Goal: Information Seeking & Learning: Find specific fact

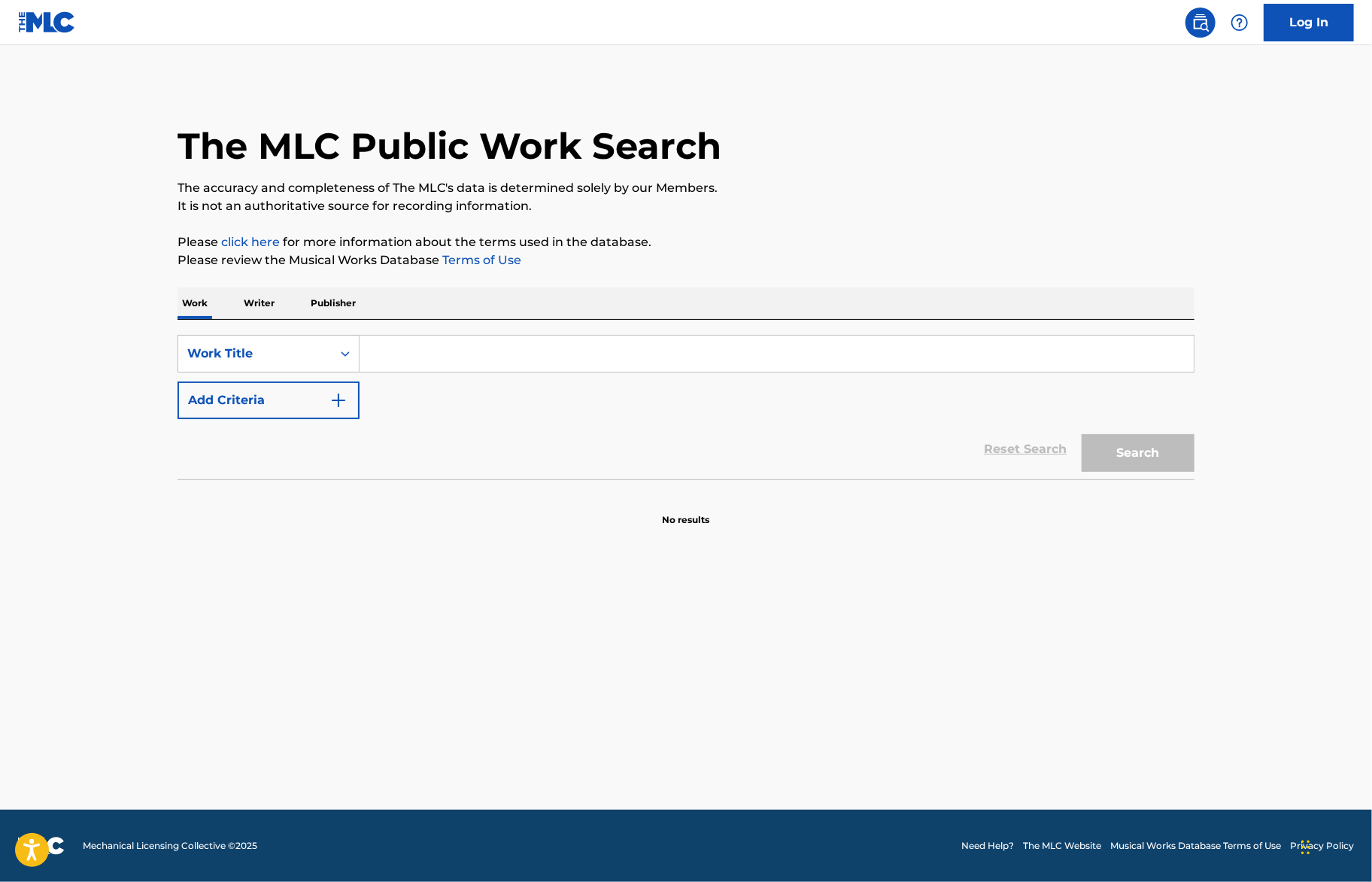
click at [460, 346] on input "Search Form" at bounding box center [777, 353] width 834 height 36
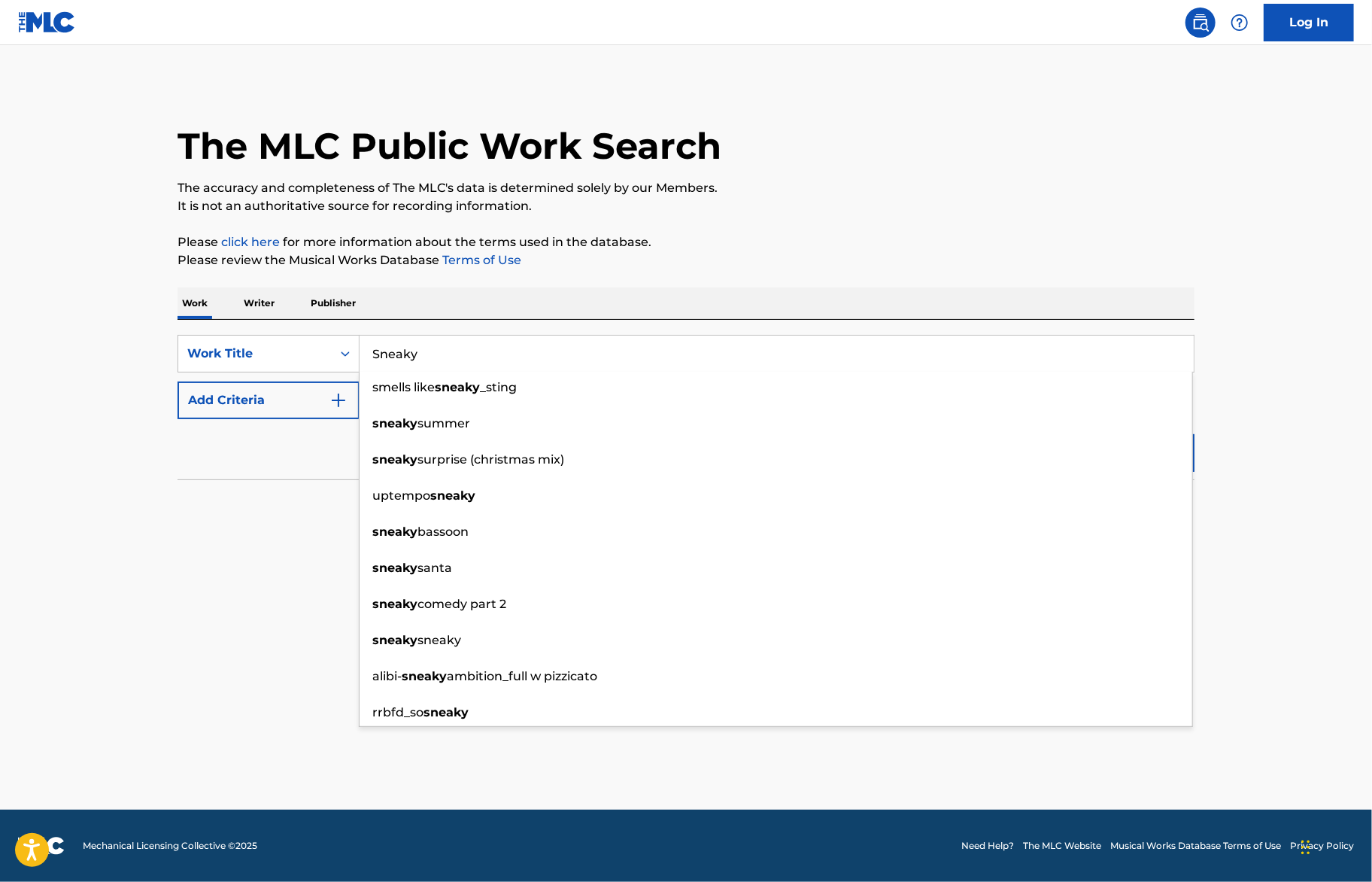
type input "Sneaky"
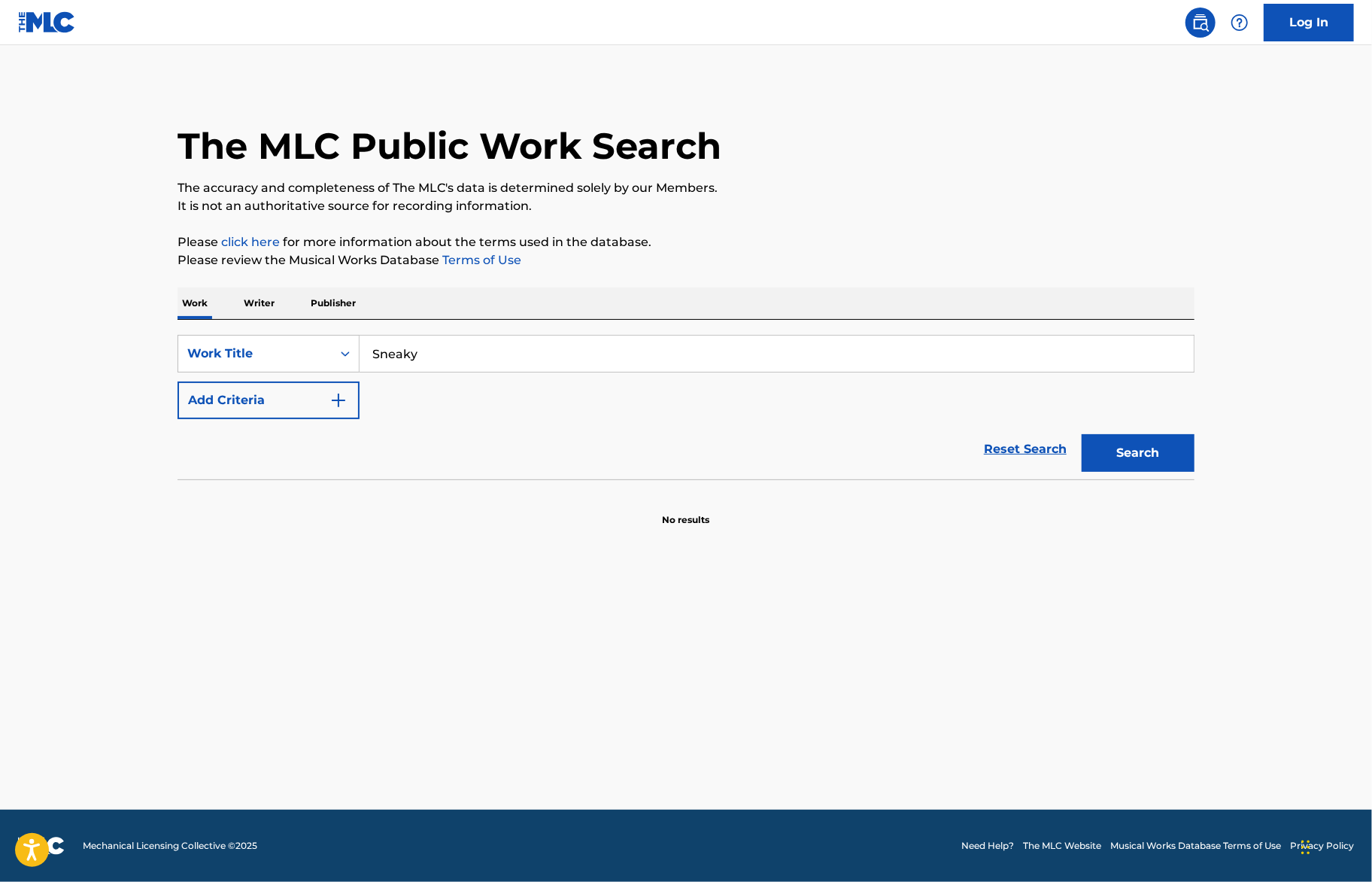
click at [471, 291] on div "Work Writer Publisher" at bounding box center [686, 304] width 1018 height 32
click at [291, 398] on button "Add Criteria" at bounding box center [268, 400] width 182 height 38
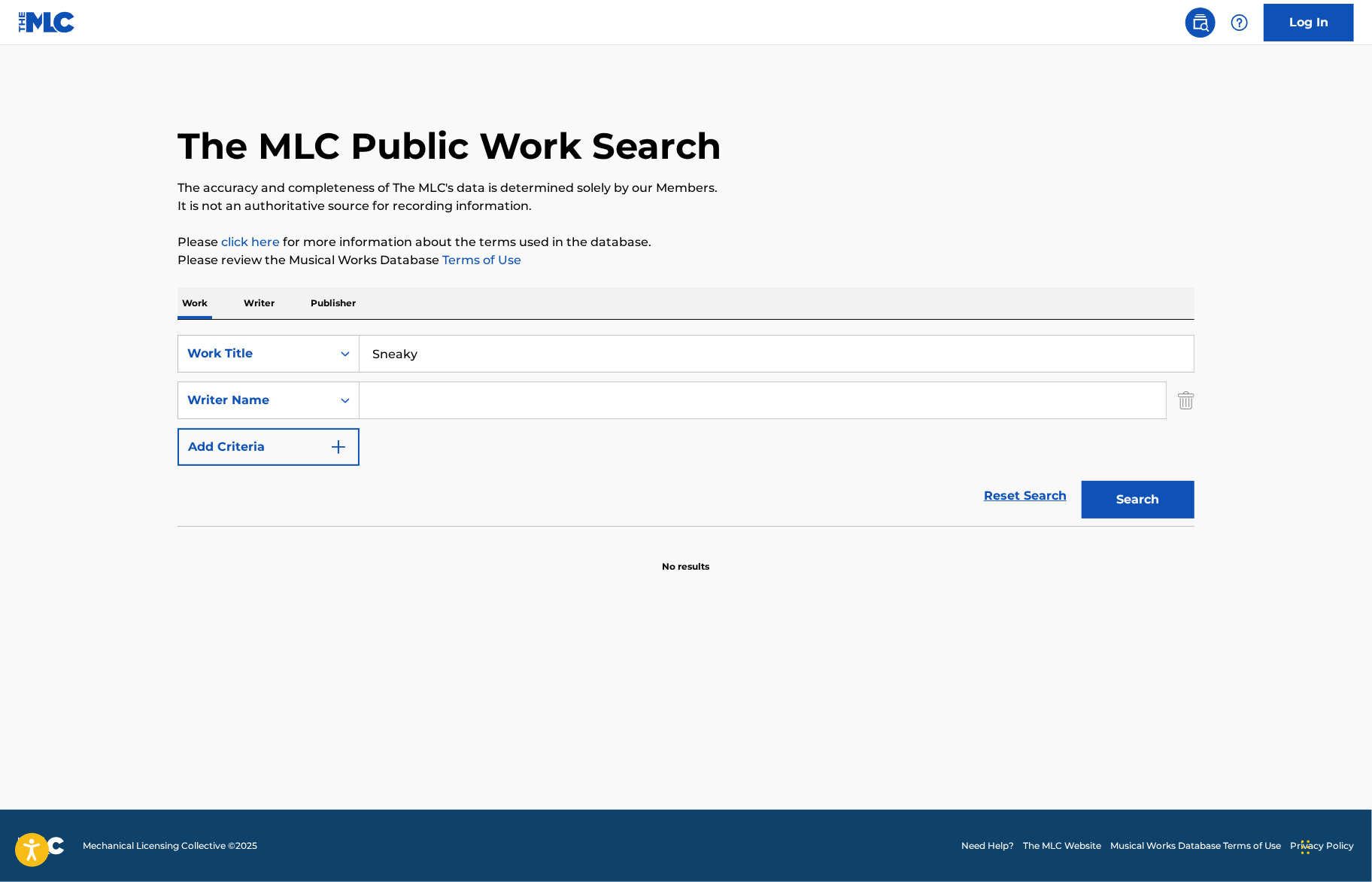
click at [506, 384] on input "Search Form" at bounding box center [763, 400] width 806 height 36
paste input "Shéyaa Bin Abraham-Joseph"
type input "Shéyaa Bin Abraham-Joseph"
click at [812, 211] on p "It is not an authoritative source for recording information." at bounding box center [686, 206] width 1018 height 18
click at [1141, 486] on button "Search" at bounding box center [1138, 500] width 113 height 38
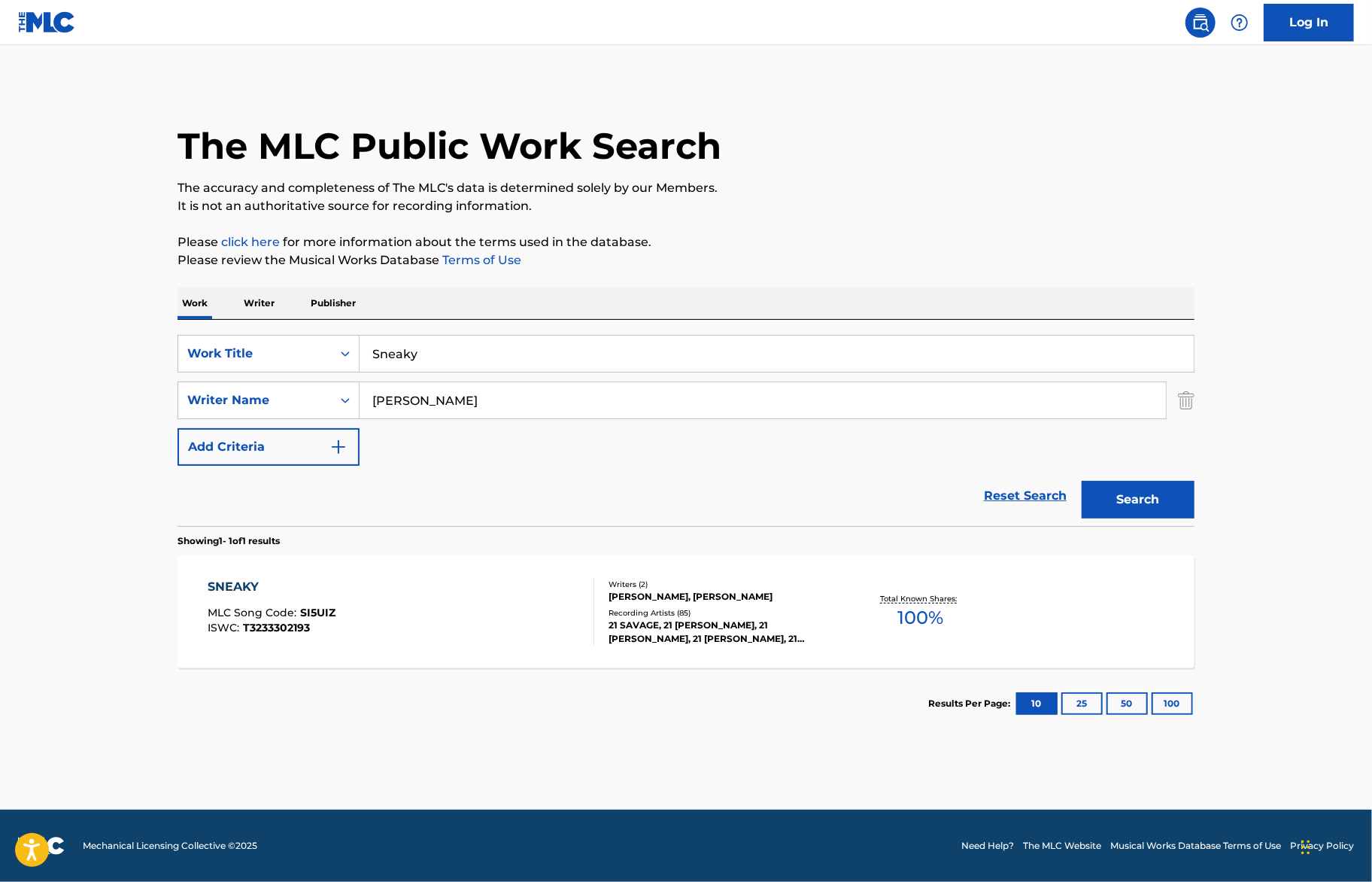
click at [559, 620] on div "SNEAKY MLC Song Code : SI5UIZ ISWC : T3233302193" at bounding box center [401, 611] width 386 height 68
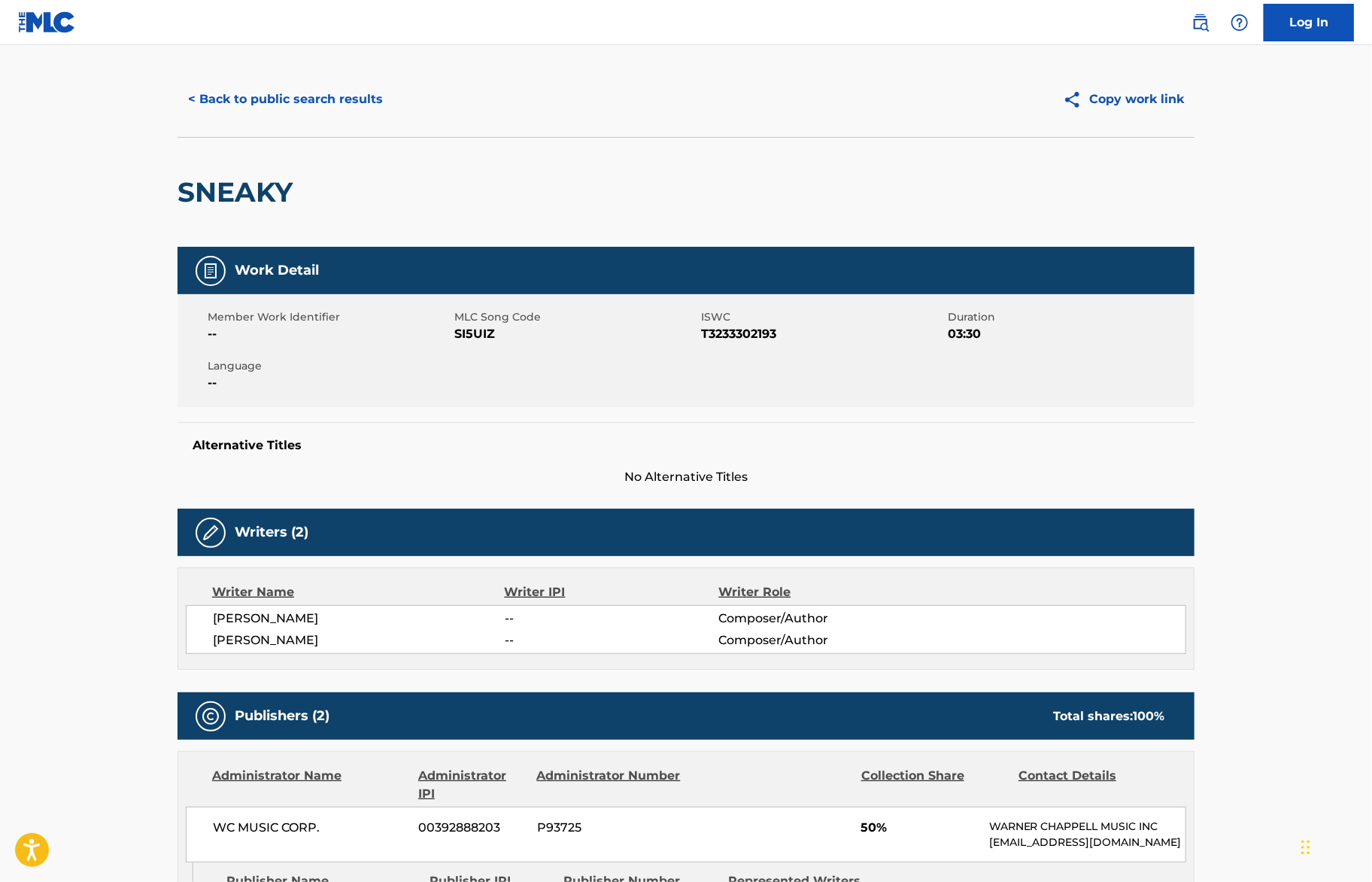
scroll to position [23, 0]
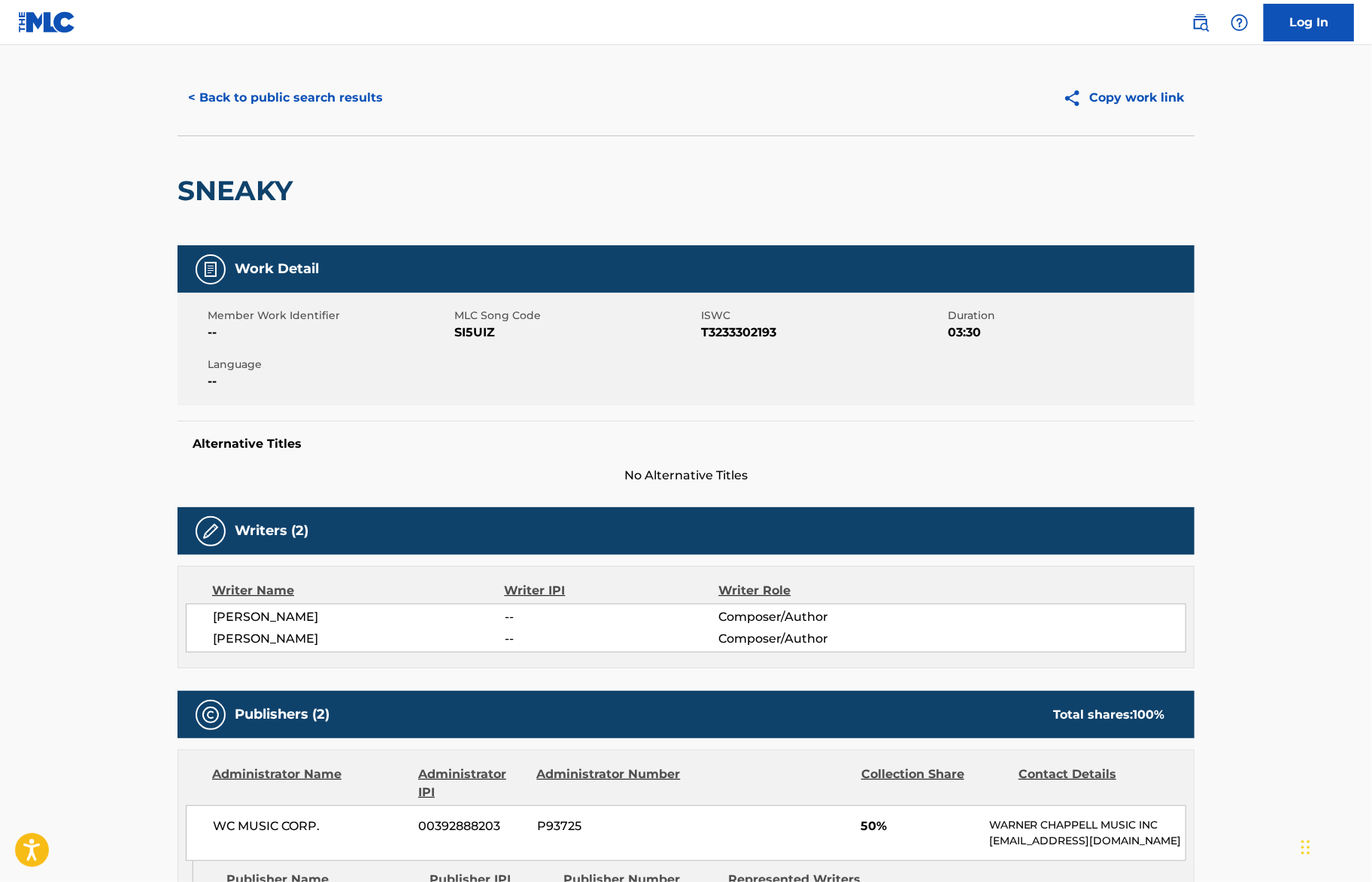
drag, startPoint x: 408, startPoint y: 634, endPoint x: 207, endPoint y: 648, distance: 201.5
click at [207, 648] on div "SHEYAA BIN ABRAHAM-JOSEPH -- Composer/Author EDWARD MACLIN COOPER III -- Compos…" at bounding box center [686, 627] width 1001 height 49
click at [251, 629] on span "EDWARD MACLIN COOPER III" at bounding box center [358, 638] width 292 height 18
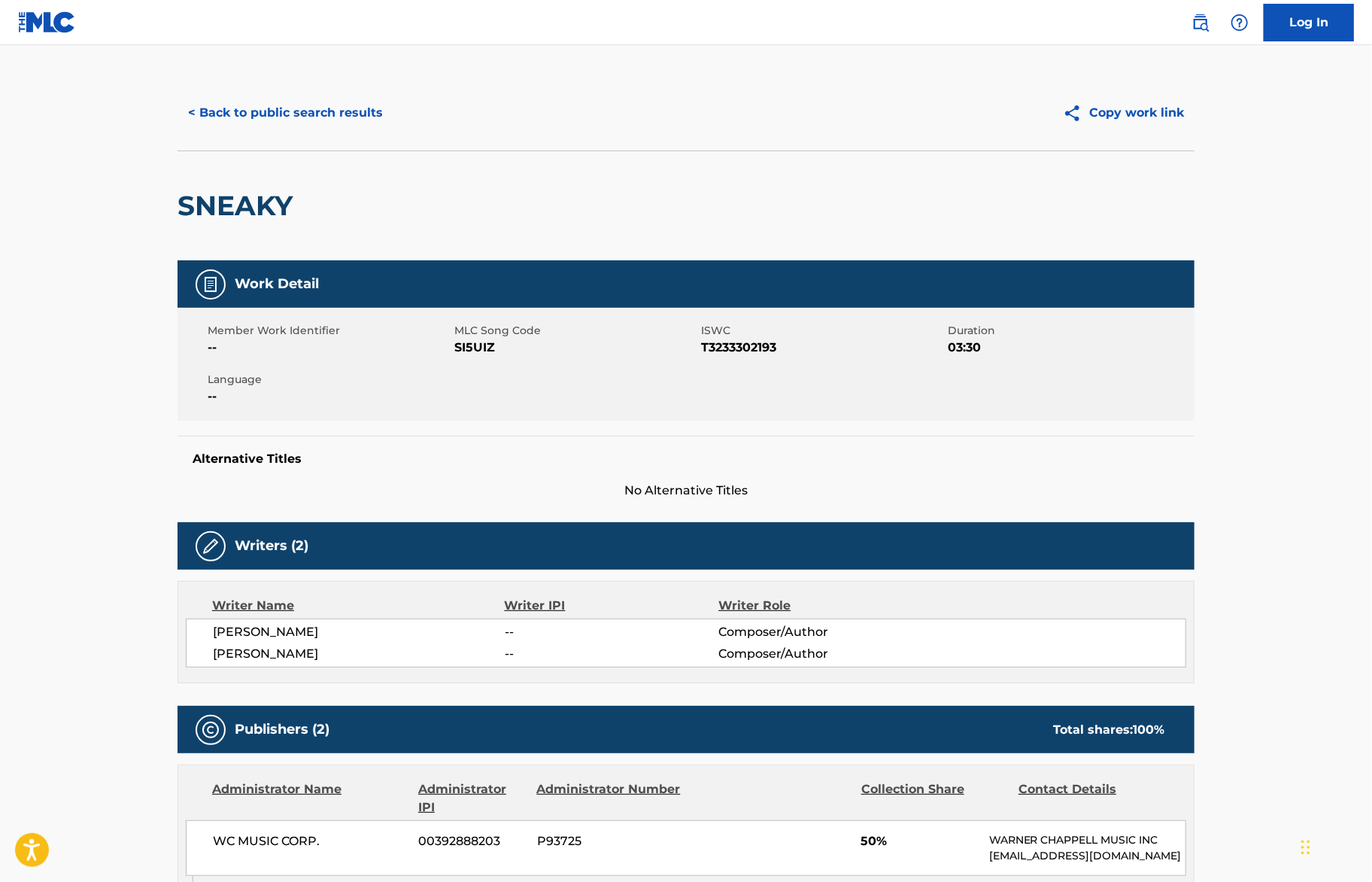
scroll to position [0, 0]
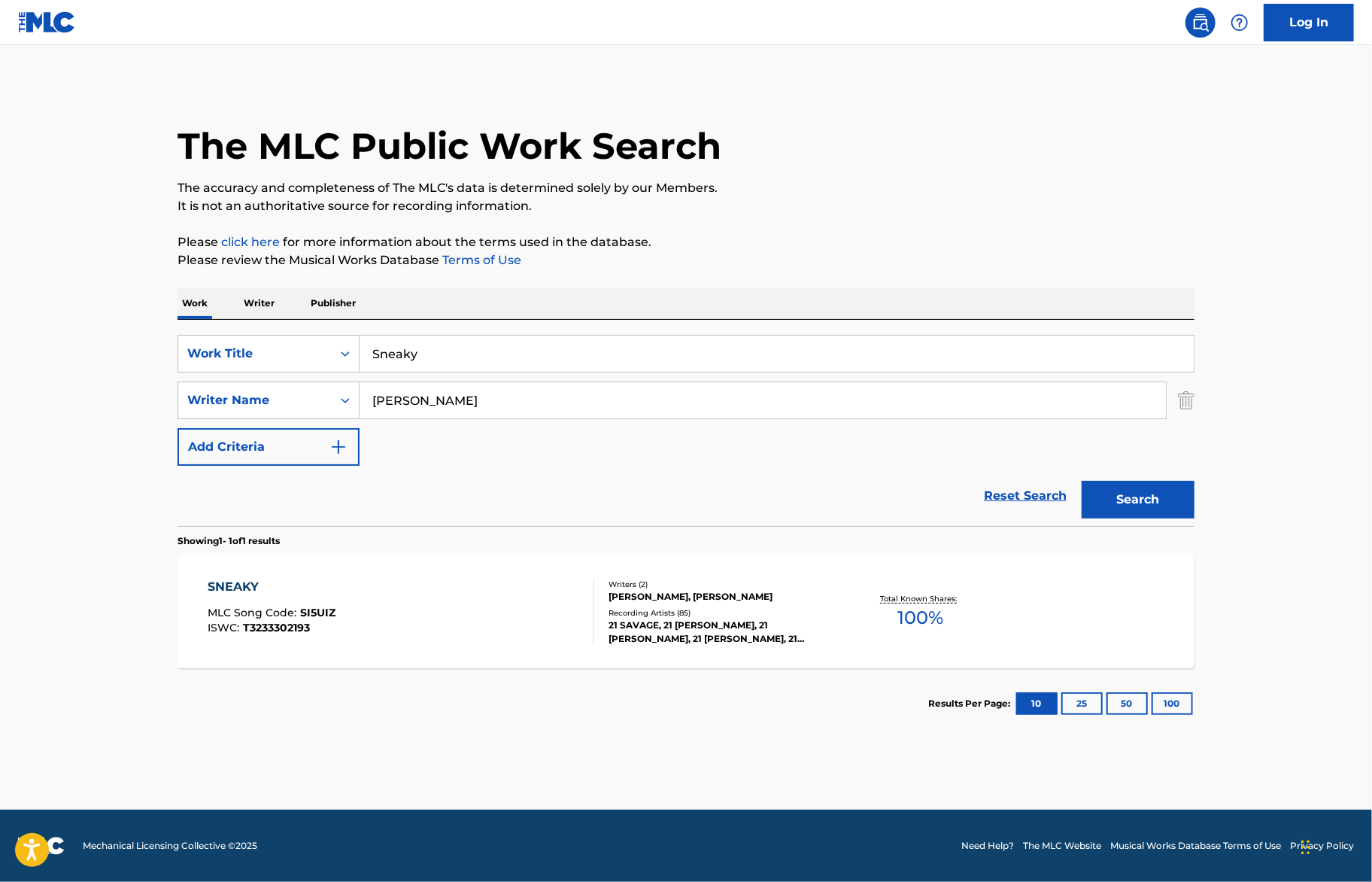
click at [465, 364] on input "Sneaky" at bounding box center [777, 353] width 834 height 36
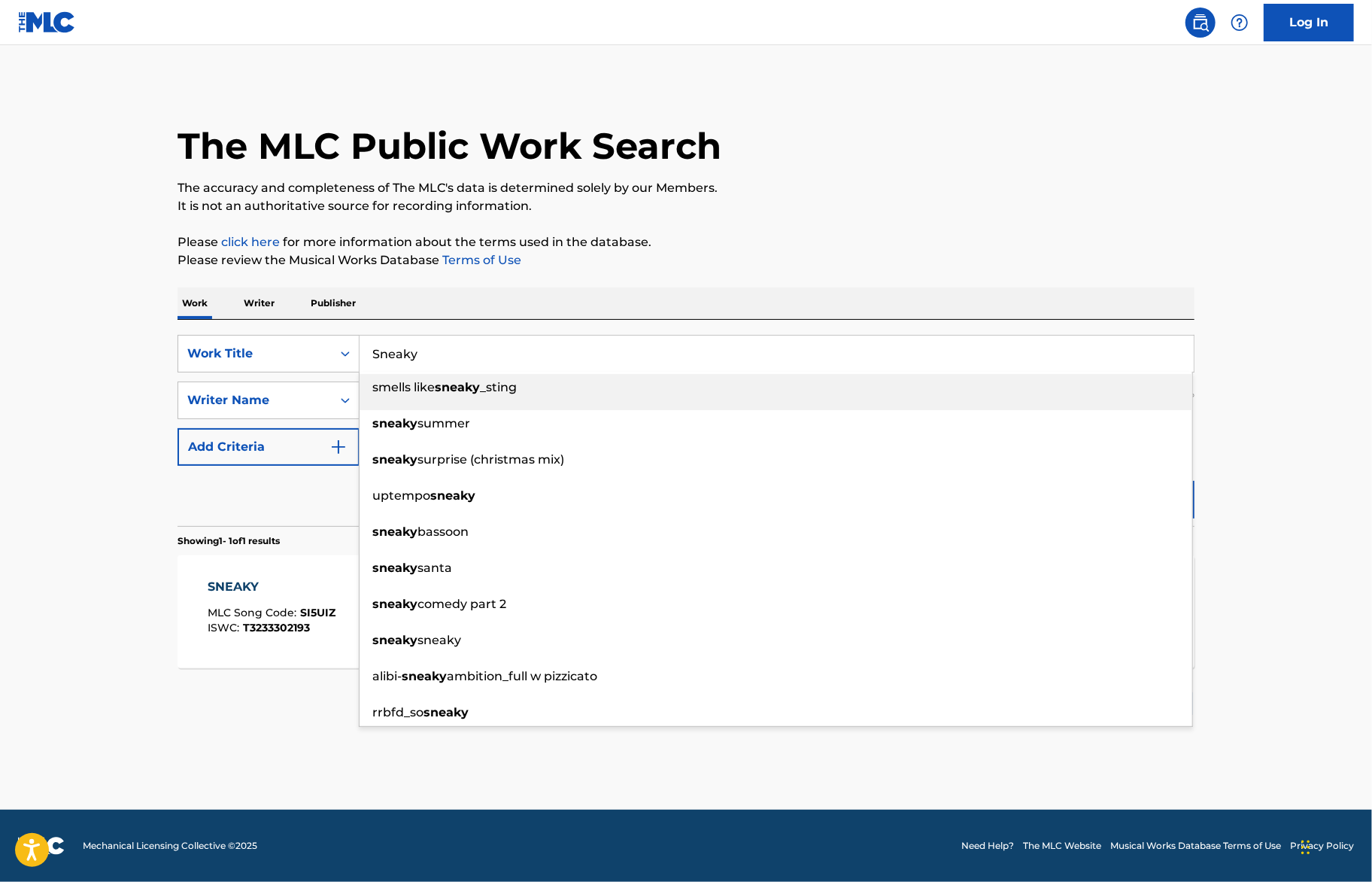
click at [421, 349] on input "Sneaky" at bounding box center [777, 353] width 834 height 36
click at [422, 349] on input "Sneaky" at bounding box center [777, 353] width 834 height 36
click at [497, 294] on div "Work Writer Publisher" at bounding box center [686, 304] width 1018 height 32
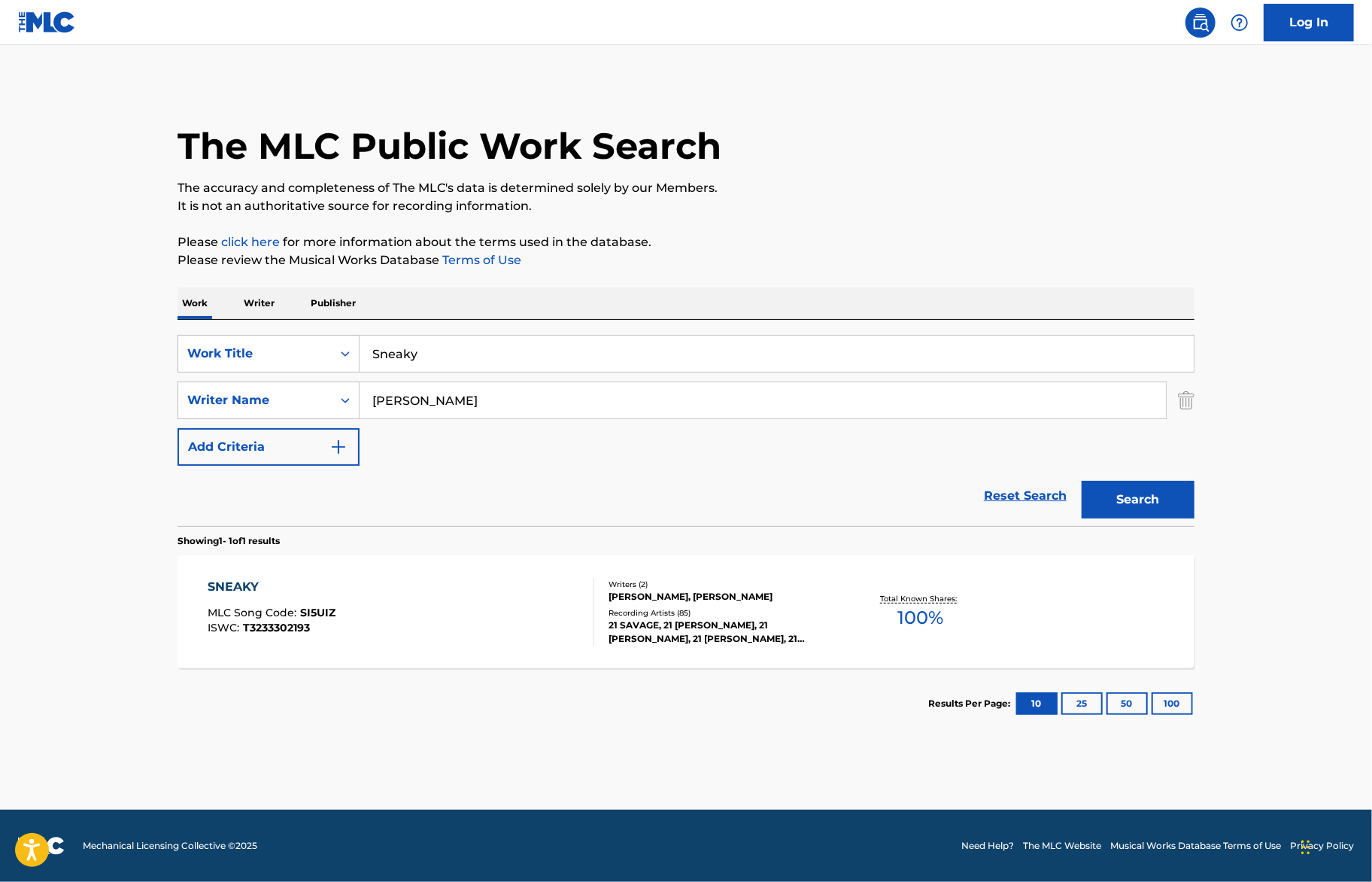
click at [449, 401] on input "Shéyaa Bin Abraham-Joseph" at bounding box center [763, 400] width 806 height 36
paste input "Kobe Vidal Crawford Jr."
click at [1082, 481] on button "Search" at bounding box center [1138, 500] width 113 height 38
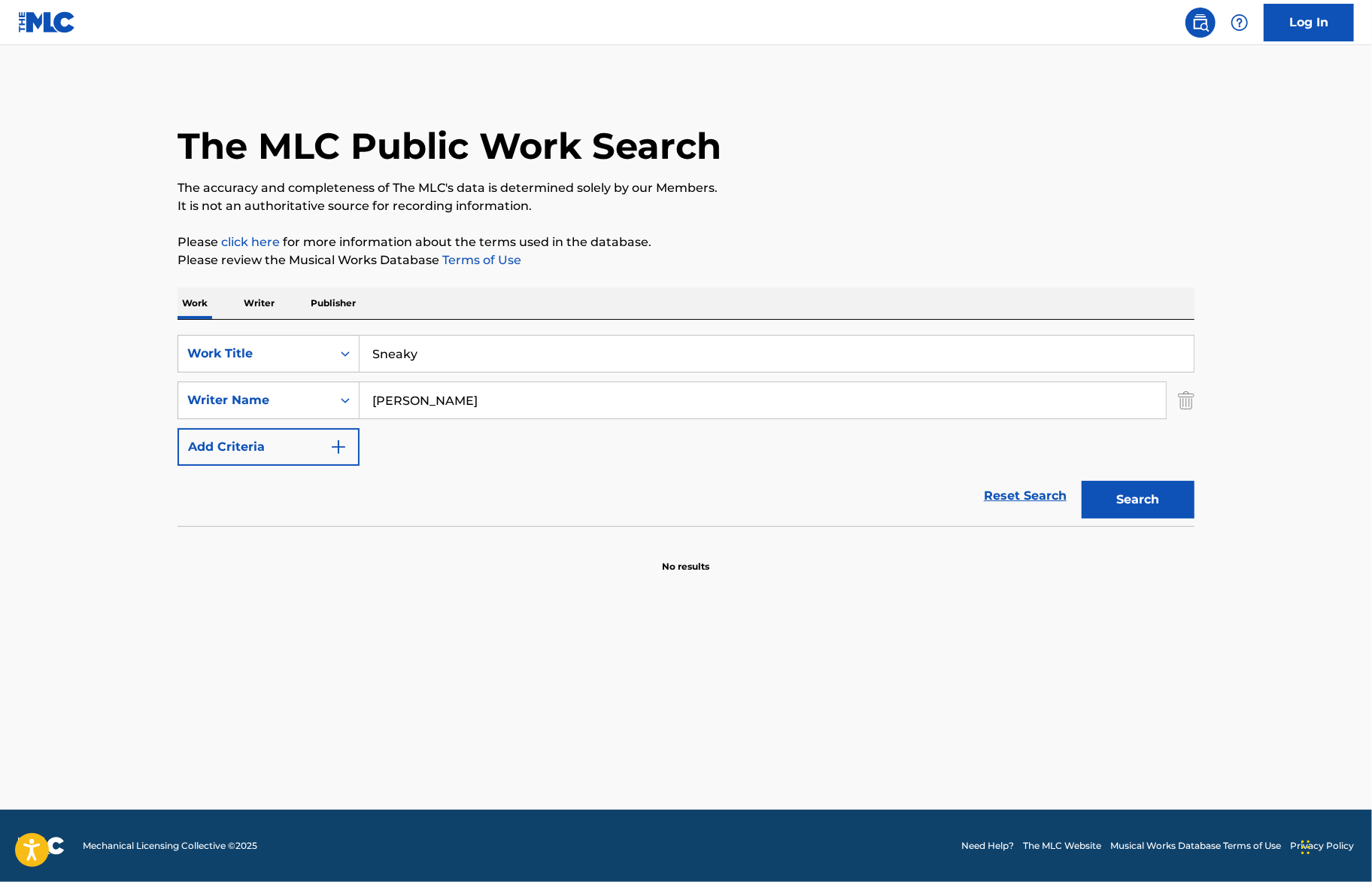
click at [473, 352] on input "Sneaky" at bounding box center [777, 353] width 834 height 36
click at [1184, 248] on p "Please click here for more information about the terms used in the database." at bounding box center [686, 242] width 1018 height 18
click at [527, 400] on input "Kobe Vidal Crawford Jr." at bounding box center [763, 400] width 806 height 36
drag, startPoint x: 439, startPoint y: 401, endPoint x: 401, endPoint y: 401, distance: 38.0
click at [401, 401] on input "Kobe Vidal Crawford" at bounding box center [763, 400] width 806 height 36
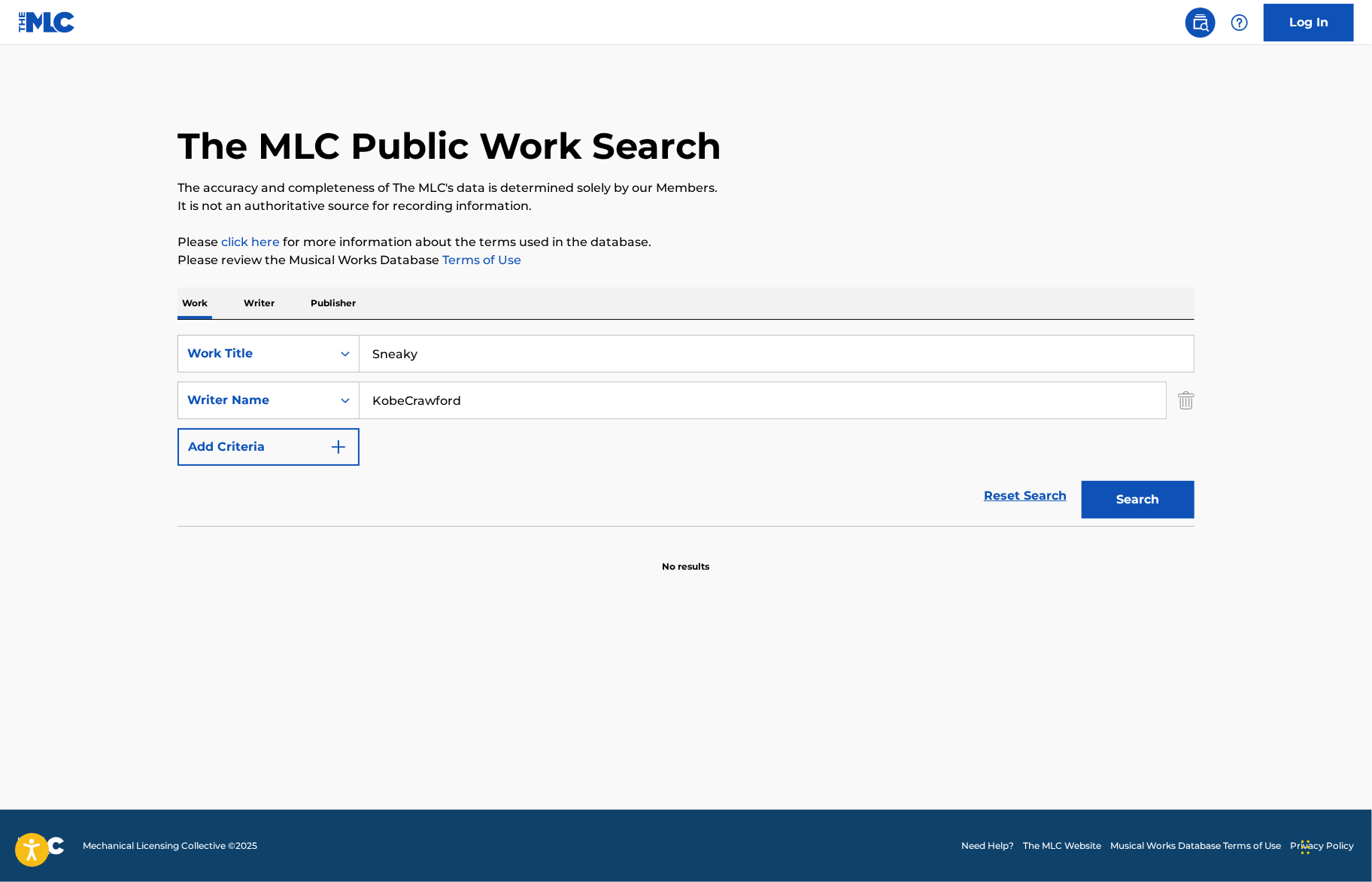
click at [1082, 481] on button "Search" at bounding box center [1138, 500] width 113 height 38
type input "Kobe Crawford"
click at [1082, 481] on button "Search" at bounding box center [1138, 500] width 113 height 38
click at [542, 356] on input "Sneaky" at bounding box center [777, 353] width 834 height 36
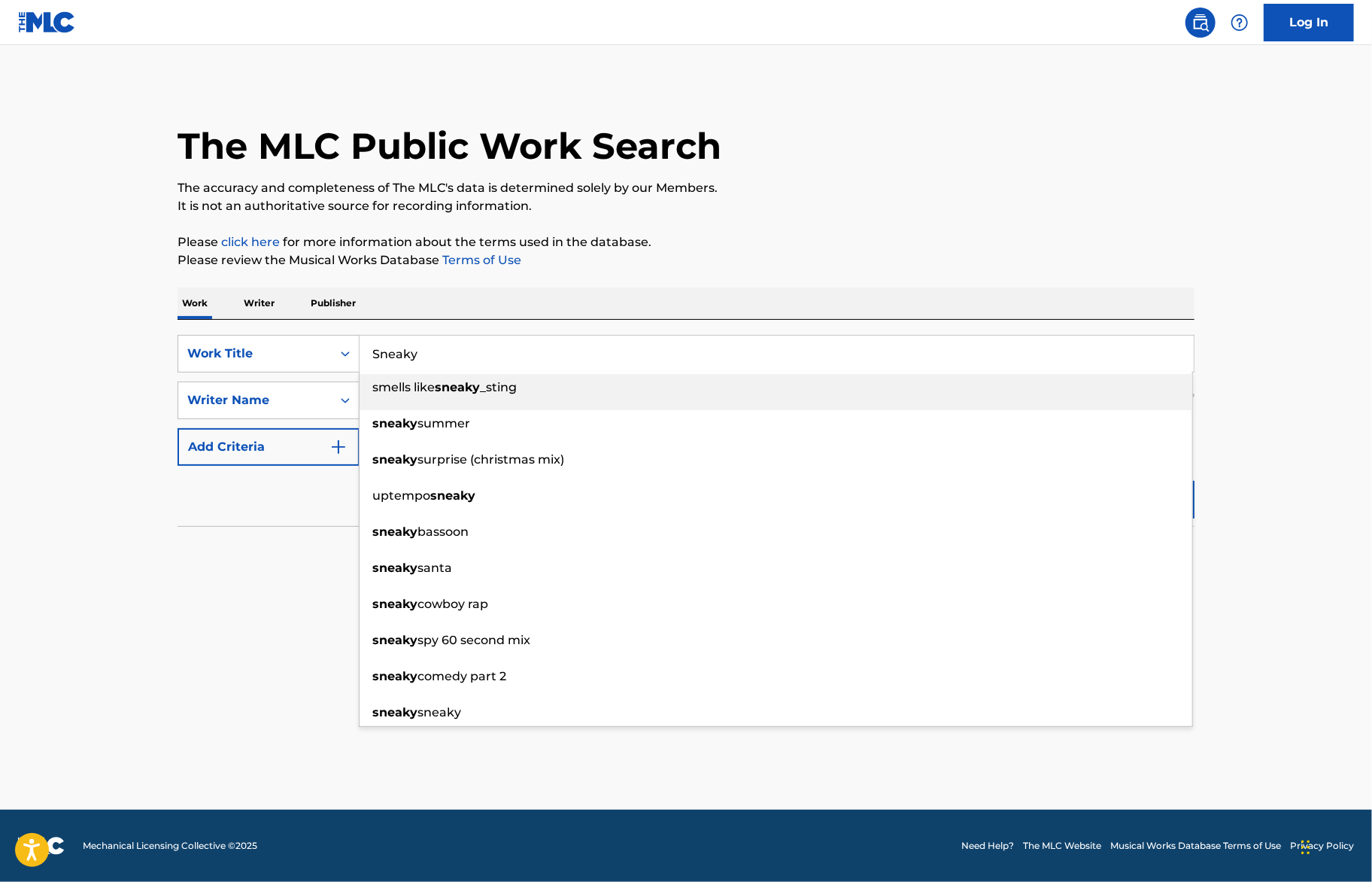
click at [436, 347] on input "Sneaky" at bounding box center [777, 353] width 834 height 36
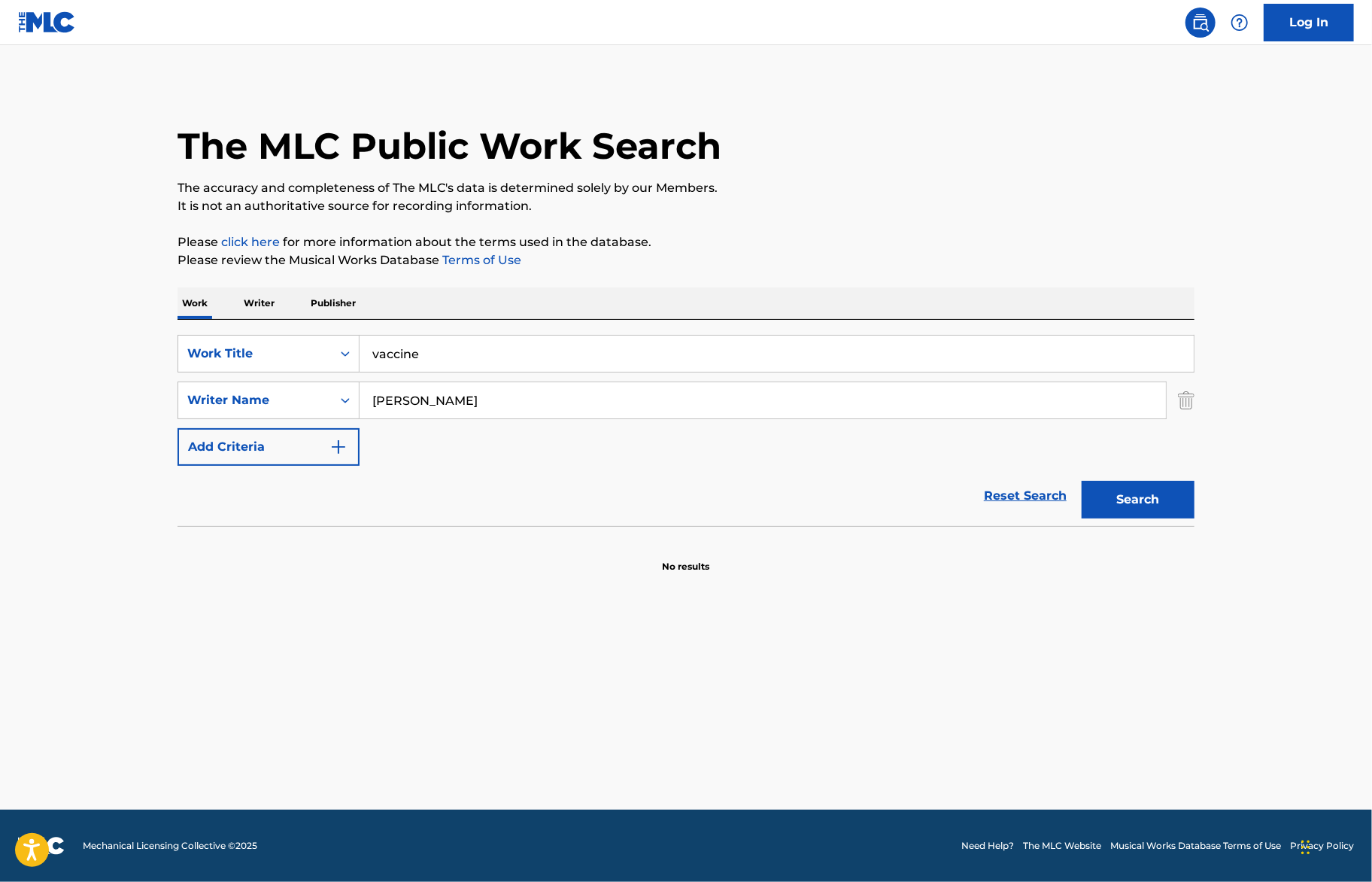
type input "vaccine"
click at [1155, 511] on button "Search" at bounding box center [1138, 500] width 113 height 38
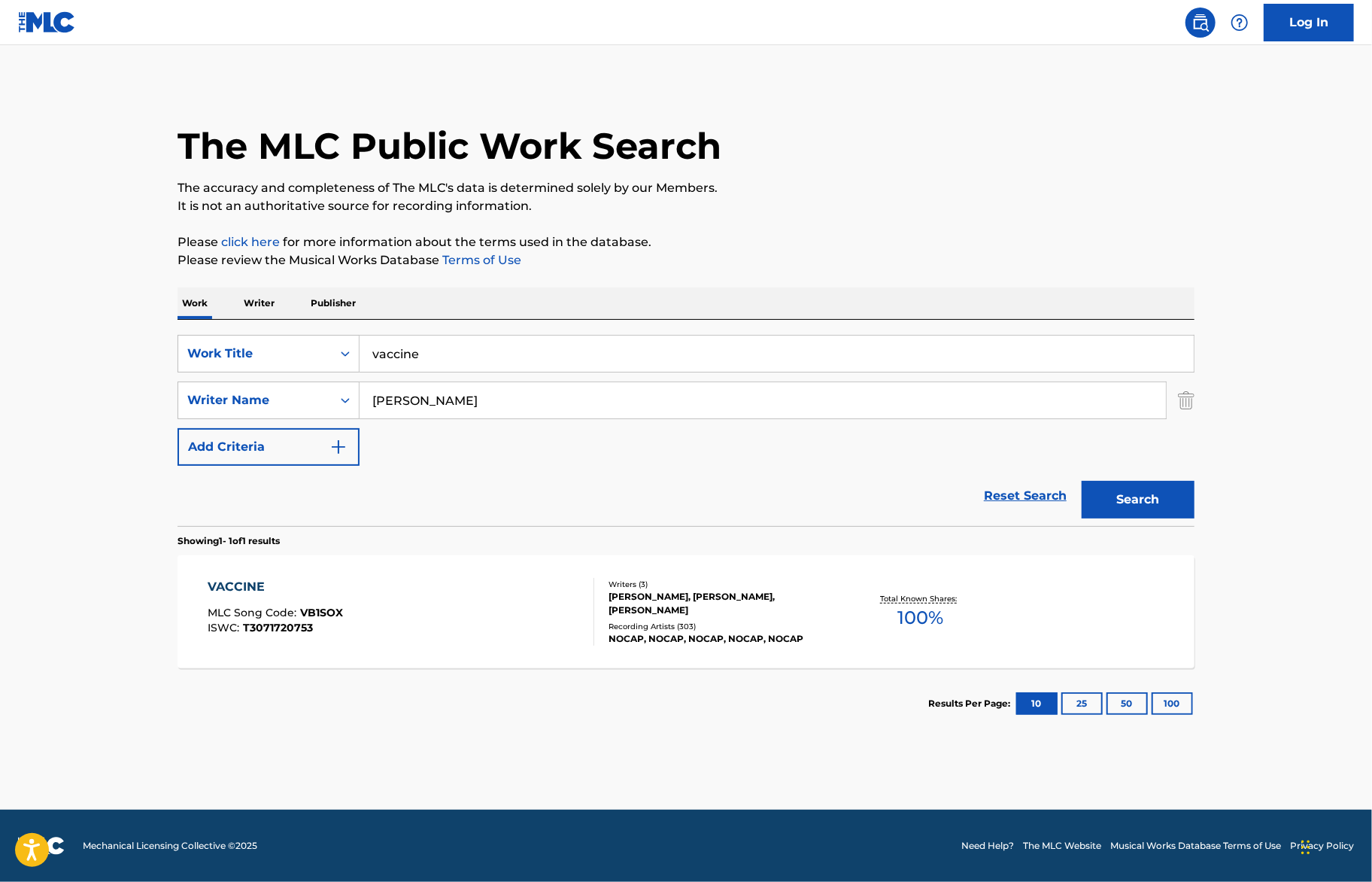
click at [567, 617] on div "VACCINE MLC Song Code : VB1SOX ISWC : T3071720753" at bounding box center [401, 611] width 386 height 68
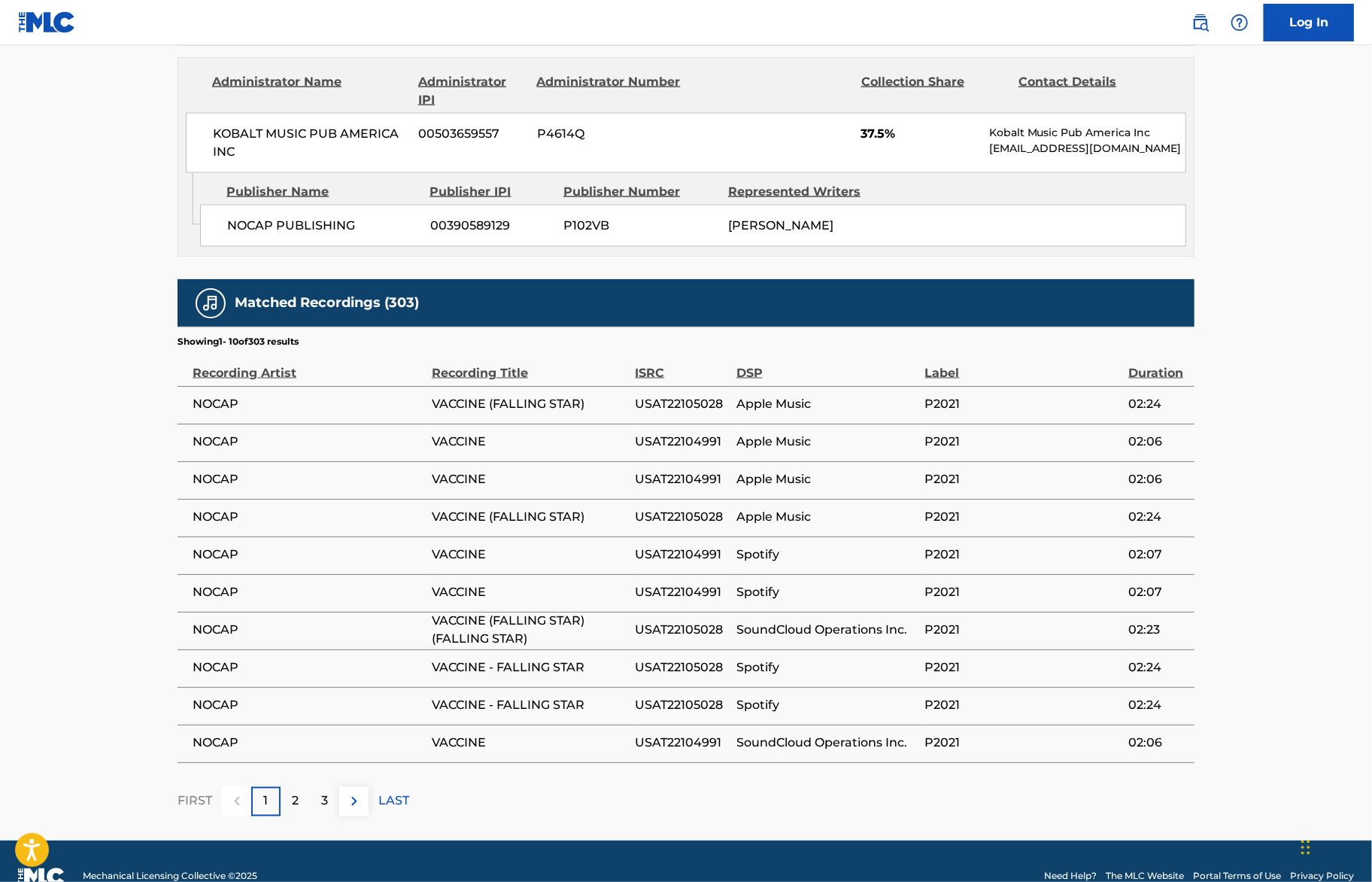
scroll to position [1430, 0]
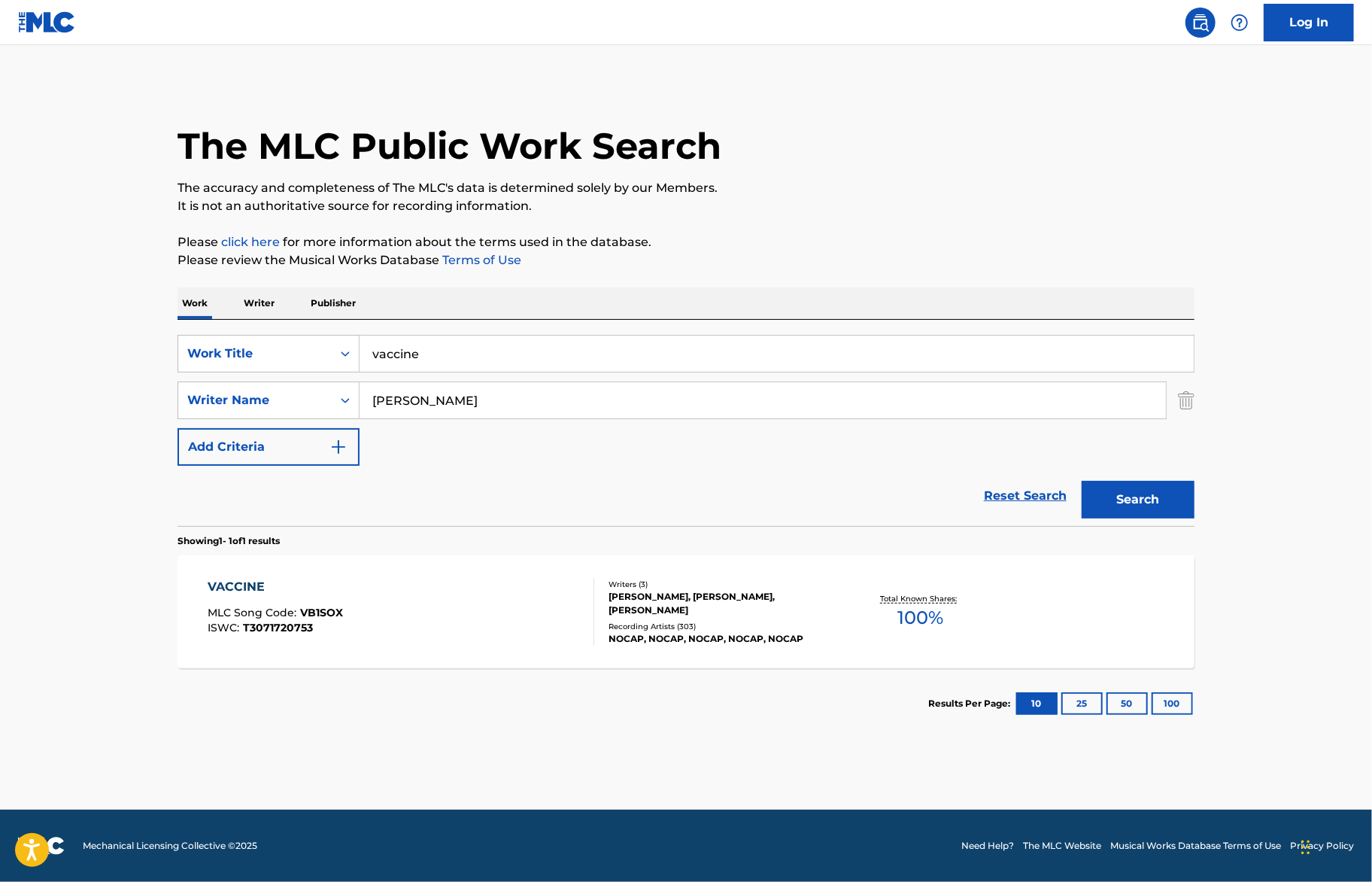
click at [414, 347] on input "vaccine" at bounding box center [777, 353] width 834 height 36
click at [413, 347] on input "vaccine" at bounding box center [777, 353] width 834 height 36
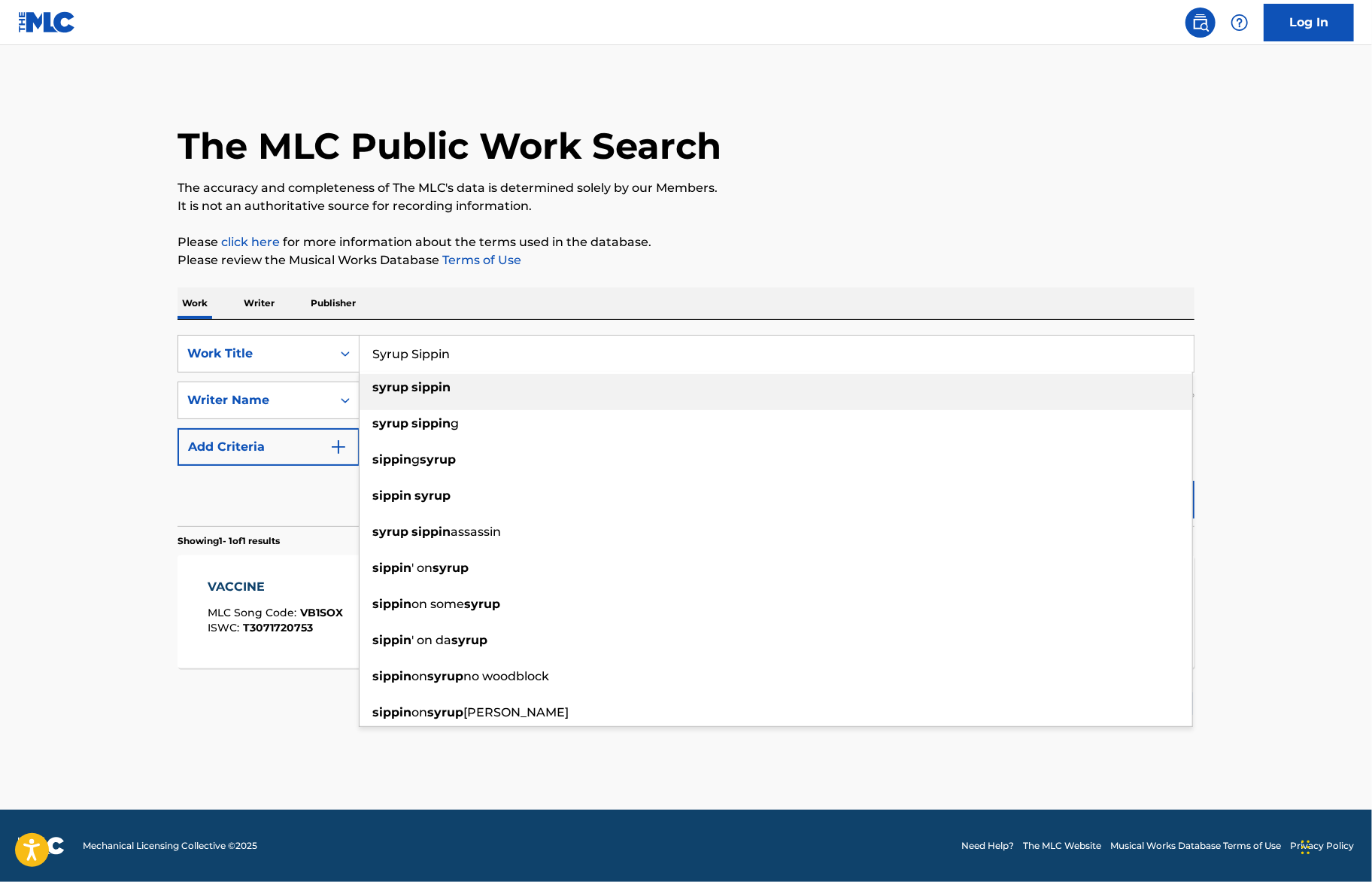
type input "Syrup Sippin"
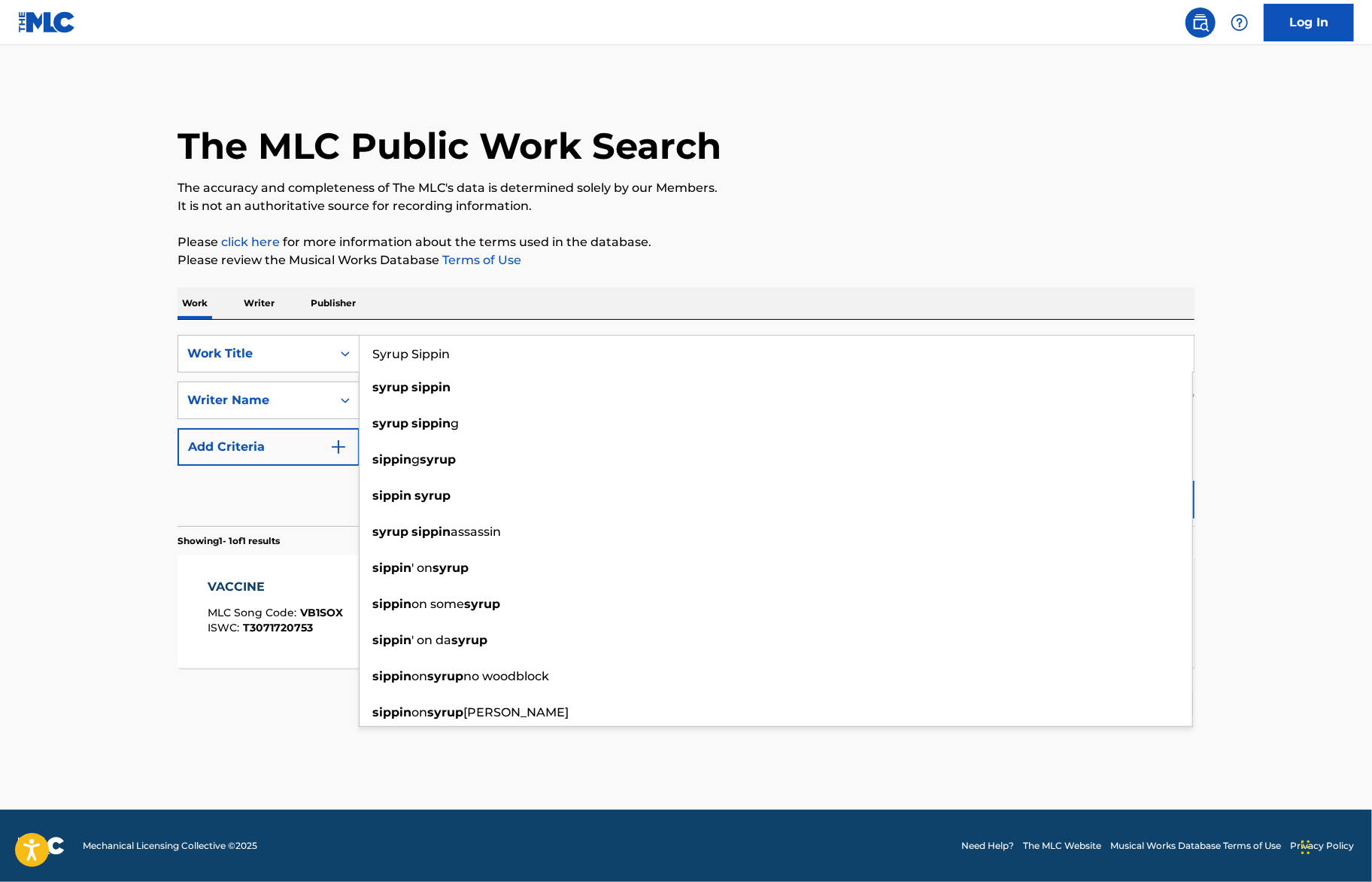
click at [537, 290] on div "Work Writer Publisher" at bounding box center [686, 304] width 1018 height 32
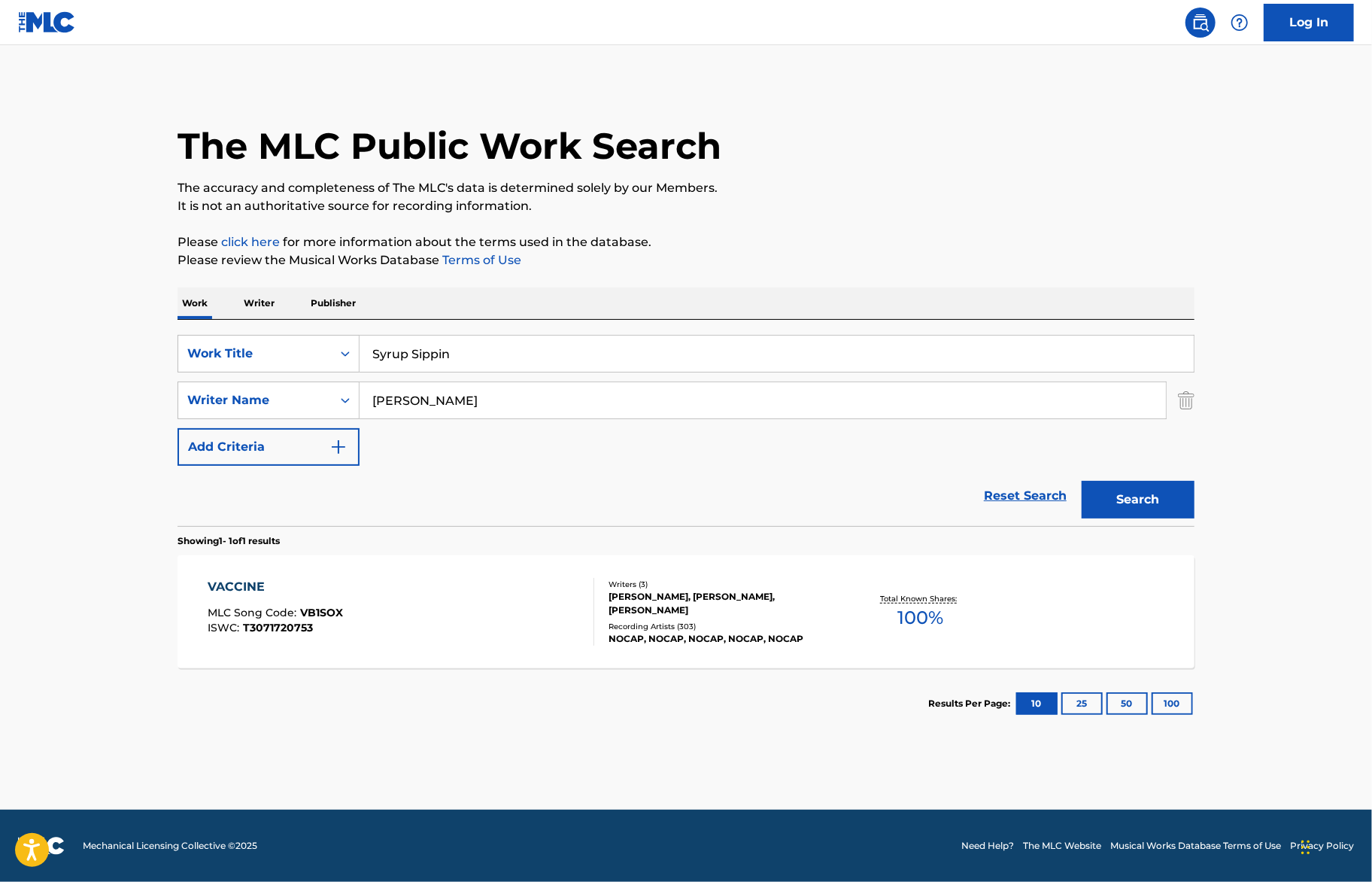
click at [432, 405] on input "Kobe Crawford" at bounding box center [763, 400] width 806 height 36
click at [430, 401] on input "Kobe Crawford" at bounding box center [763, 400] width 806 height 36
click at [428, 401] on input "Kobe Crawford" at bounding box center [763, 400] width 806 height 36
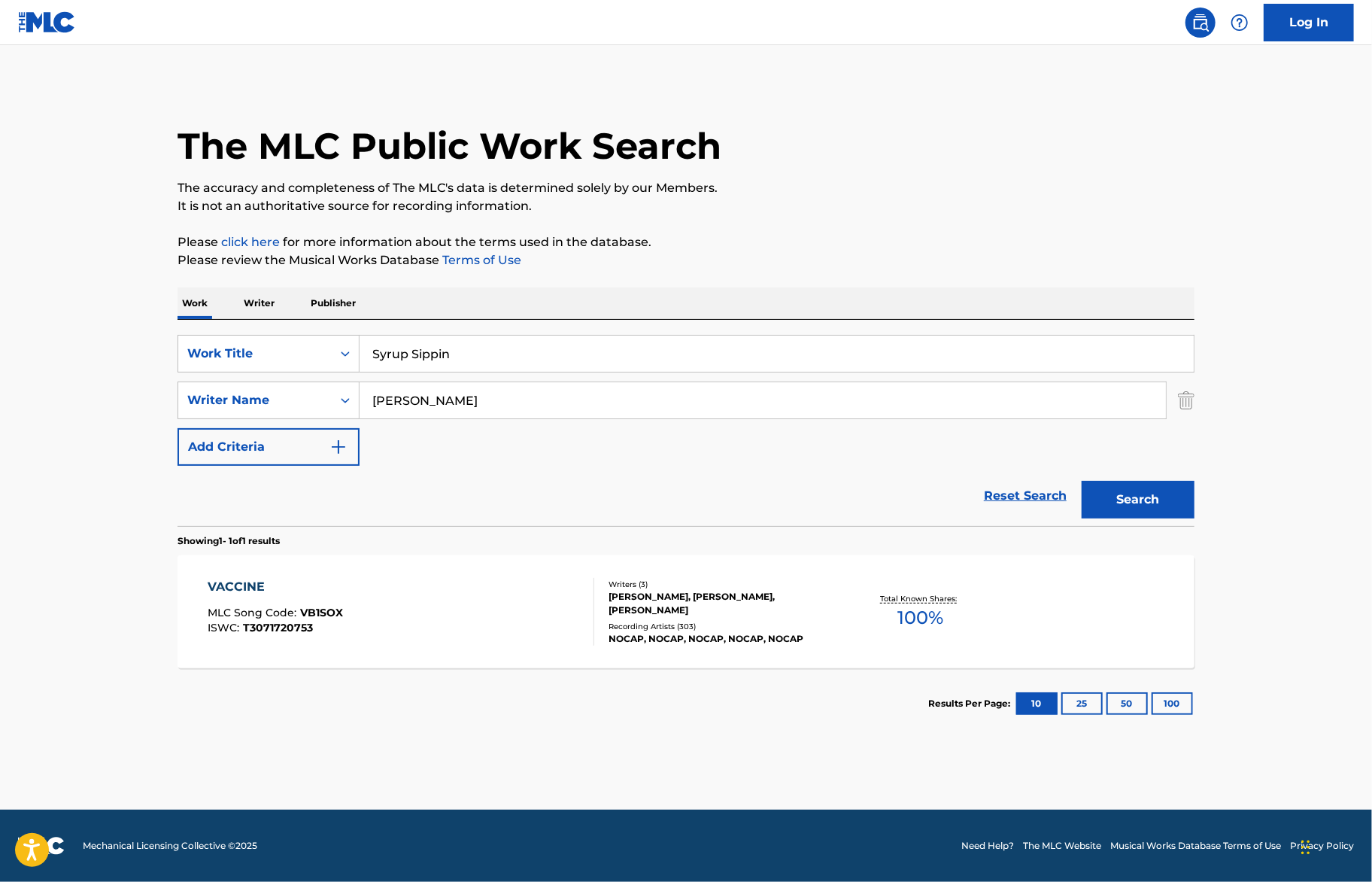
click at [428, 401] on input "Kobe Crawford" at bounding box center [763, 400] width 806 height 36
click at [1154, 494] on button "Search" at bounding box center [1138, 500] width 113 height 38
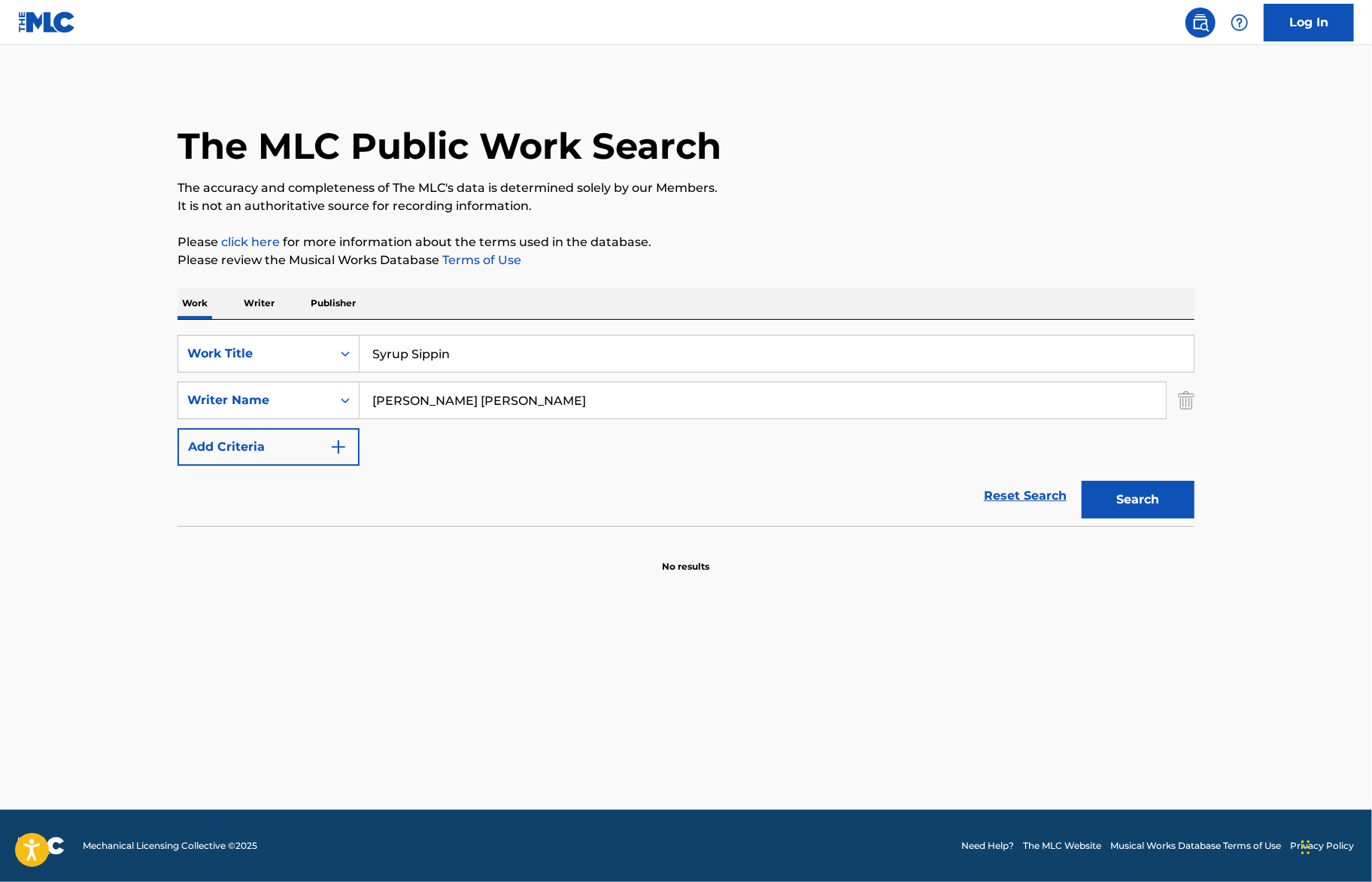
click at [675, 409] on input "Bobby Wardell Sandimanie III" at bounding box center [763, 400] width 806 height 36
click at [1082, 481] on button "Search" at bounding box center [1138, 500] width 113 height 38
drag, startPoint x: 467, startPoint y: 399, endPoint x: 416, endPoint y: 399, distance: 51.0
click at [416, 399] on input "Bobby Wardell Sandimanie" at bounding box center [763, 400] width 806 height 36
type input "Bobby Sandimanie"
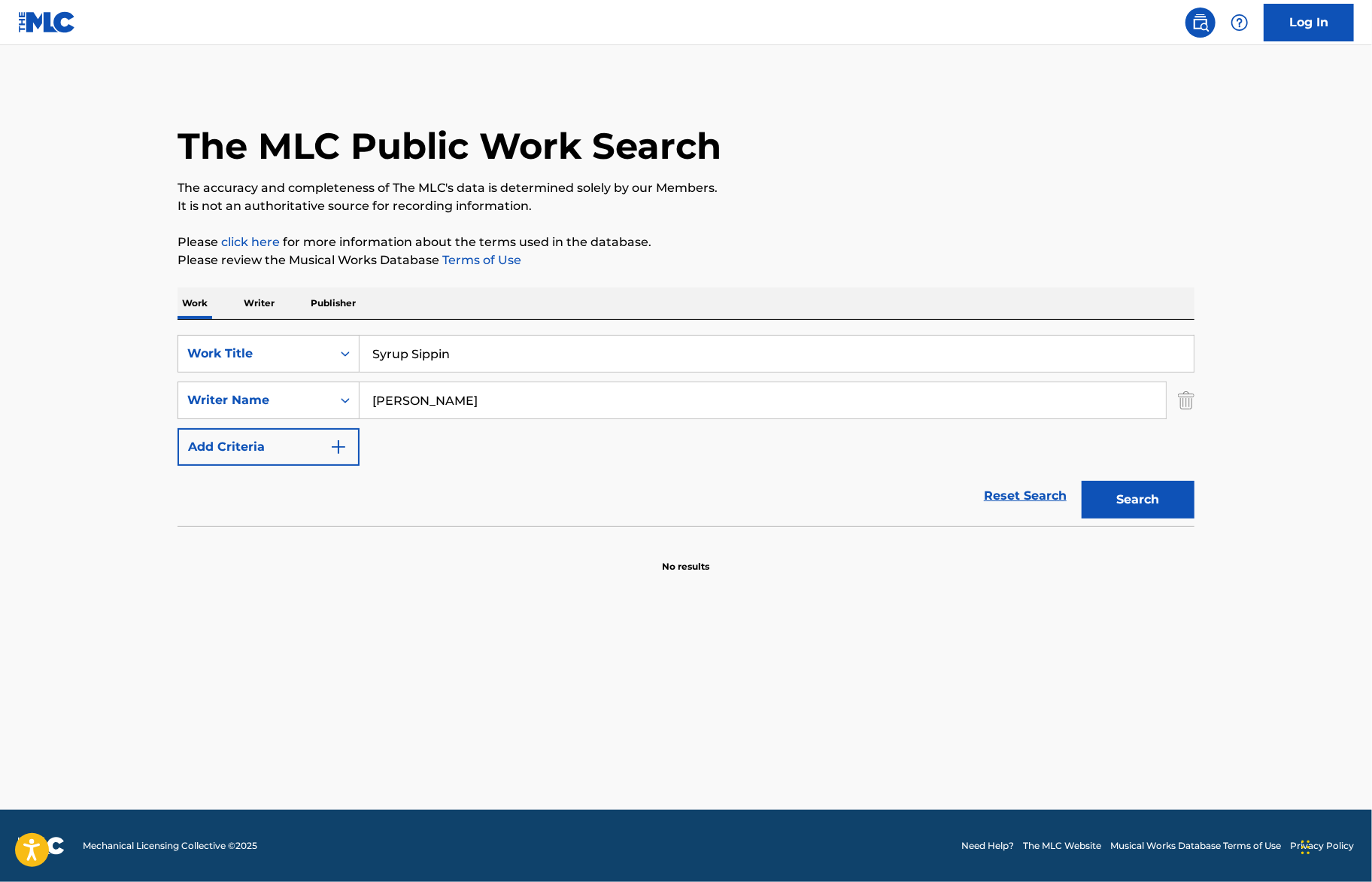
click at [1082, 481] on button "Search" at bounding box center [1138, 500] width 113 height 38
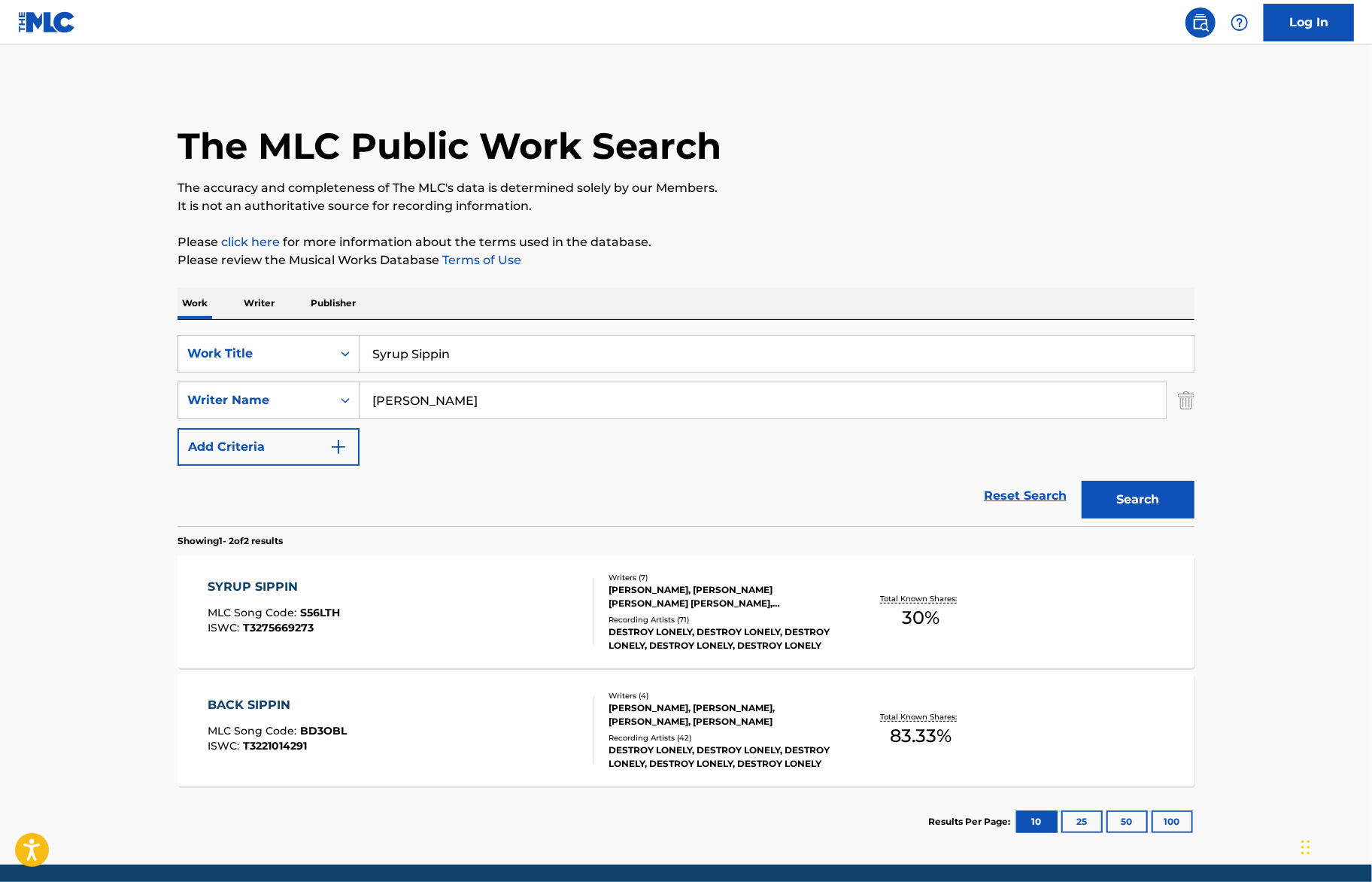
click at [524, 614] on div "SYRUP SIPPIN MLC Song Code : S56LTH ISWC : T3275669273" at bounding box center [401, 611] width 386 height 68
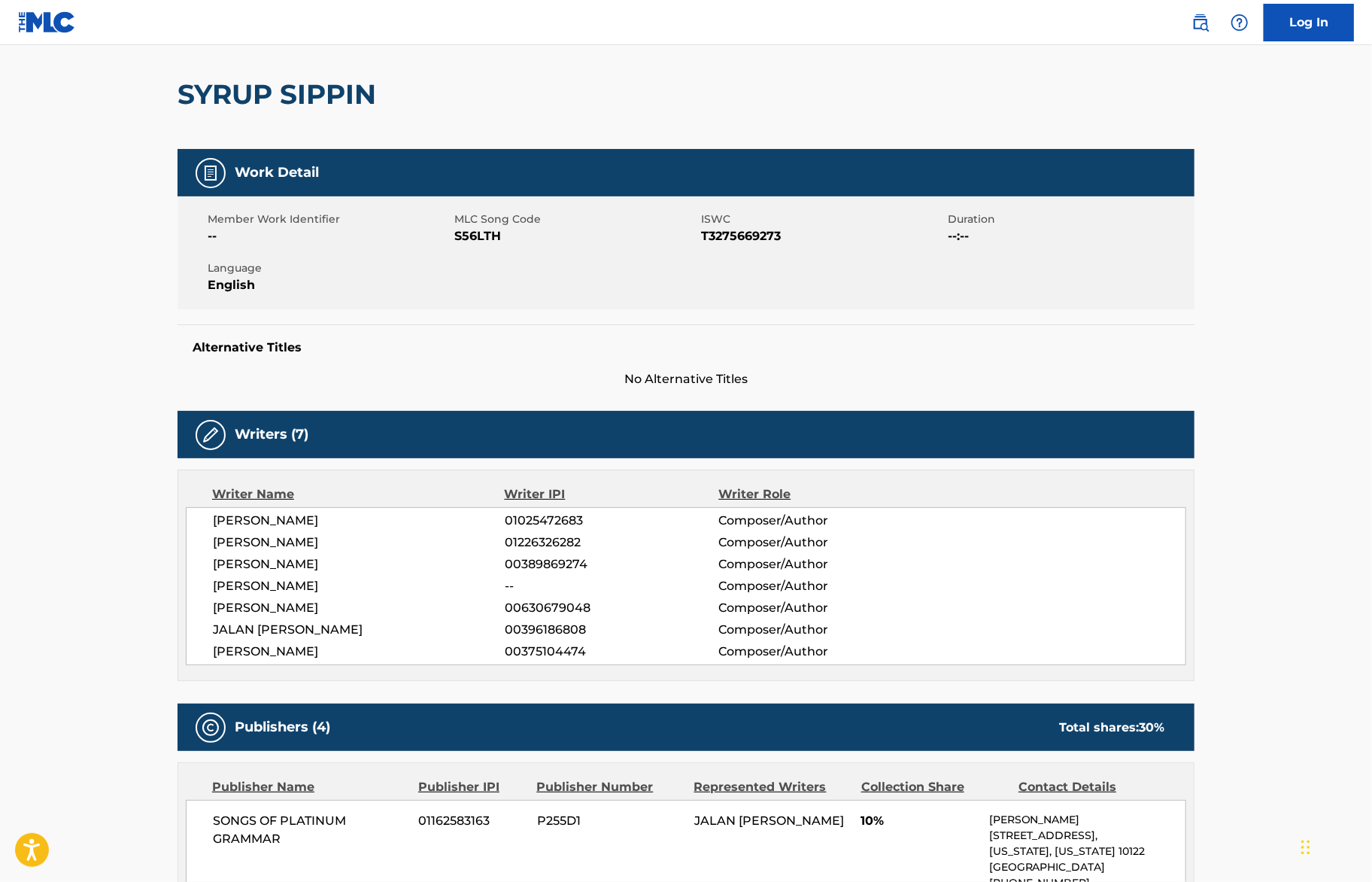
scroll to position [115, 0]
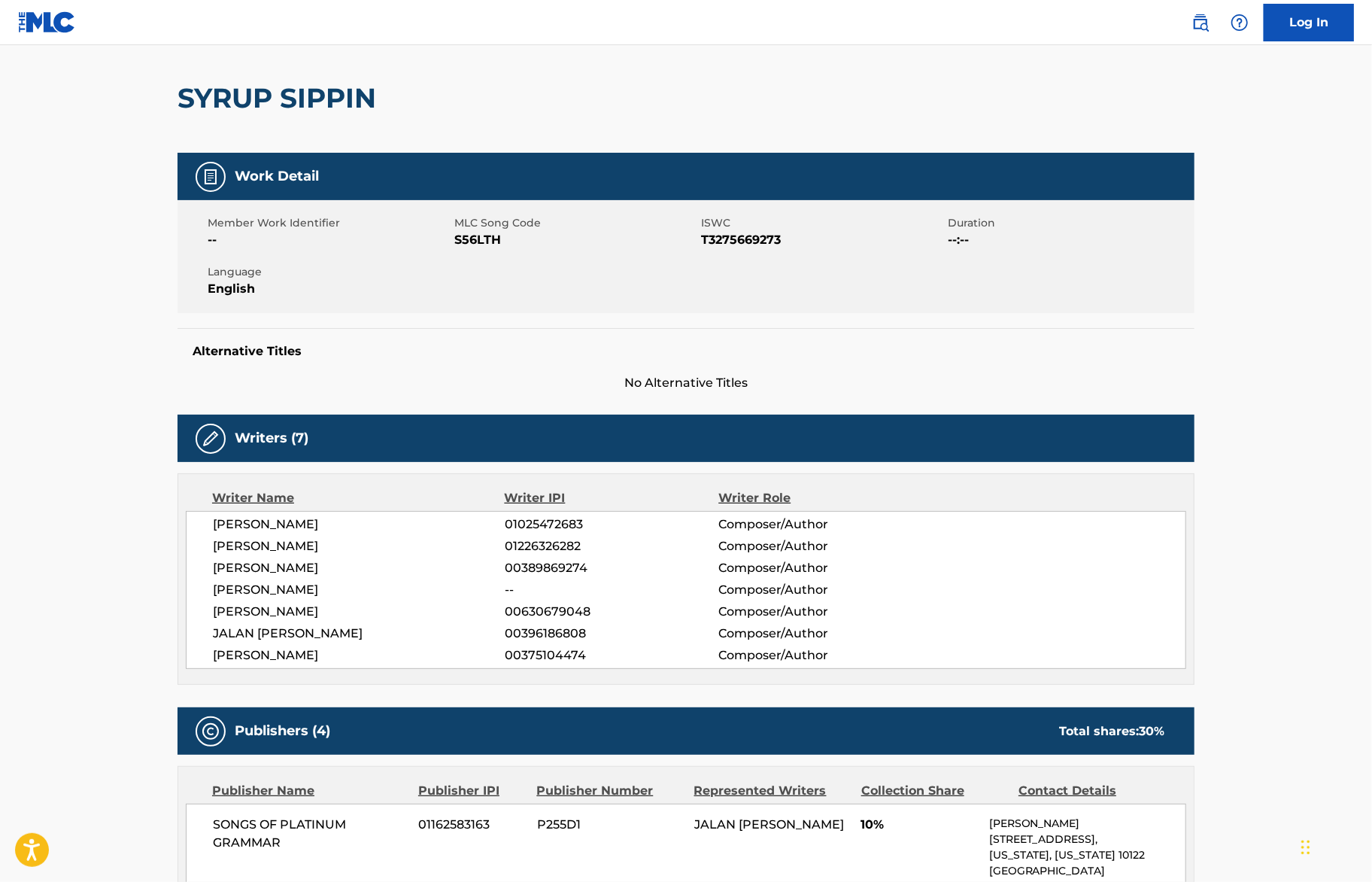
drag, startPoint x: 495, startPoint y: 538, endPoint x: 614, endPoint y: 554, distance: 120.1
click at [614, 554] on div "MARION PFAFF 01025472683 Composer/Author THOMAS BRENT HERRICK 01226326282 Compo…" at bounding box center [686, 589] width 1001 height 158
click at [485, 548] on span "THOMAS BRENT HERRICK" at bounding box center [358, 547] width 292 height 18
drag, startPoint x: 436, startPoint y: 537, endPoint x: 199, endPoint y: 548, distance: 237.3
click at [198, 548] on div "MARION PFAFF 01025472683 Composer/Author THOMAS BRENT HERRICK 01226326282 Compo…" at bounding box center [686, 589] width 1001 height 158
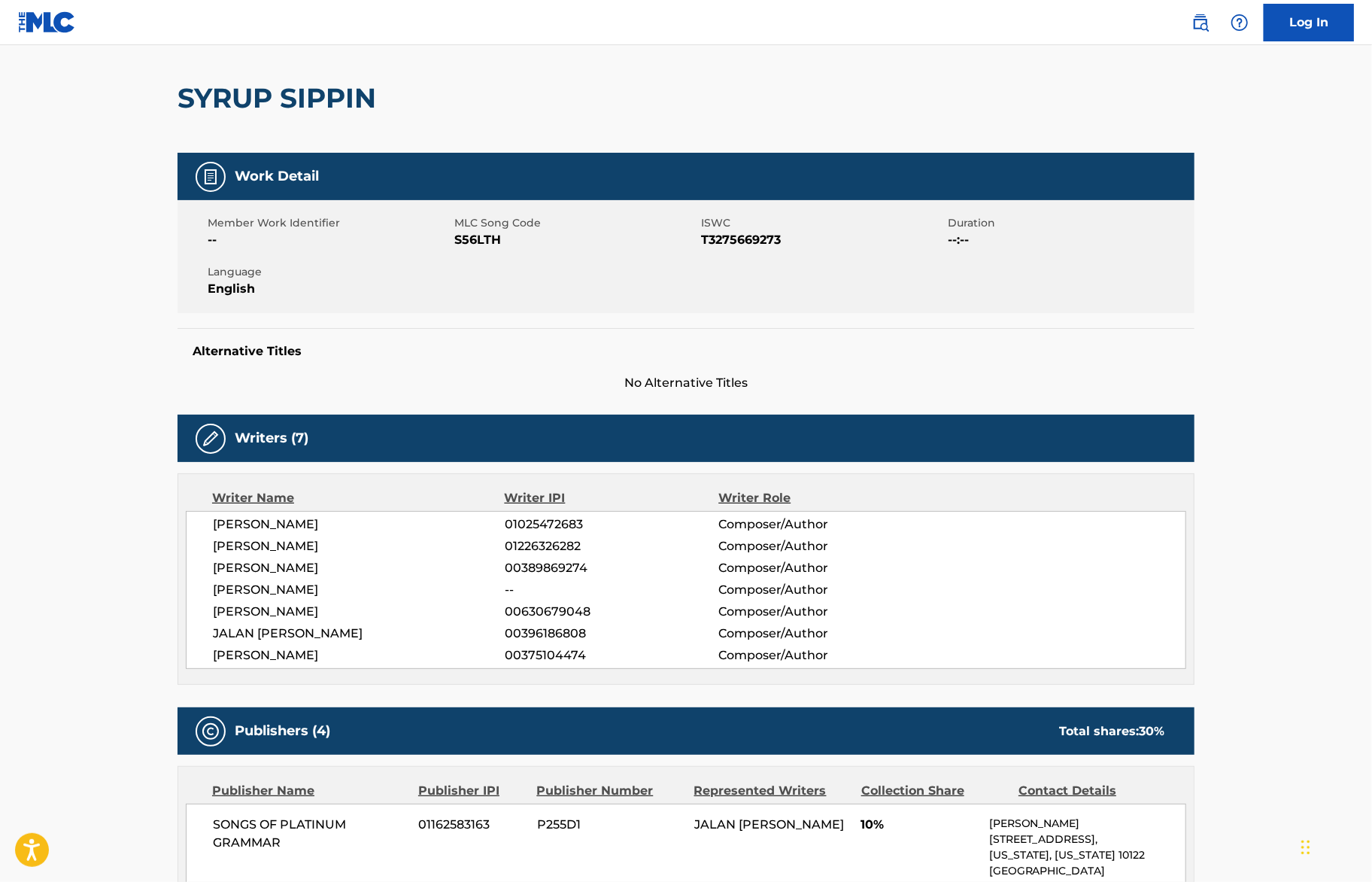
copy span "THOMAS BRENT HERRICK"
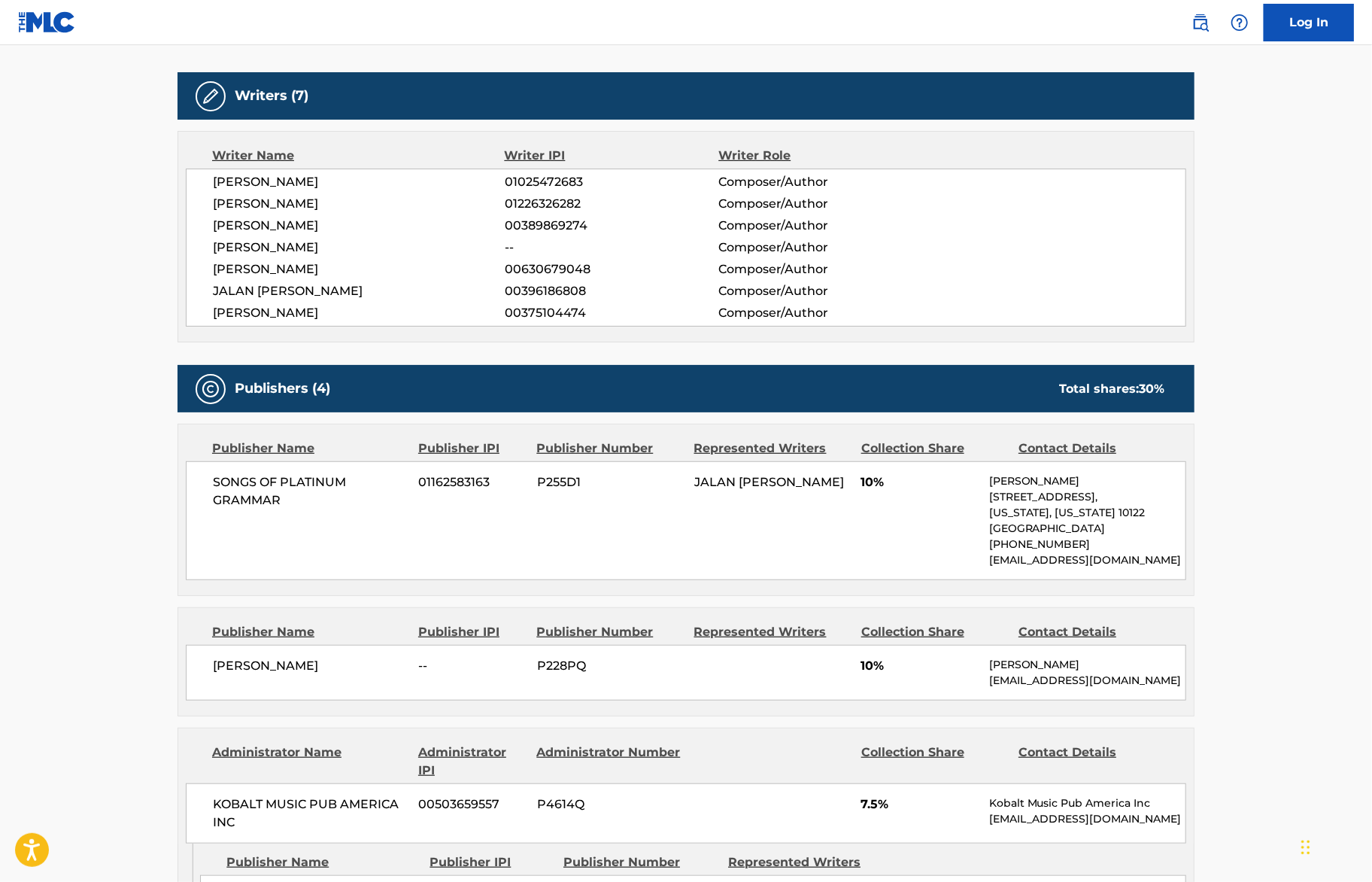
scroll to position [257, 0]
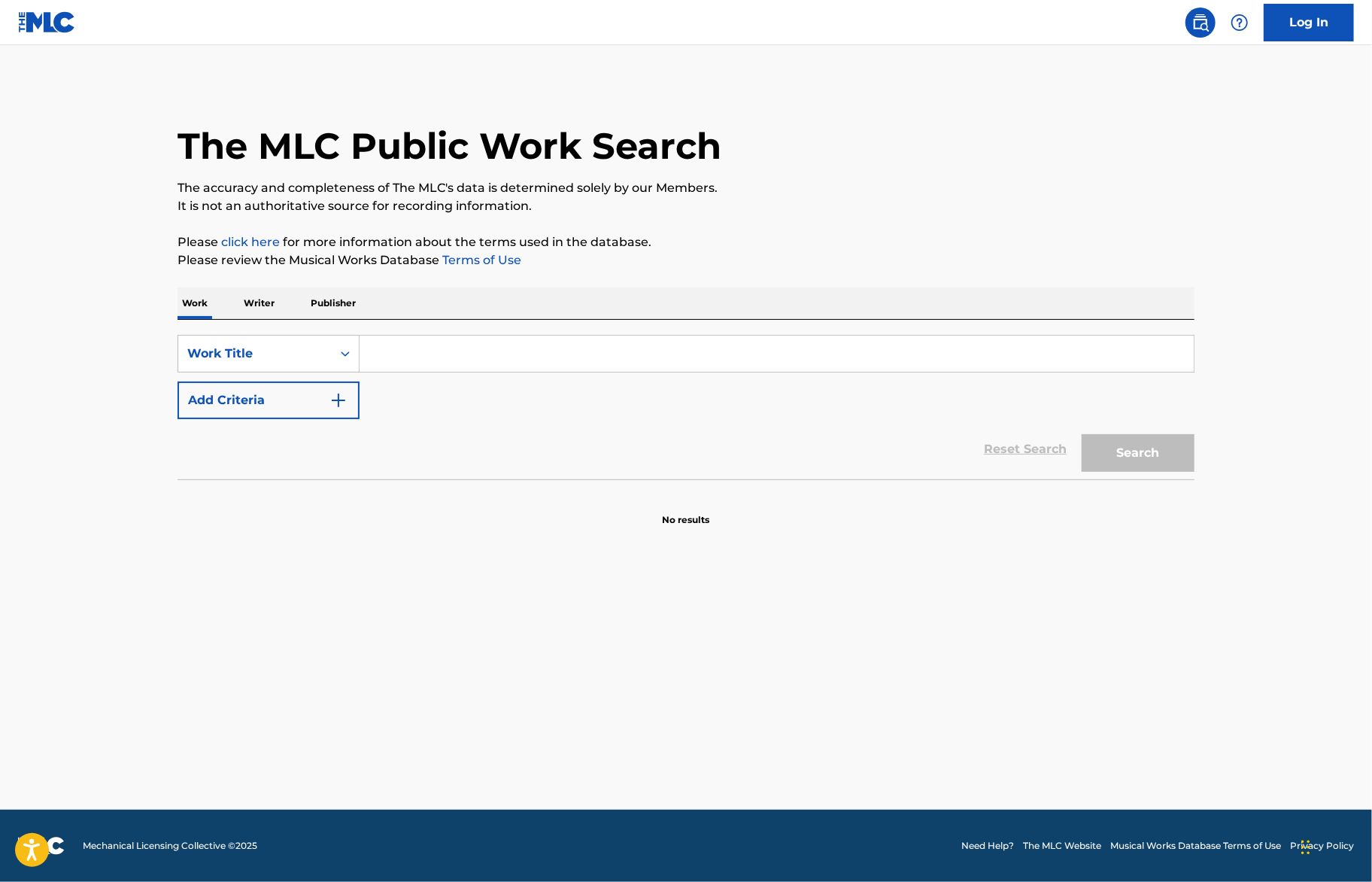
click at [493, 349] on input "Search Form" at bounding box center [777, 353] width 834 height 36
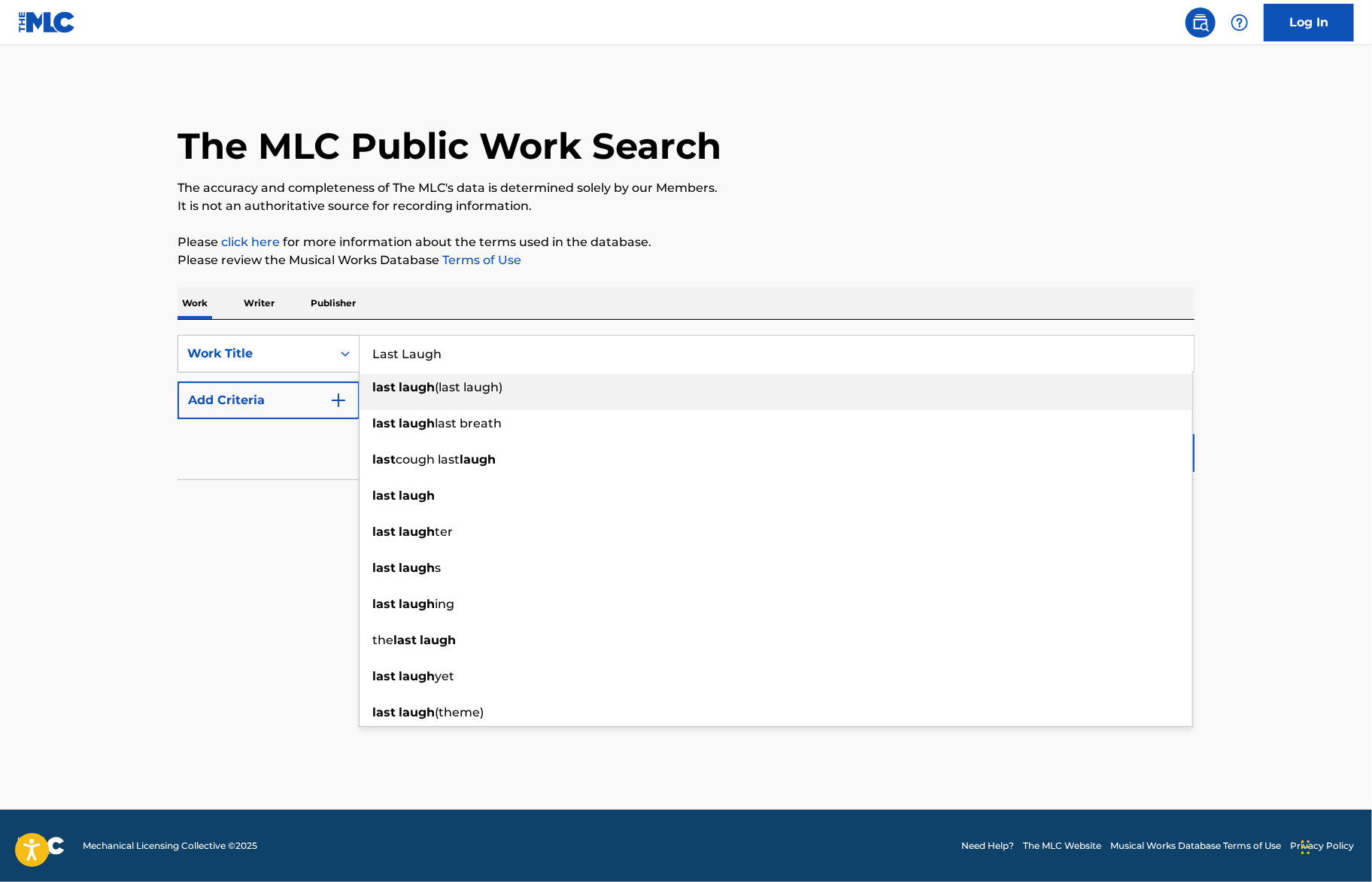
type input "Last Laugh"
click at [842, 271] on div "The MLC Public Work Search The accuracy and completeness of The MLC's data is d…" at bounding box center [686, 305] width 1053 height 444
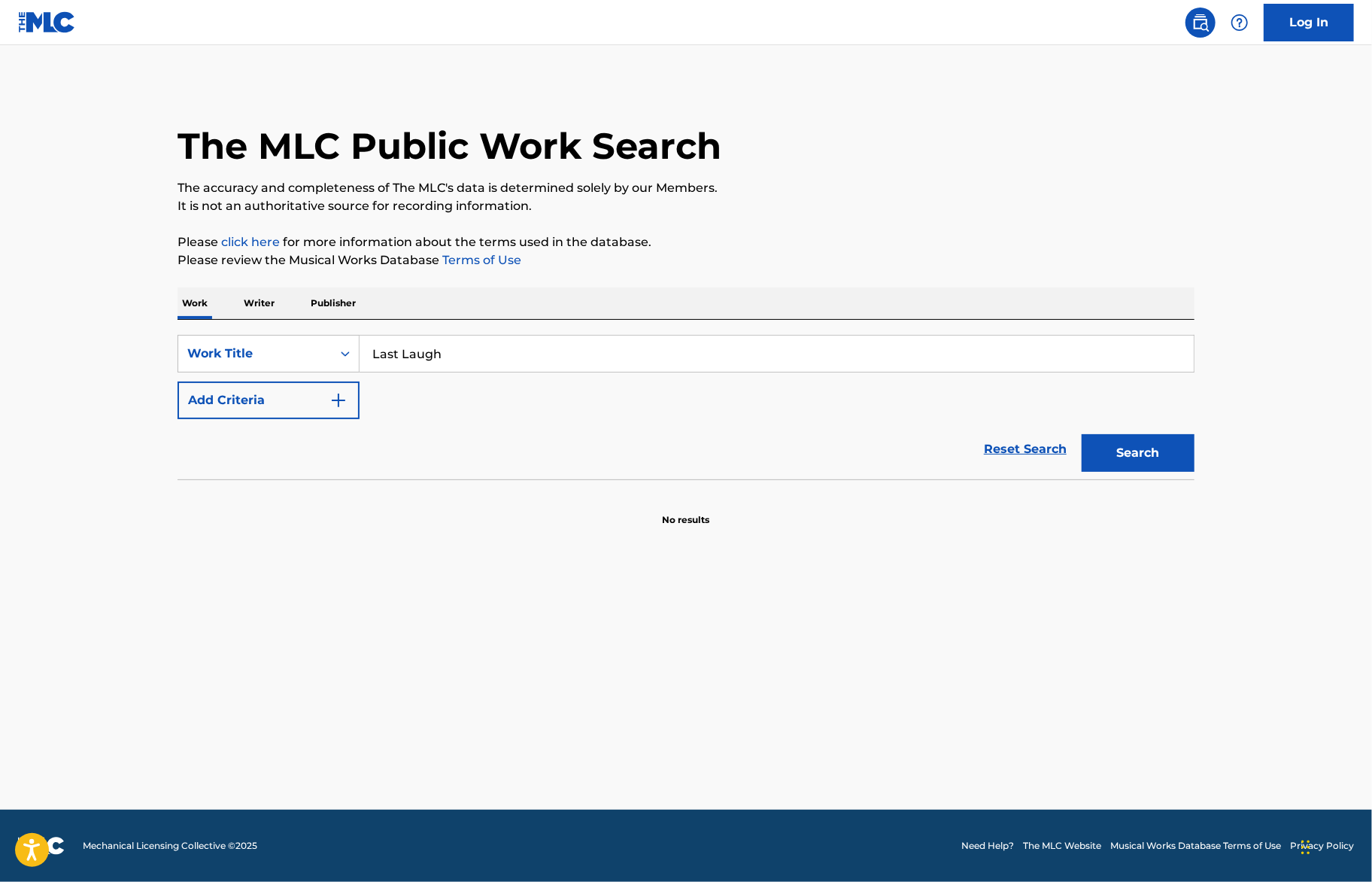
click at [295, 403] on button "Add Criteria" at bounding box center [268, 400] width 182 height 38
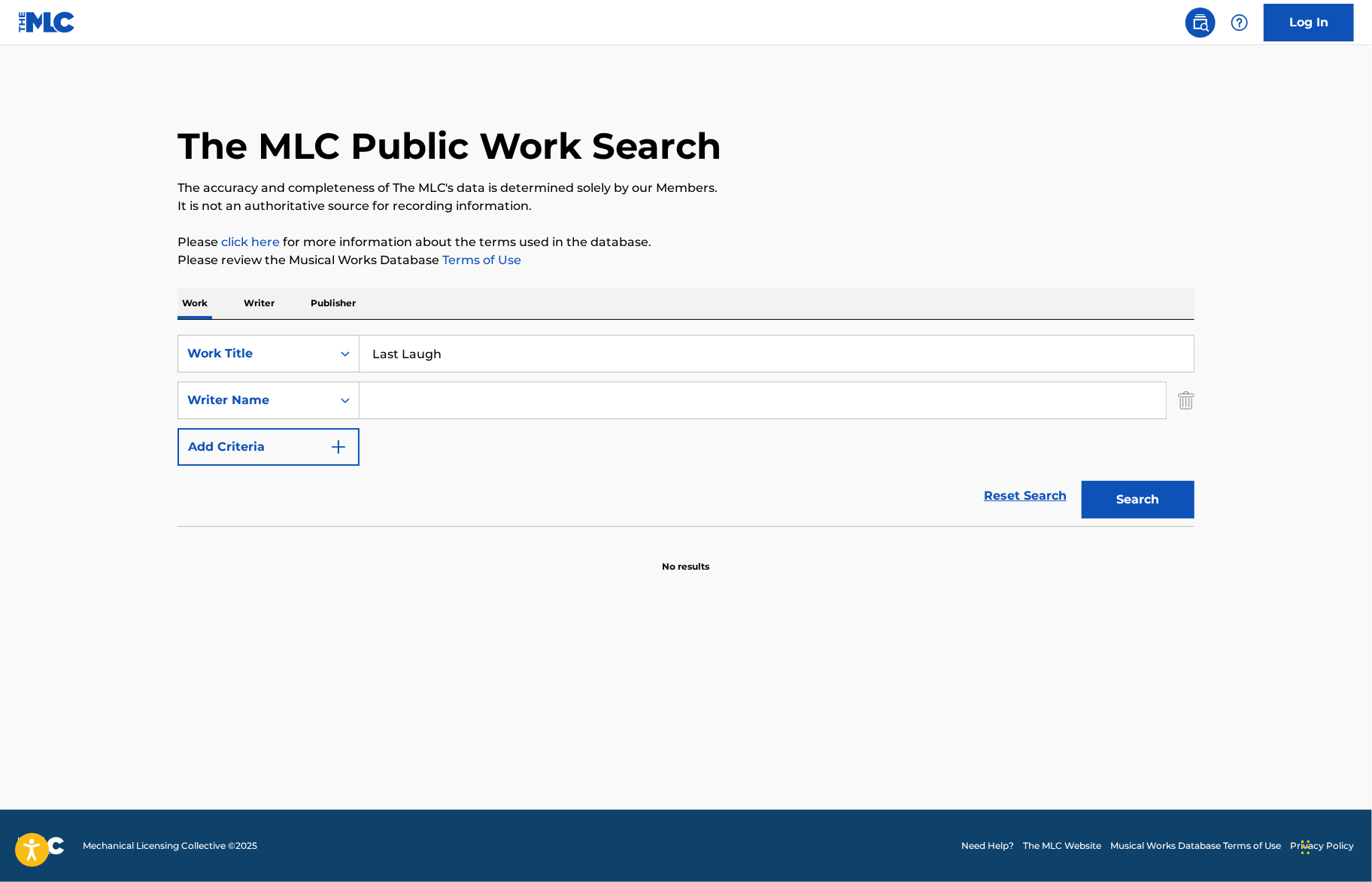
click at [616, 408] on input "Search Form" at bounding box center [763, 400] width 806 height 36
paste input "THOMAS BRENT HERRICK"
type input "THOMAS BRENT HERRICK"
click at [1137, 494] on button "Search" at bounding box center [1138, 500] width 113 height 38
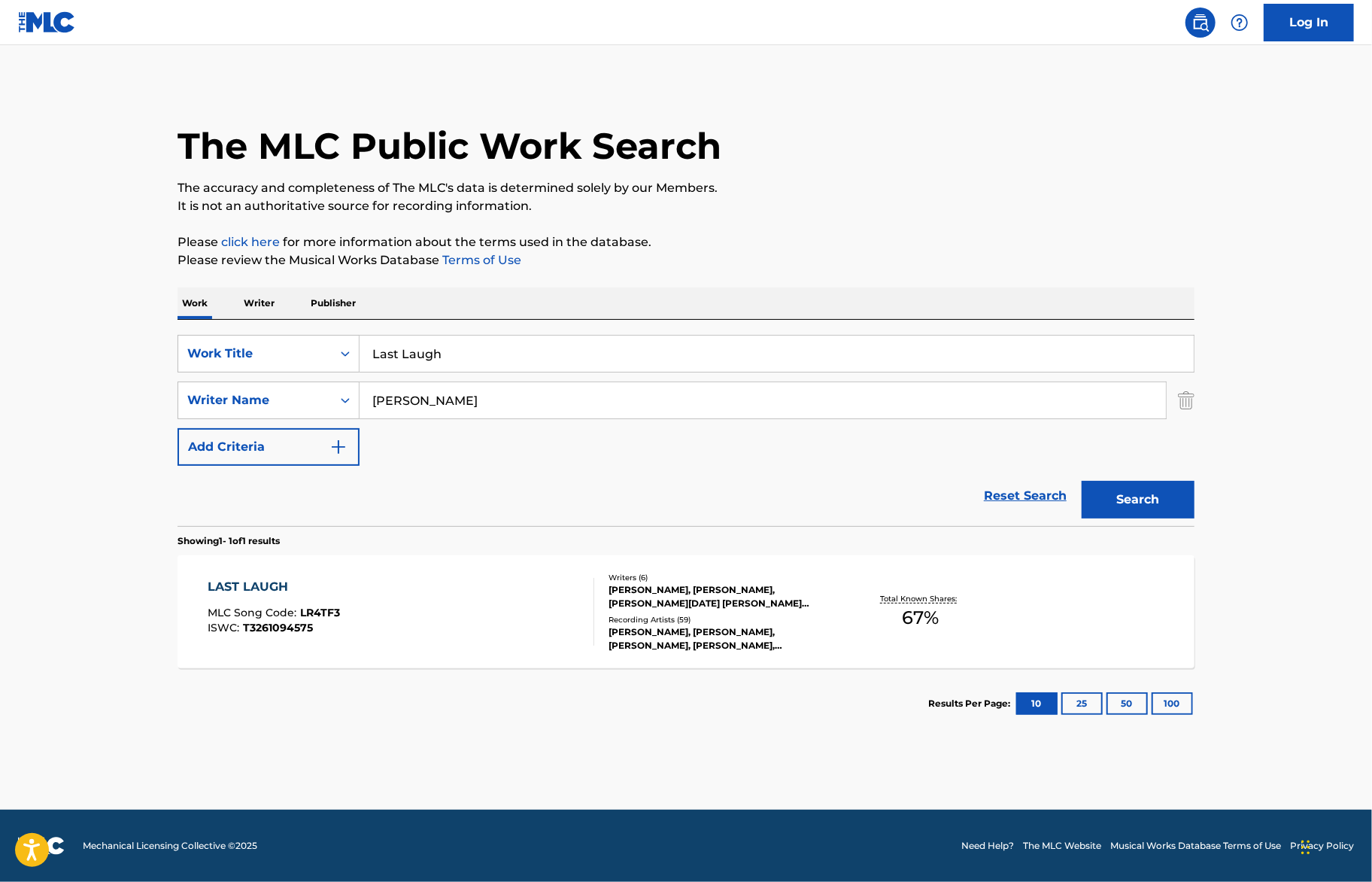
click at [702, 651] on div "LAST LAUGH MLC Song Code : LR4TF3 ISWC : T3261094575 Writers ( 6 ) THOMAS BRENT…" at bounding box center [686, 611] width 1018 height 112
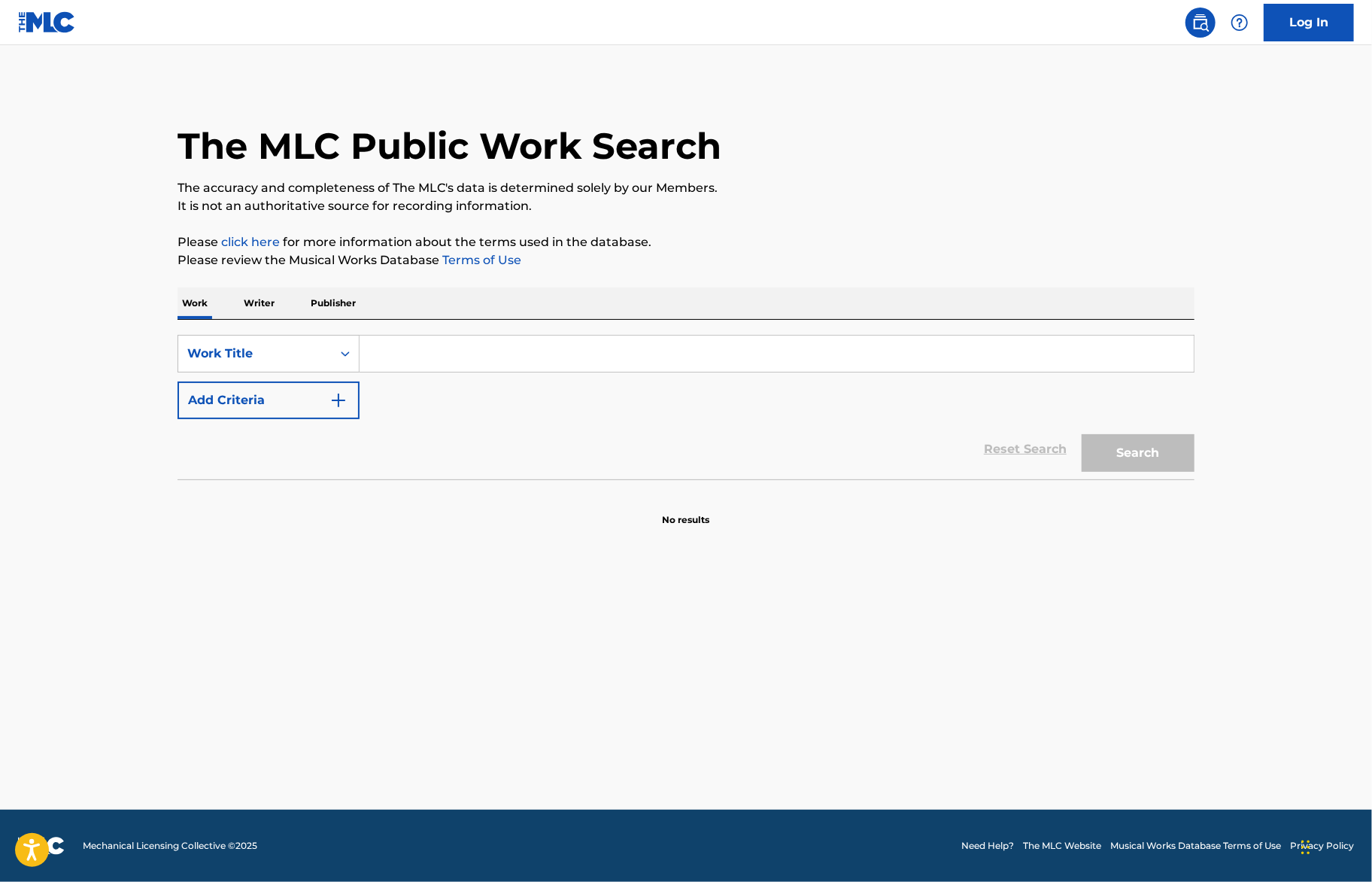
click at [683, 367] on input "Search Form" at bounding box center [777, 353] width 834 height 36
type input "FREE SEX!"
click at [628, 261] on p "Please review the Musical Works Database Terms of Use" at bounding box center [686, 260] width 1018 height 18
click at [319, 399] on button "Add Criteria" at bounding box center [268, 400] width 182 height 38
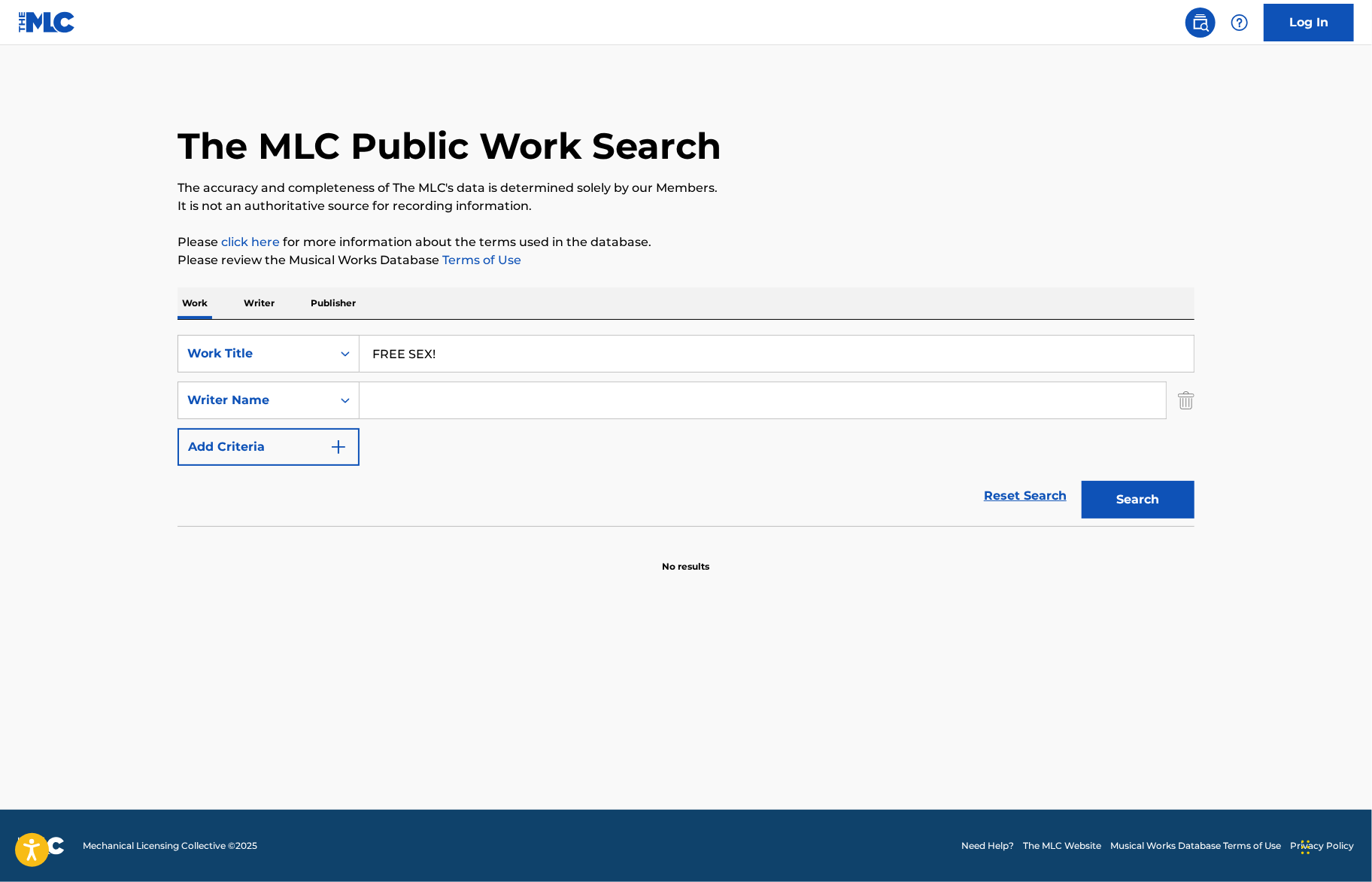
click at [442, 415] on input "Search Form" at bounding box center [763, 400] width 806 height 36
type input "Lucki Camel"
click at [1139, 496] on button "Search" at bounding box center [1138, 500] width 113 height 38
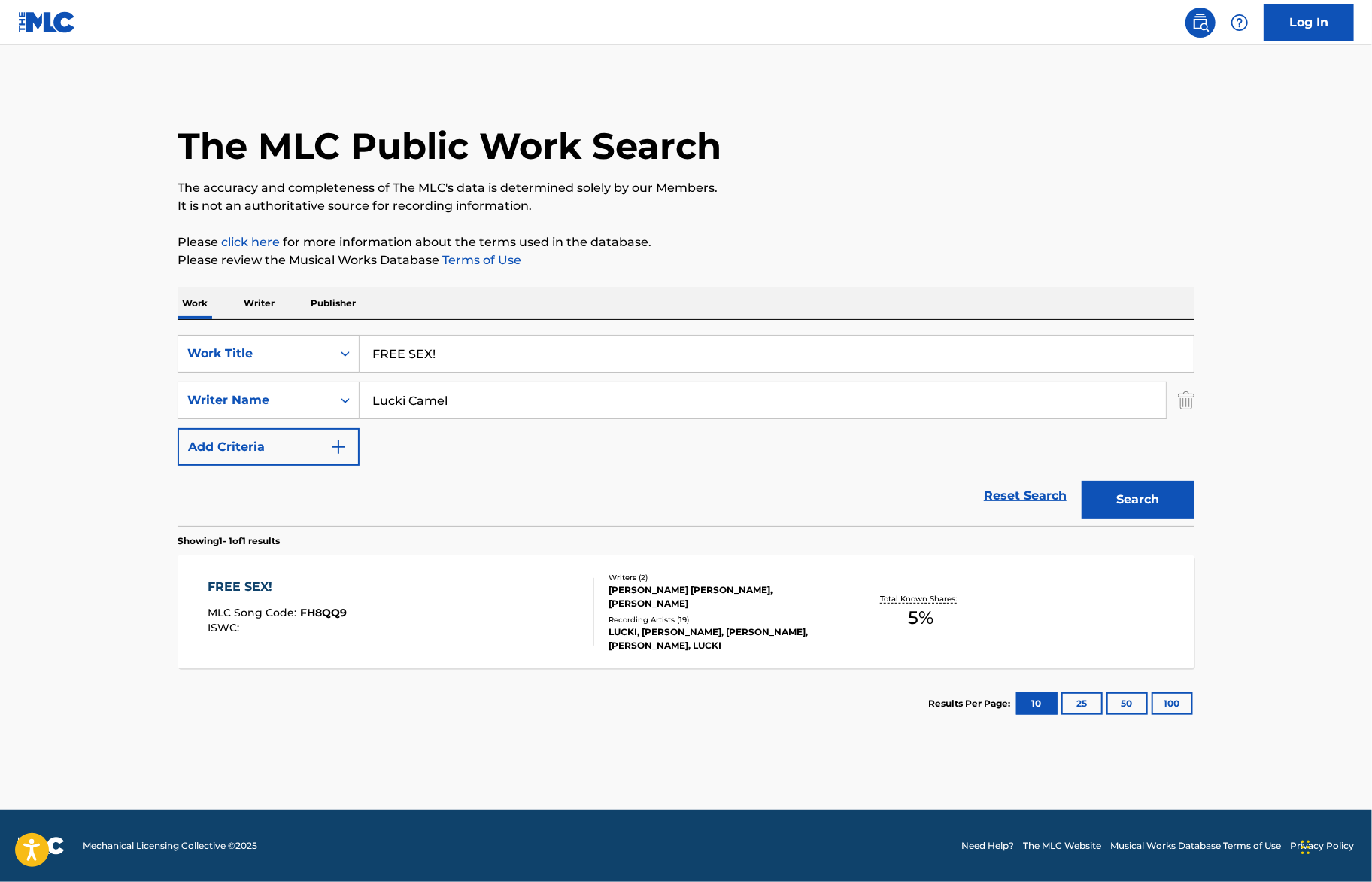
click at [758, 617] on div "Recording Artists ( 19 )" at bounding box center [722, 619] width 227 height 11
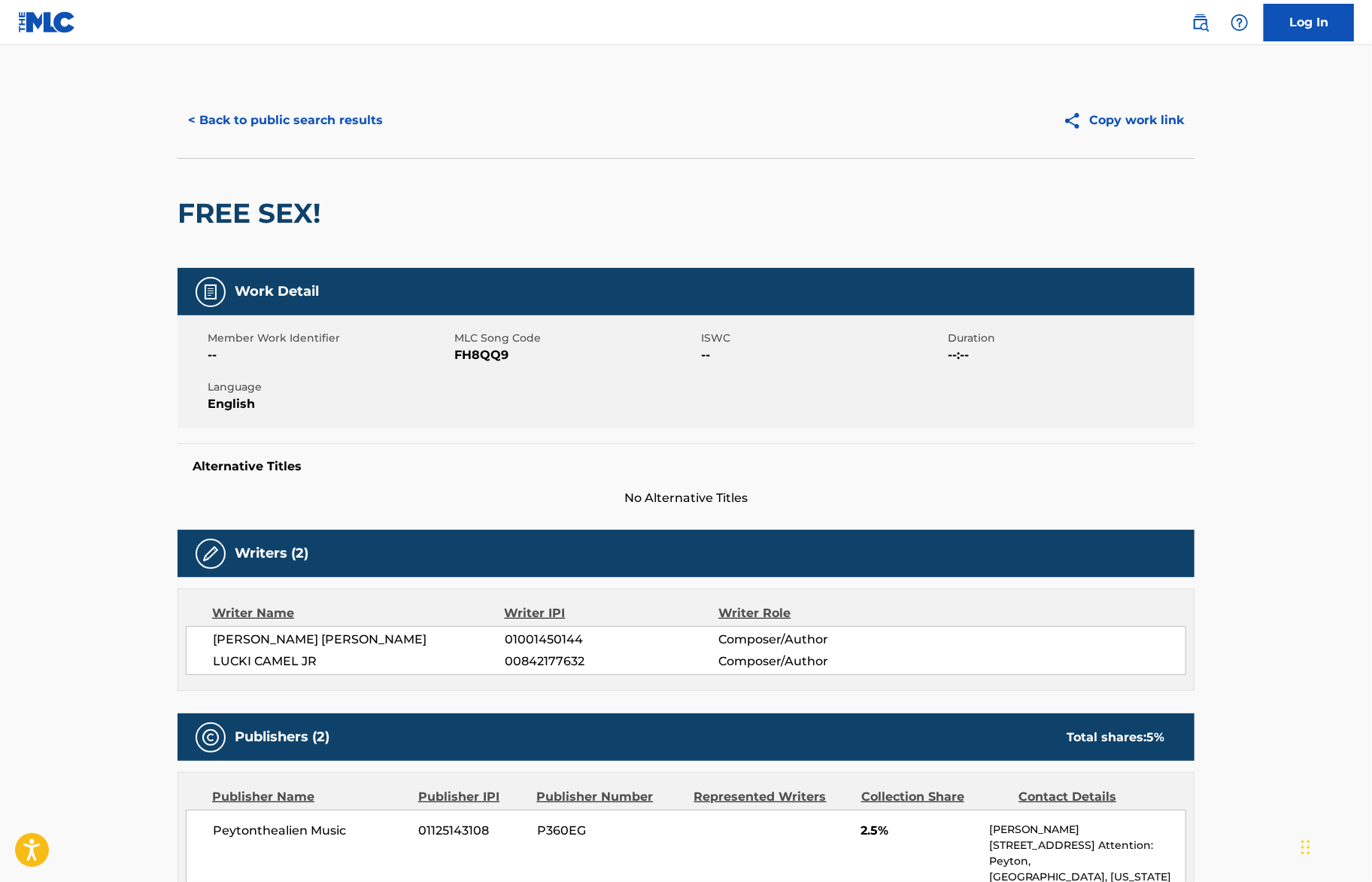
click at [245, 241] on div "FREE SEX!" at bounding box center [252, 213] width 150 height 110
click at [488, 137] on div "< Back to public search results" at bounding box center [431, 120] width 509 height 38
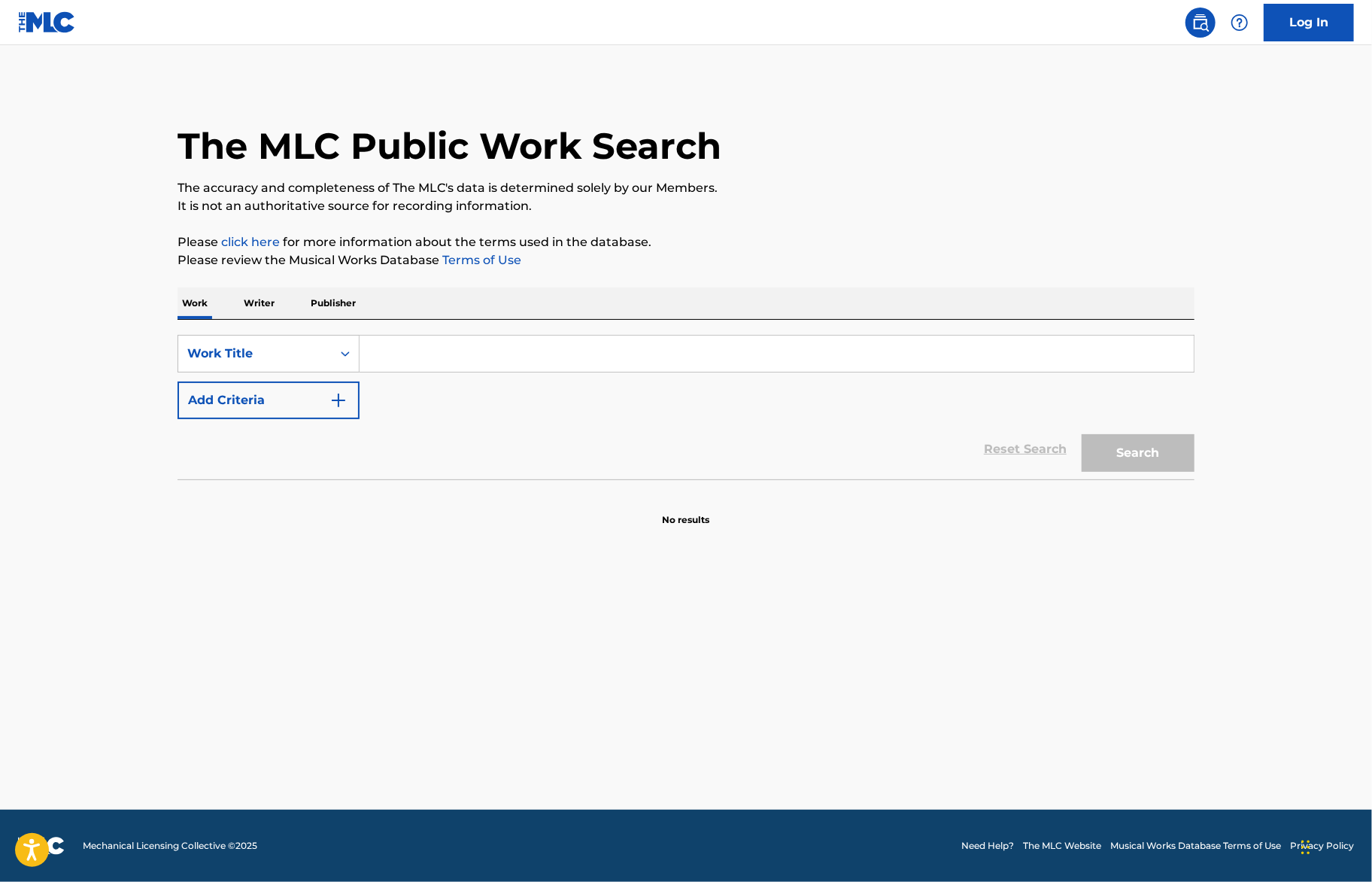
click at [475, 355] on input "Search Form" at bounding box center [777, 353] width 834 height 36
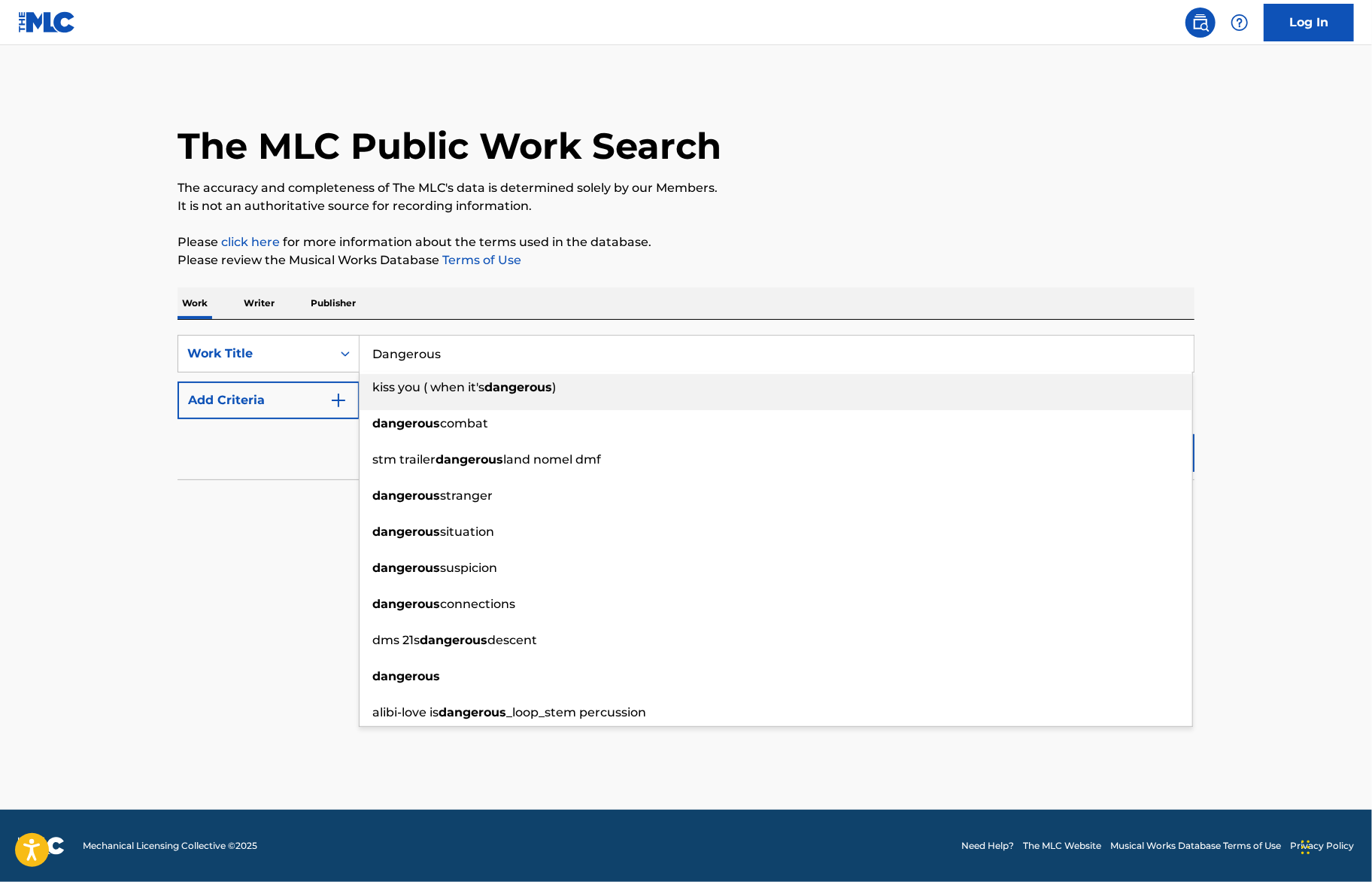
type input "Dangerous"
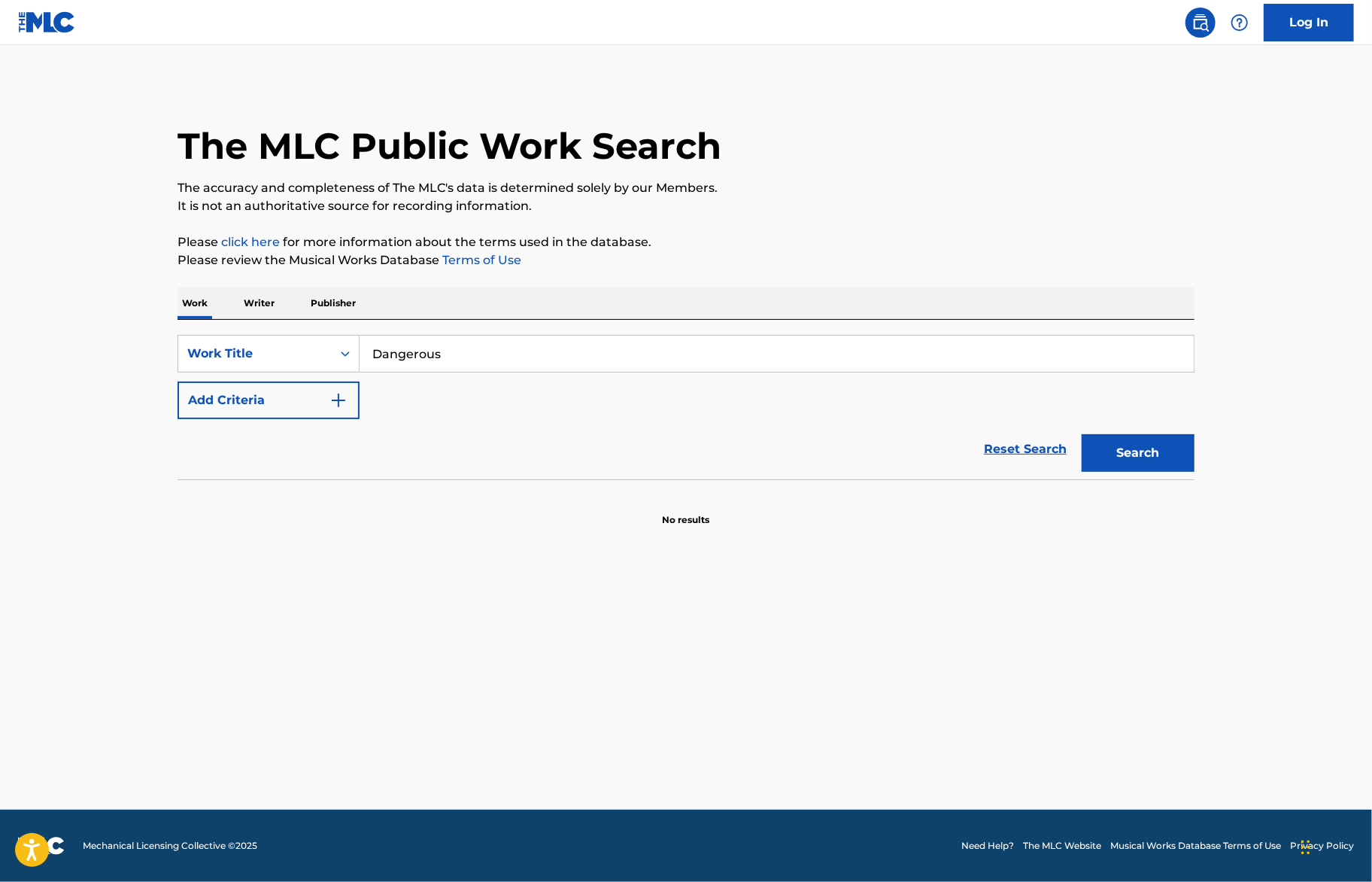
click at [212, 477] on div "Reset Search Search" at bounding box center [686, 449] width 1018 height 60
click at [260, 400] on button "Add Criteria" at bounding box center [268, 400] width 182 height 38
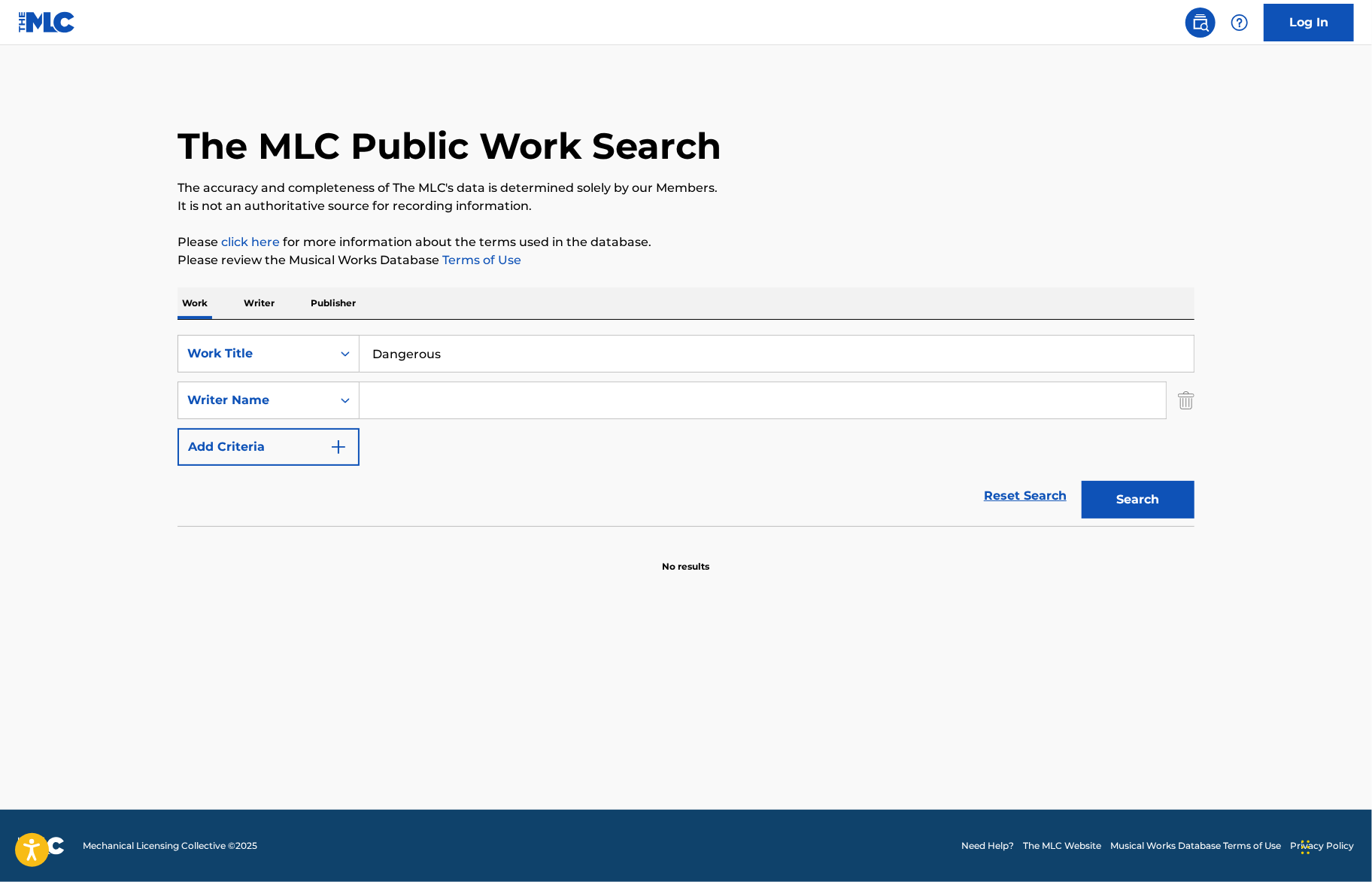
click at [467, 380] on div "SearchWithCriteria37803b90-3baf-4401-9b1b-53c5e4348a63 Work Title Dangerous Sea…" at bounding box center [686, 399] width 1018 height 130
click at [457, 393] on input "Search Form" at bounding box center [763, 400] width 806 height 36
type input "[PERSON_NAME]"
click at [1082, 481] on button "Search" at bounding box center [1138, 500] width 113 height 38
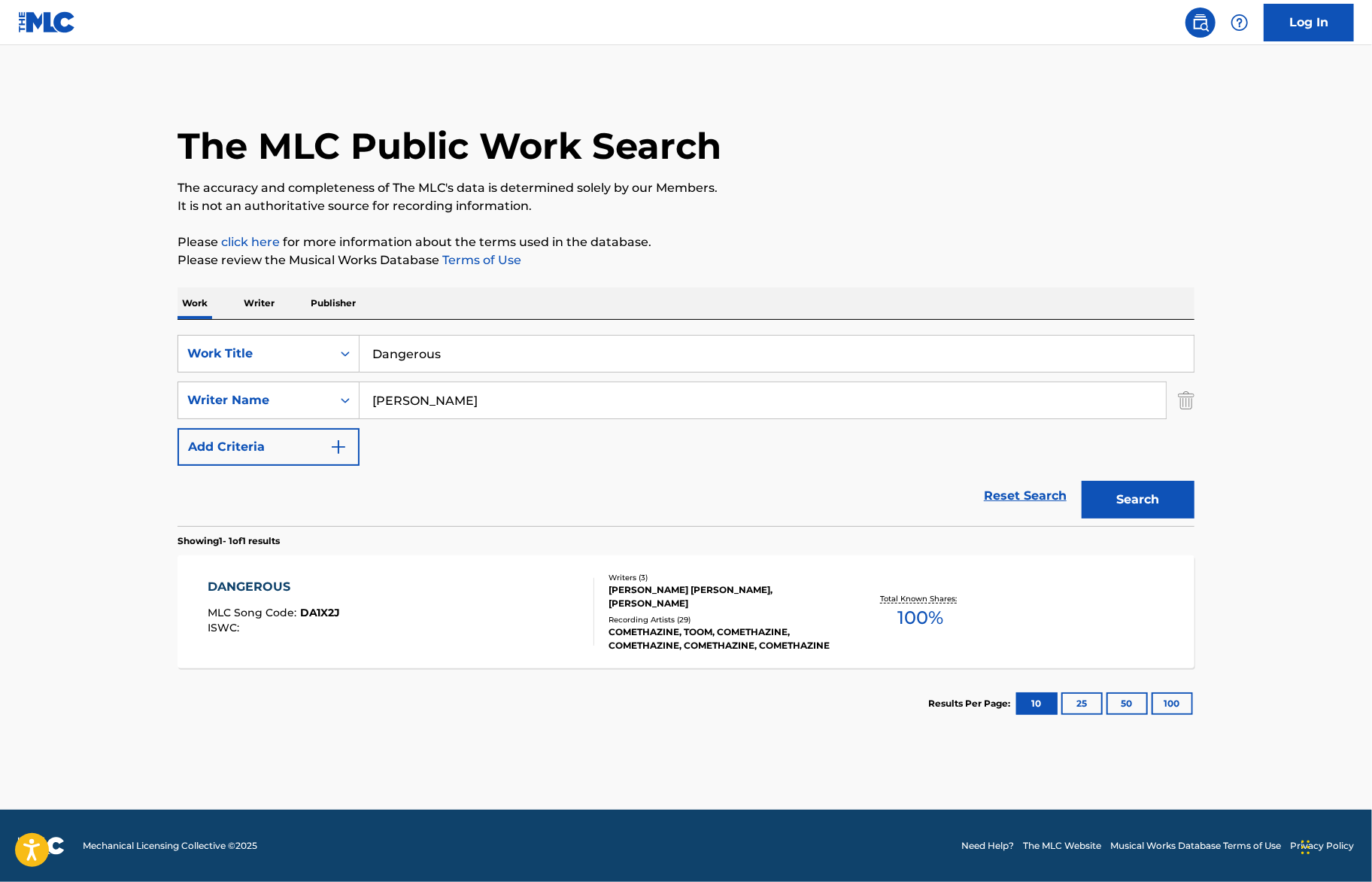
click at [540, 604] on div "DANGEROUS MLC Song Code : DA1X2J ISWC :" at bounding box center [401, 611] width 386 height 68
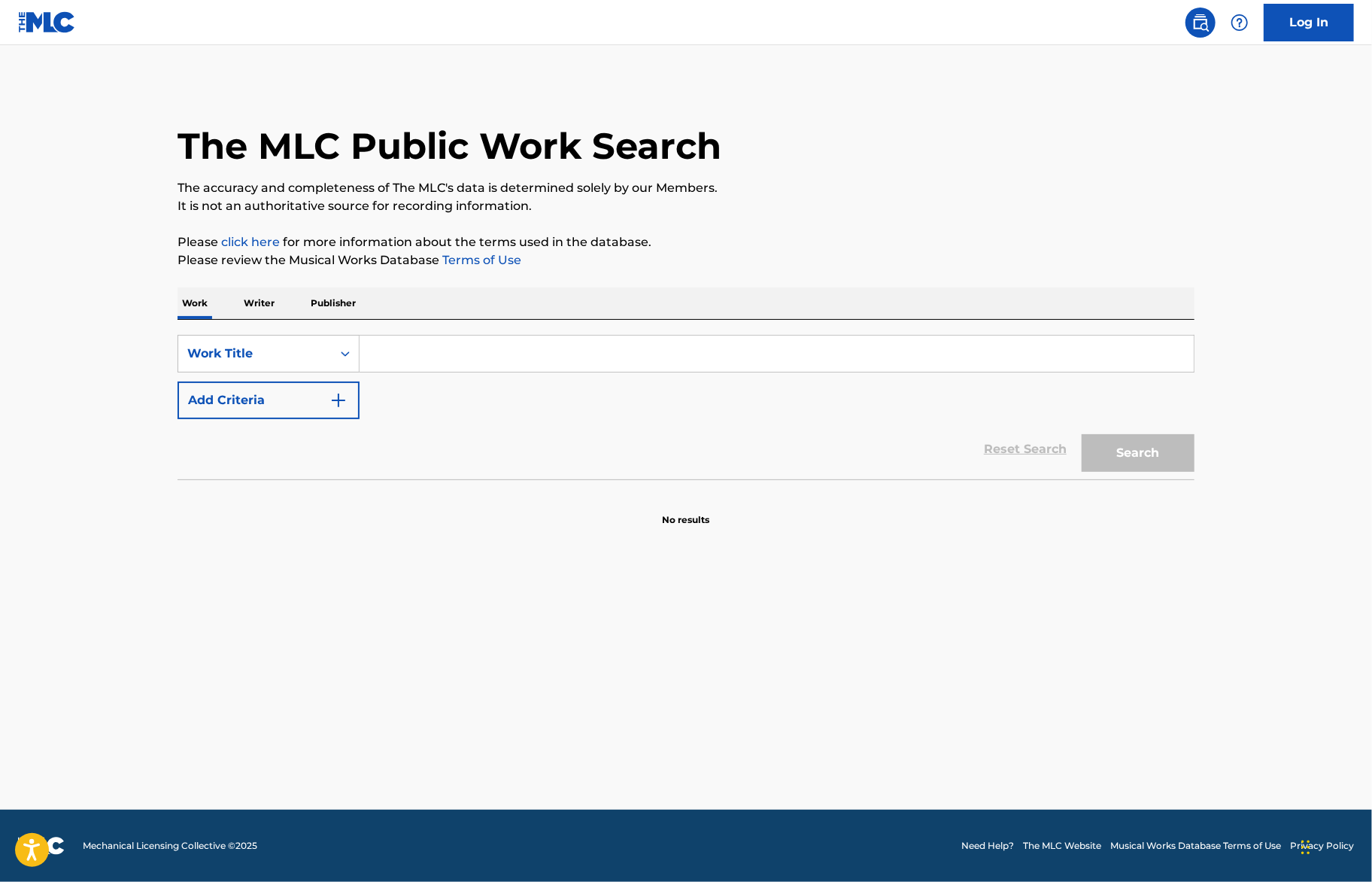
click at [598, 353] on input "Search Form" at bounding box center [777, 353] width 834 height 36
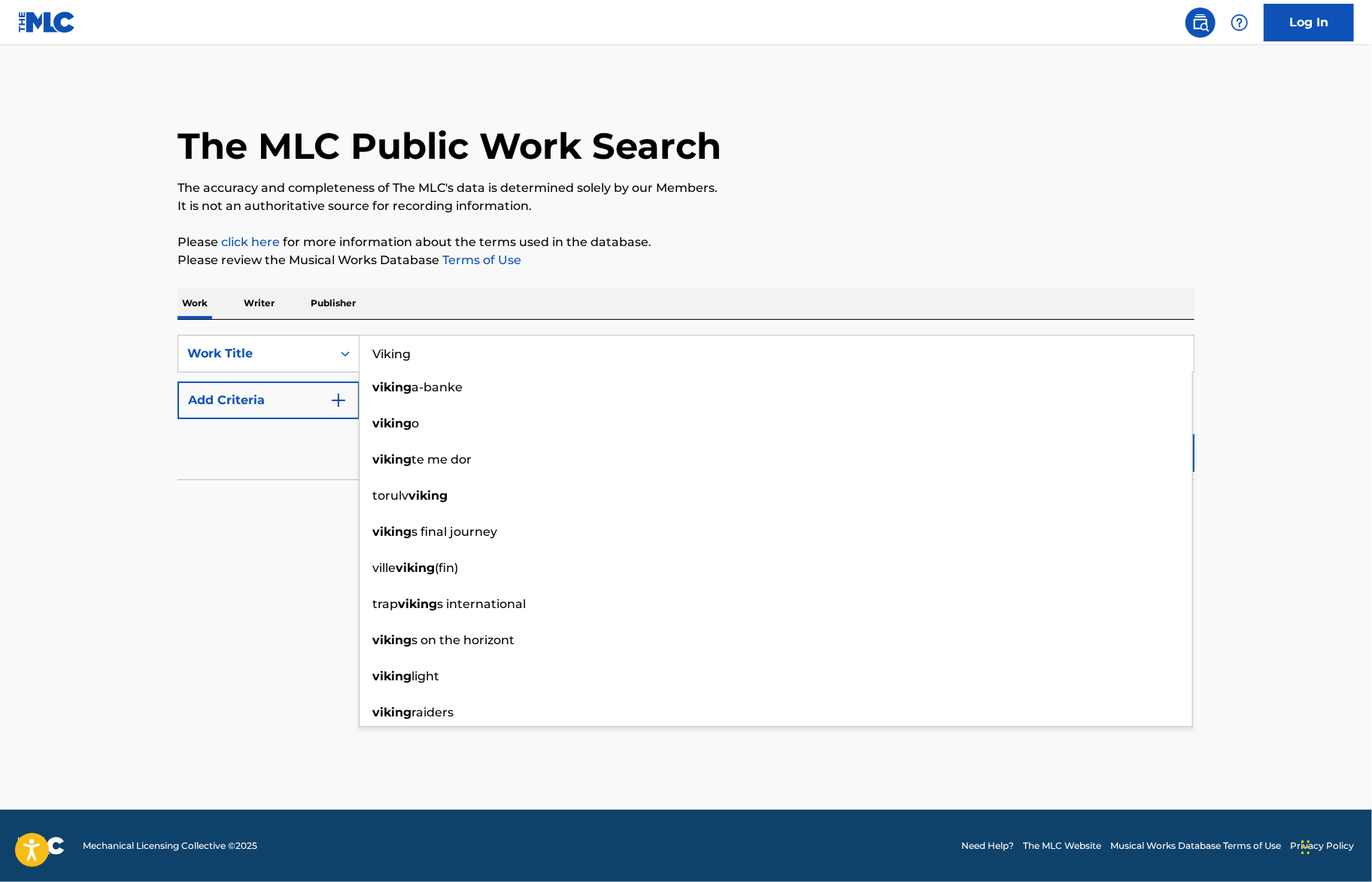
type input "Viking"
click at [256, 411] on button "Add Criteria" at bounding box center [268, 400] width 182 height 38
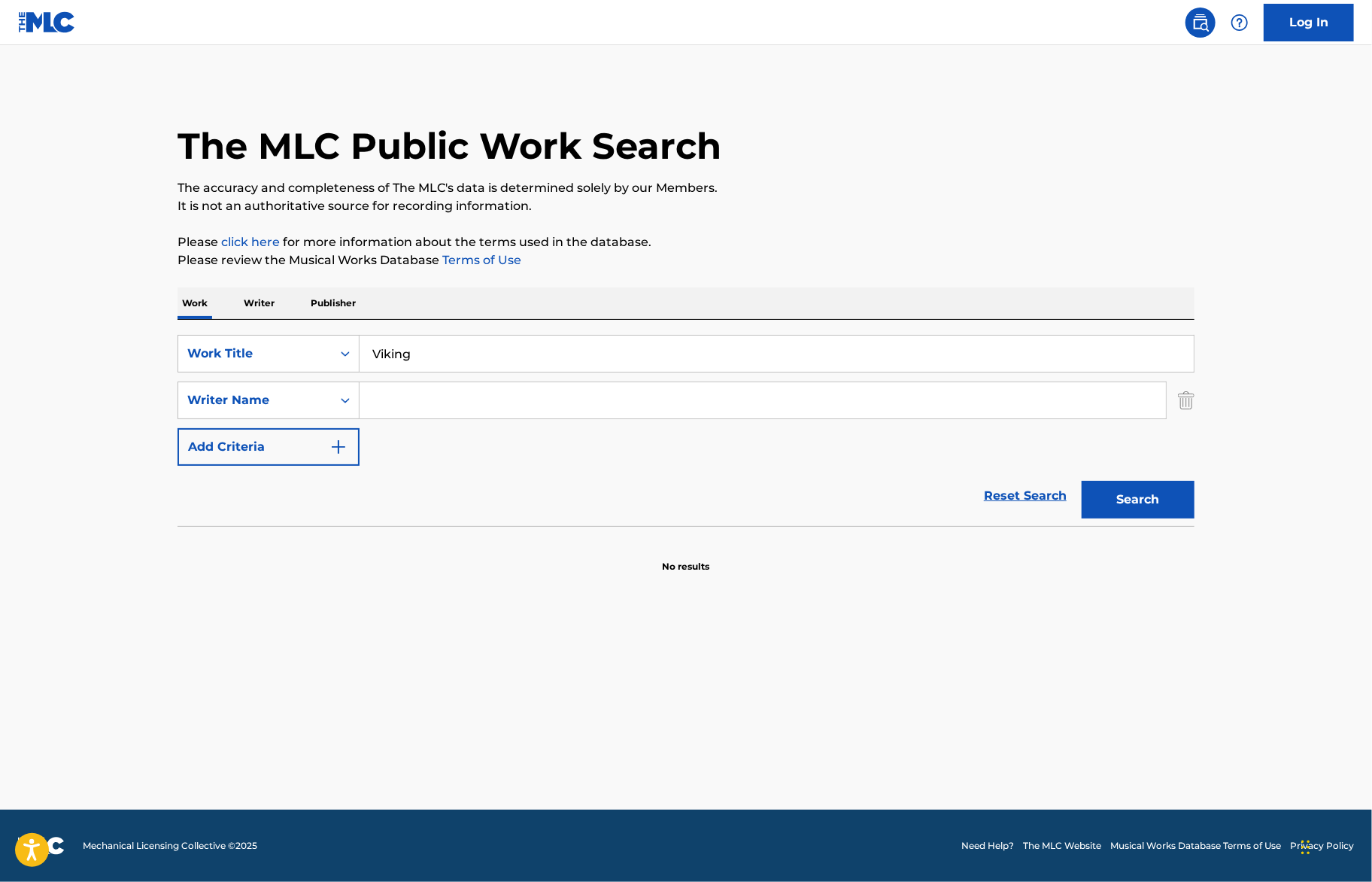
click at [410, 408] on input "Search Form" at bounding box center [763, 400] width 806 height 36
paste input "[PERSON_NAME]"
click at [1082, 481] on button "Search" at bounding box center [1138, 500] width 113 height 38
click at [463, 398] on input "[PERSON_NAME]" at bounding box center [763, 400] width 806 height 36
click at [1082, 481] on button "Search" at bounding box center [1138, 500] width 113 height 38
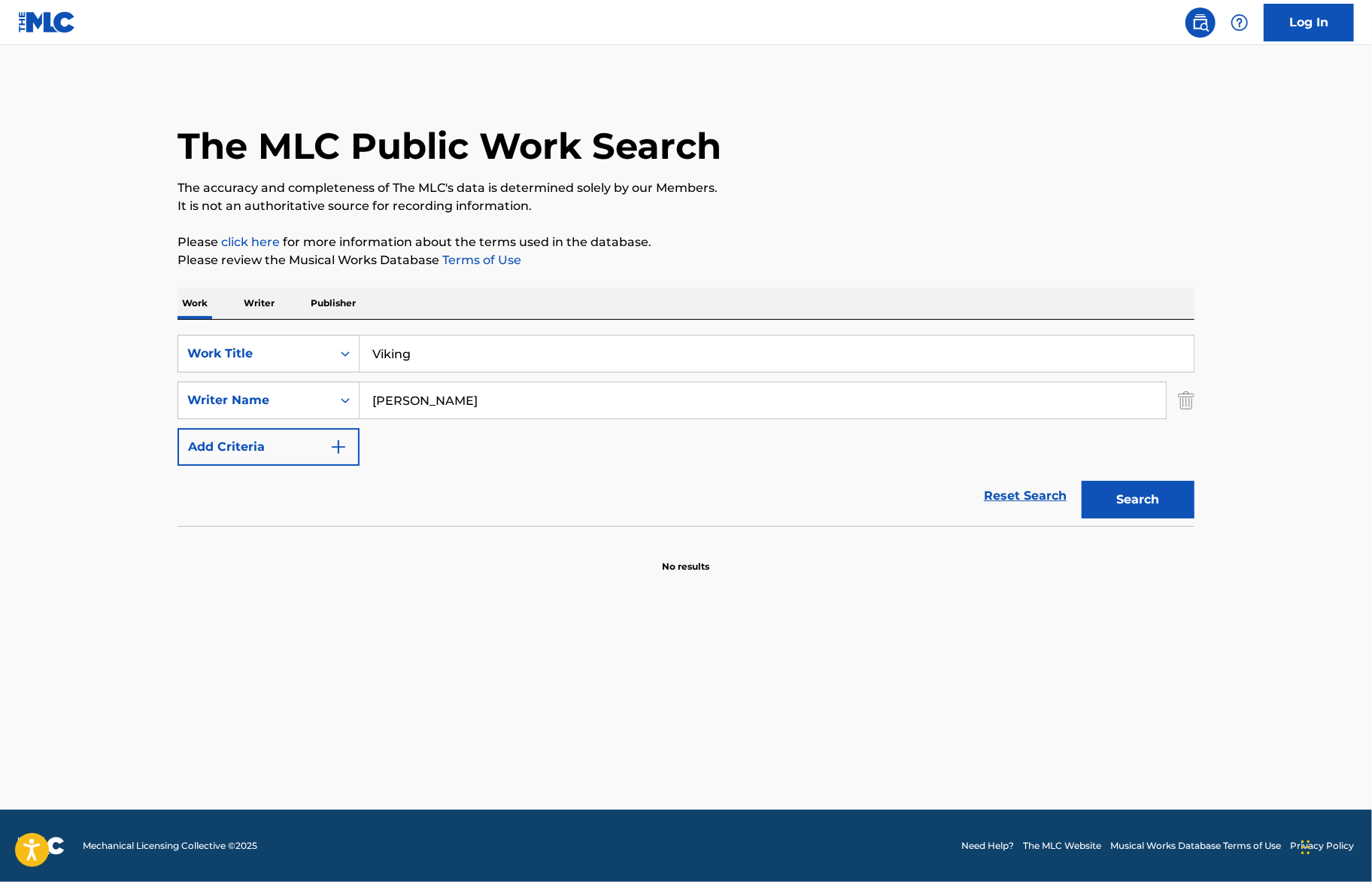
click at [374, 393] on input "Saaheem Valdery" at bounding box center [763, 400] width 806 height 36
click at [1163, 490] on button "Search" at bounding box center [1138, 500] width 113 height 38
click at [556, 397] on input "Saaheem Valdery" at bounding box center [763, 400] width 806 height 36
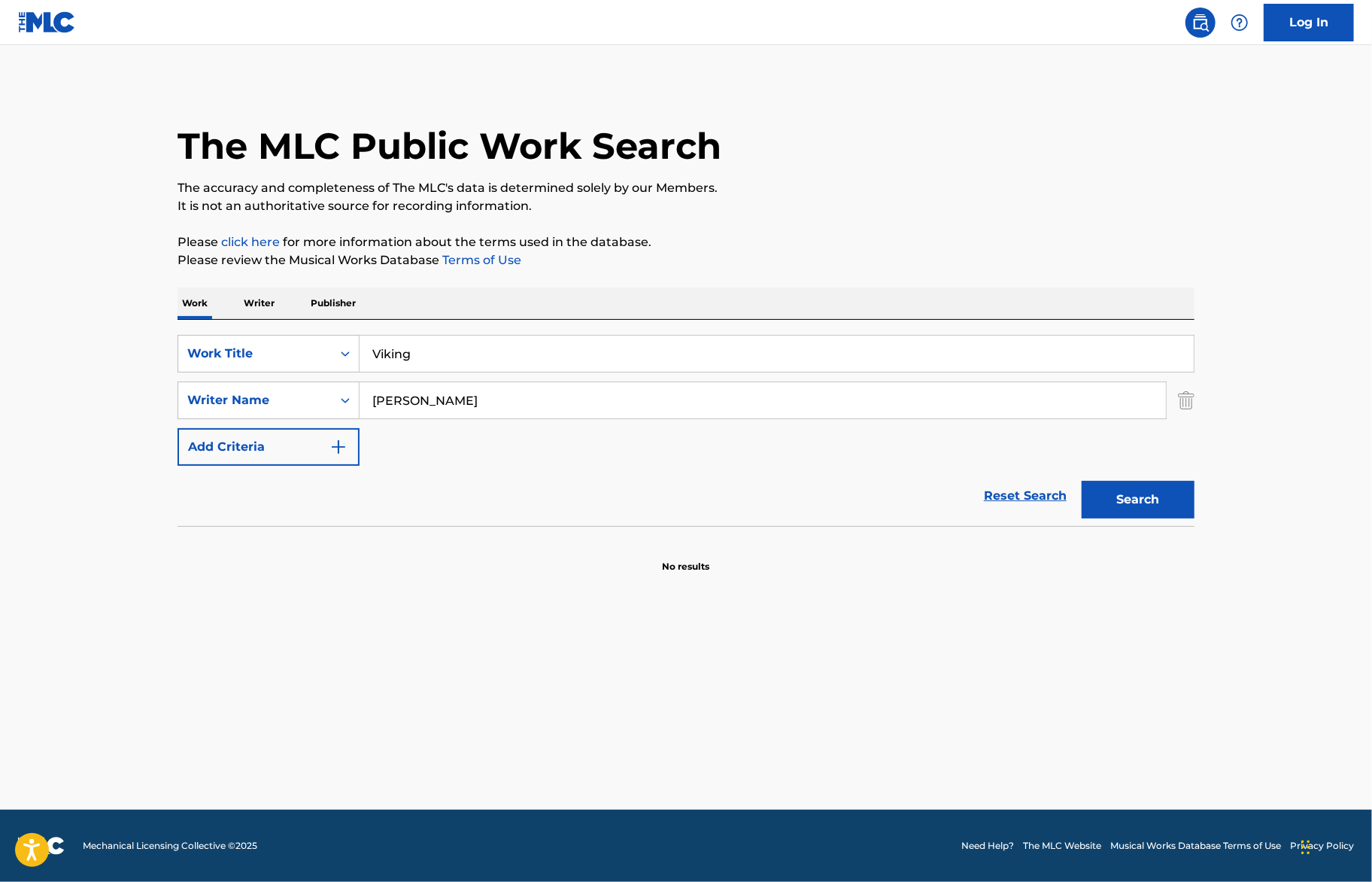
paste input "00895008315"
click at [392, 403] on input "00895008315" at bounding box center [763, 400] width 806 height 36
type input "00895008315"
click at [325, 392] on div "Writer Name" at bounding box center [255, 400] width 153 height 29
click at [308, 429] on div "Writer IPI" at bounding box center [268, 438] width 180 height 38
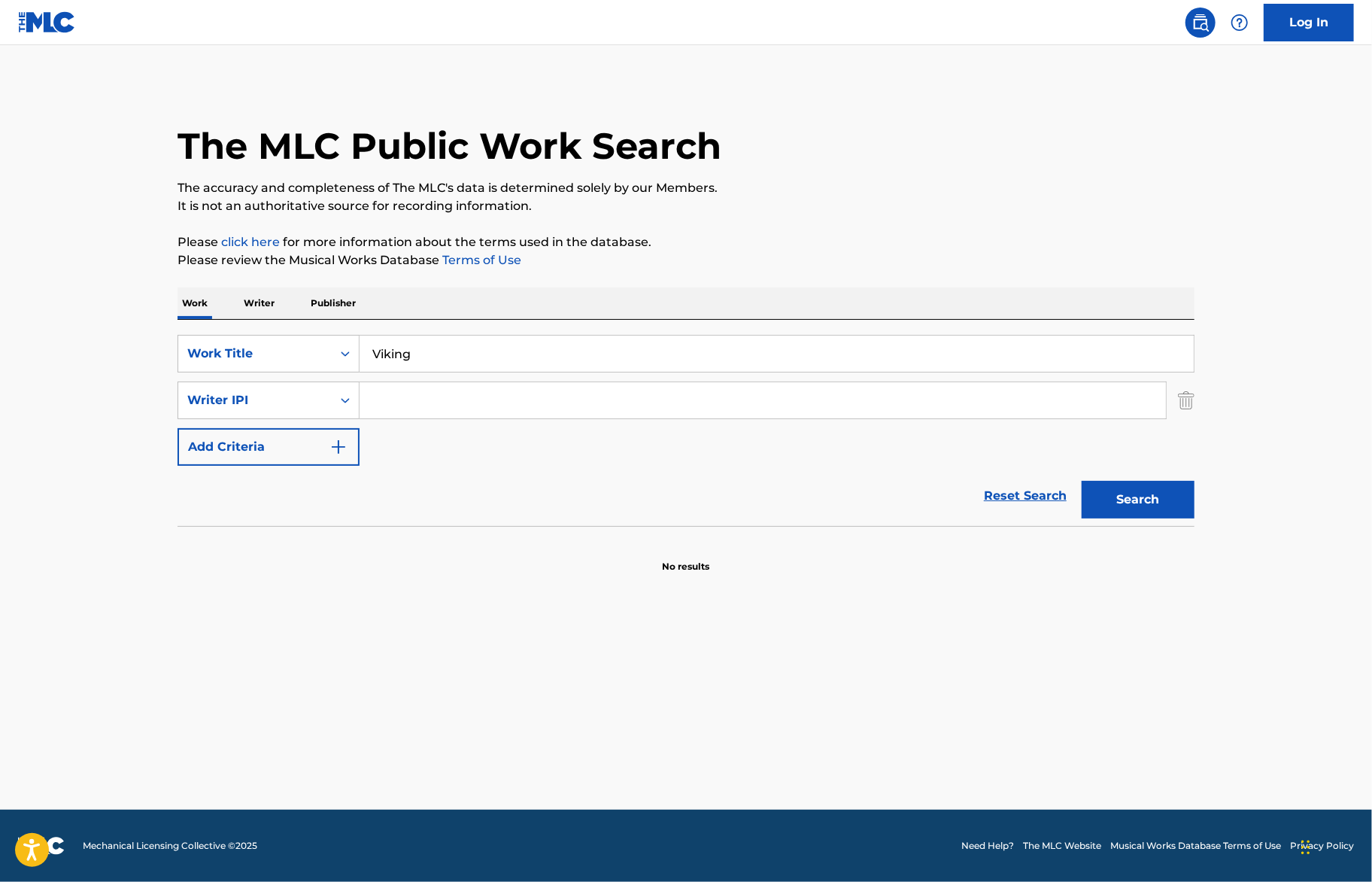
click at [395, 398] on input "Search Form" at bounding box center [763, 400] width 806 height 36
paste input "00895008315"
click at [403, 402] on input "00895008315" at bounding box center [763, 400] width 806 height 36
click at [398, 401] on input "00895008315" at bounding box center [763, 400] width 806 height 36
type input "00895008315"
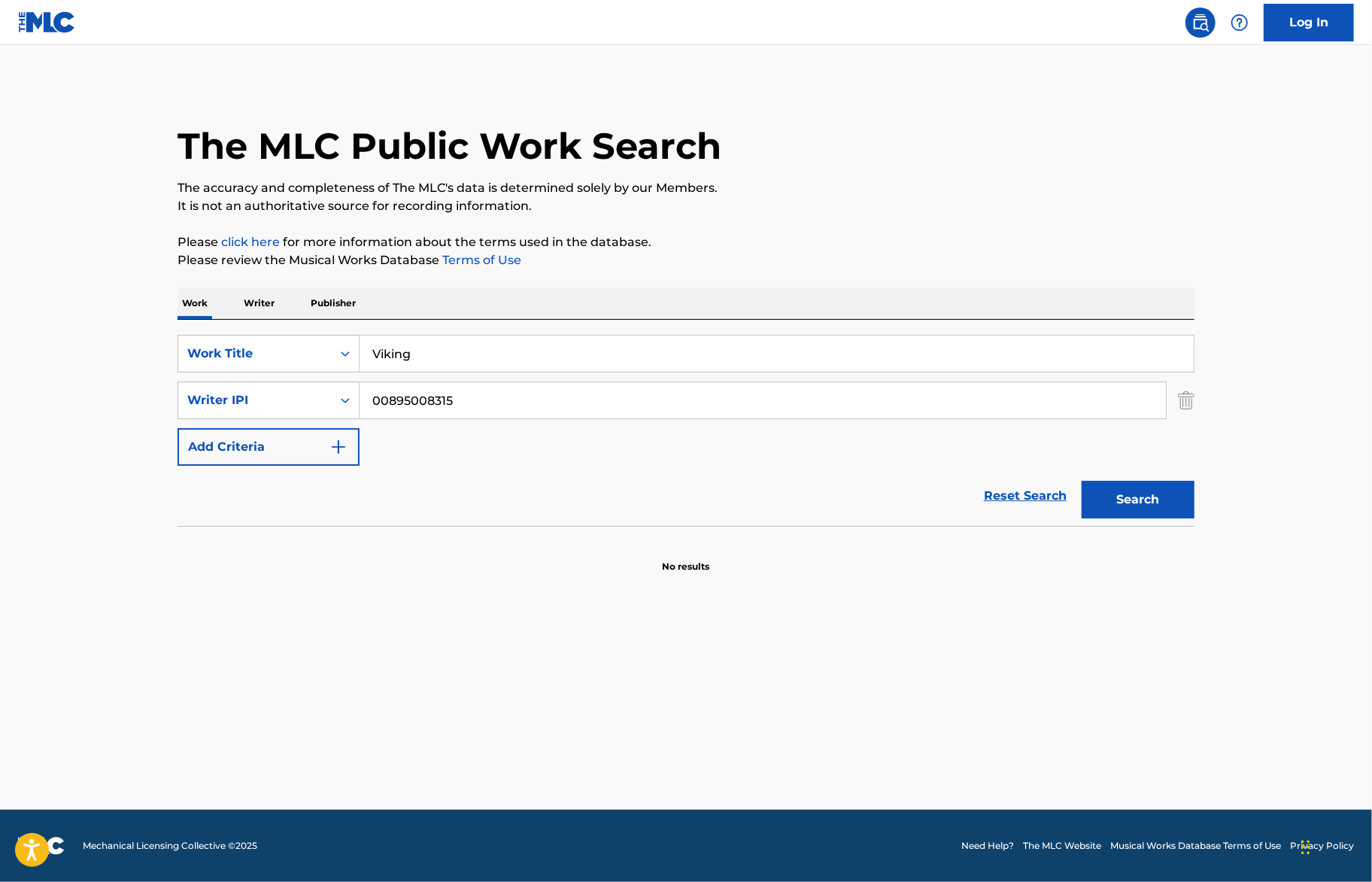
click at [1082, 481] on button "Search" at bounding box center [1138, 500] width 113 height 38
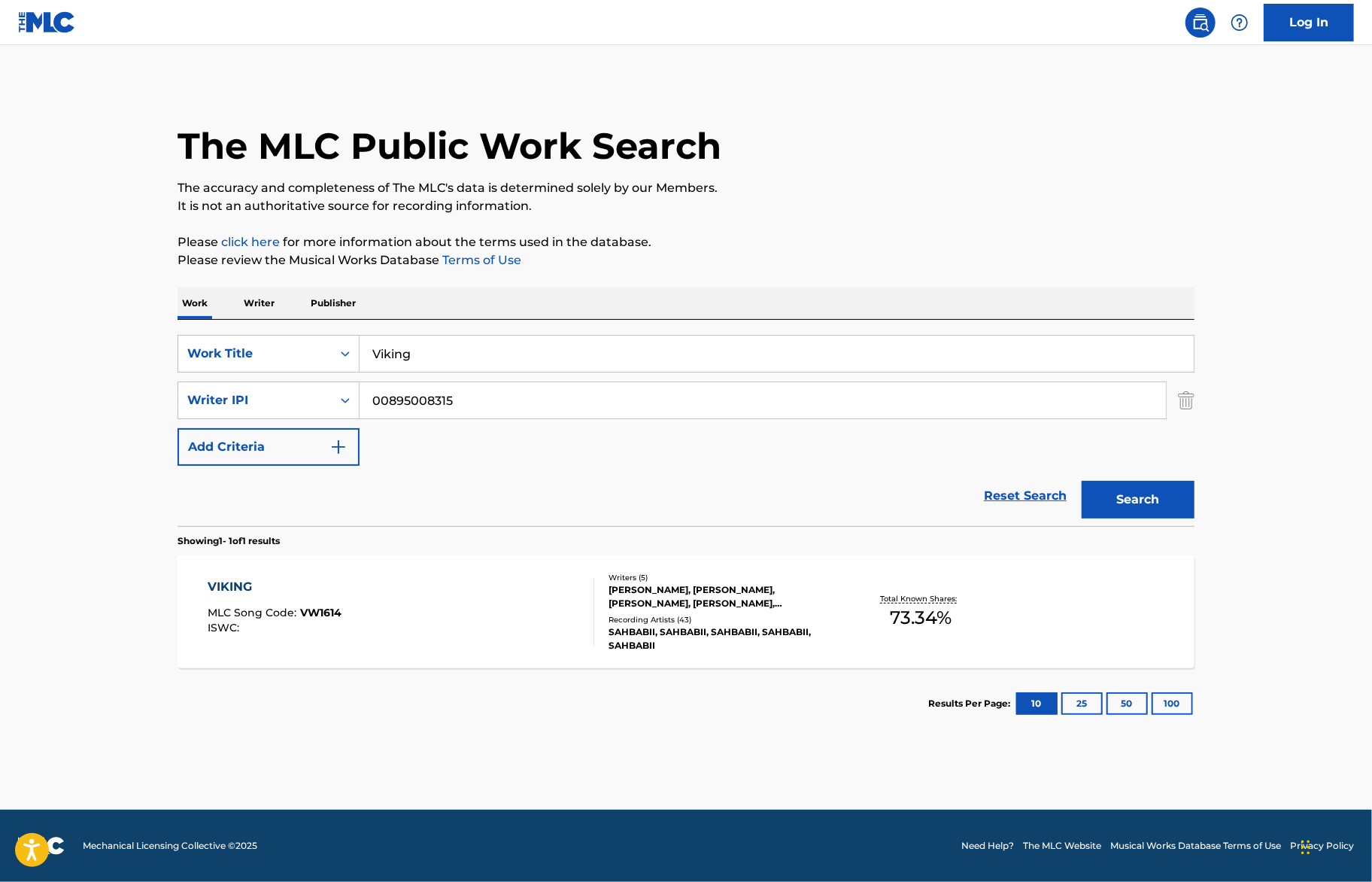
click at [404, 576] on div "VIKING MLC Song Code : VW1614 ISWC : Writers ( 5 ) DILIP VENKATESH, ROCKIM VALD…" at bounding box center [686, 611] width 1018 height 112
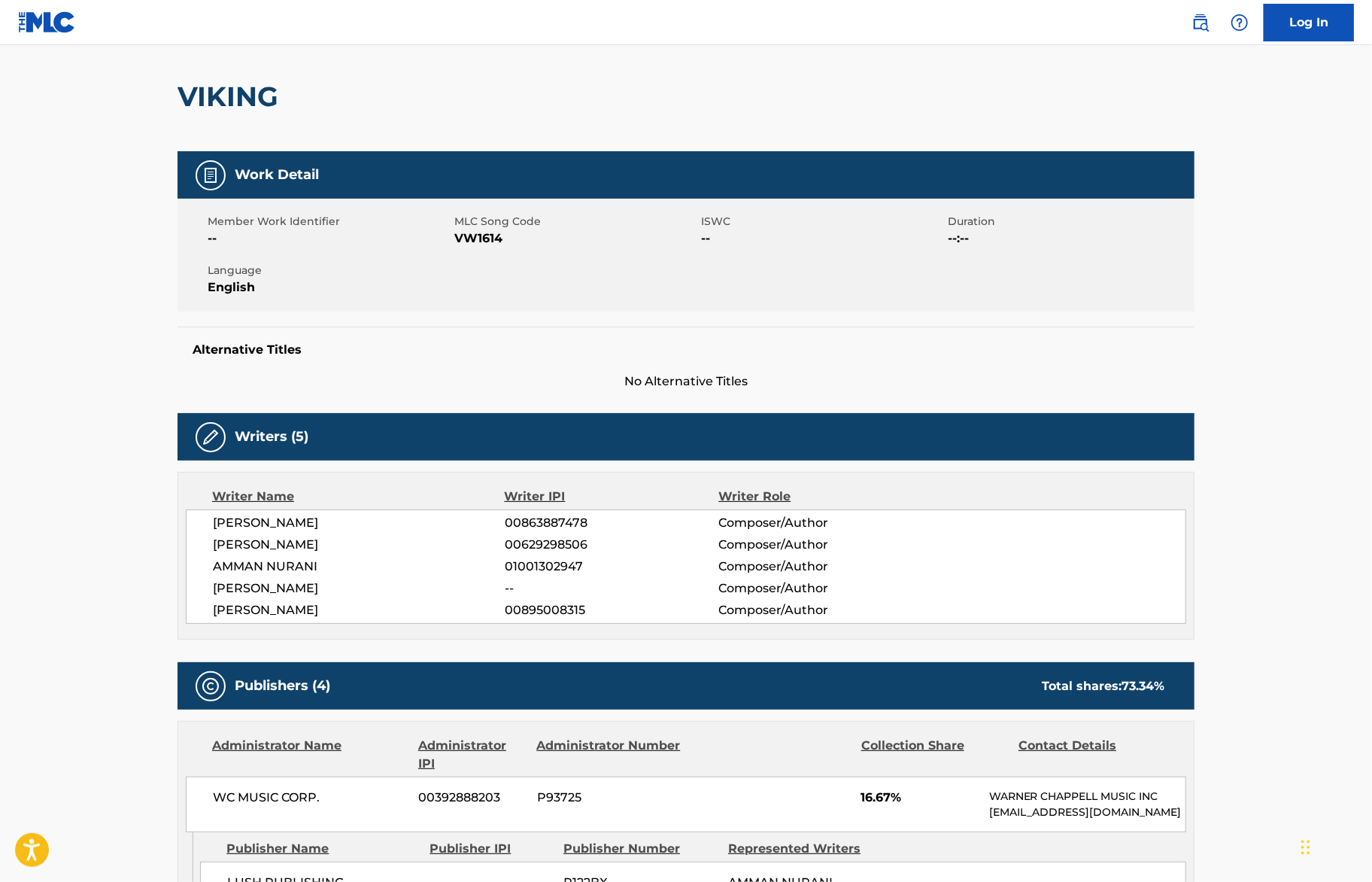
scroll to position [62, 0]
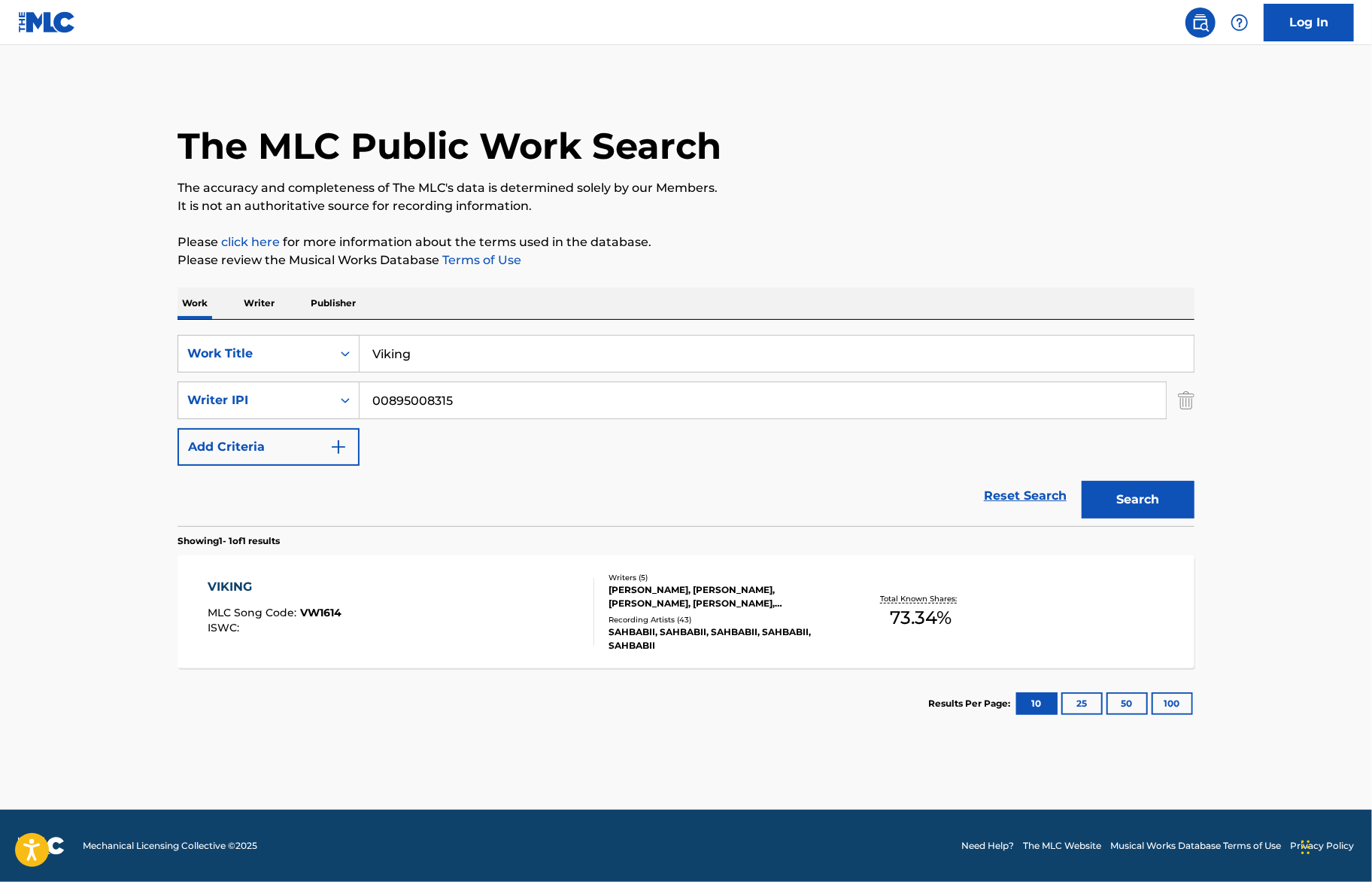
click at [492, 347] on input "Viking" at bounding box center [777, 353] width 834 height 36
type input "U"
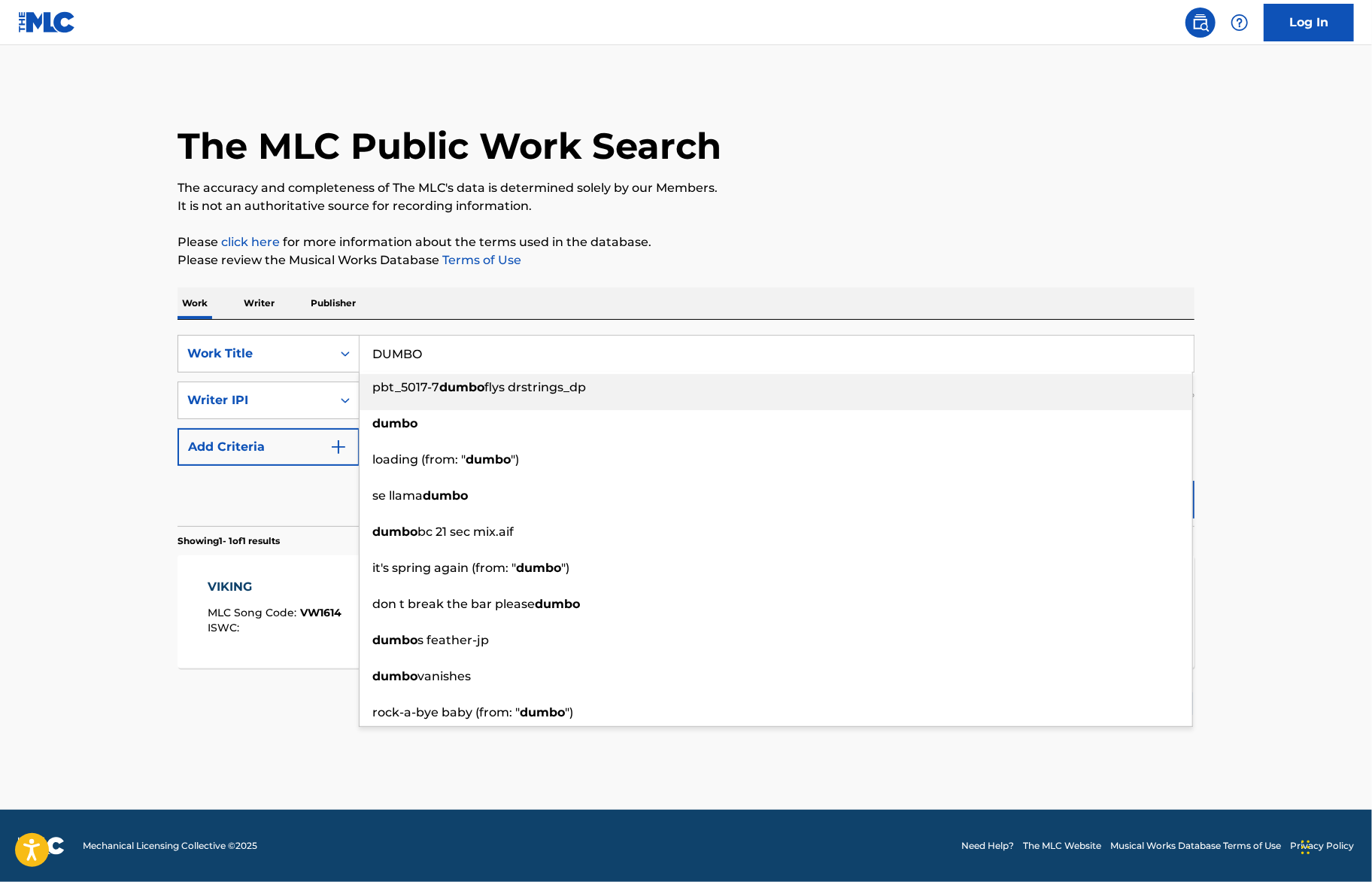
type input "DUMBO"
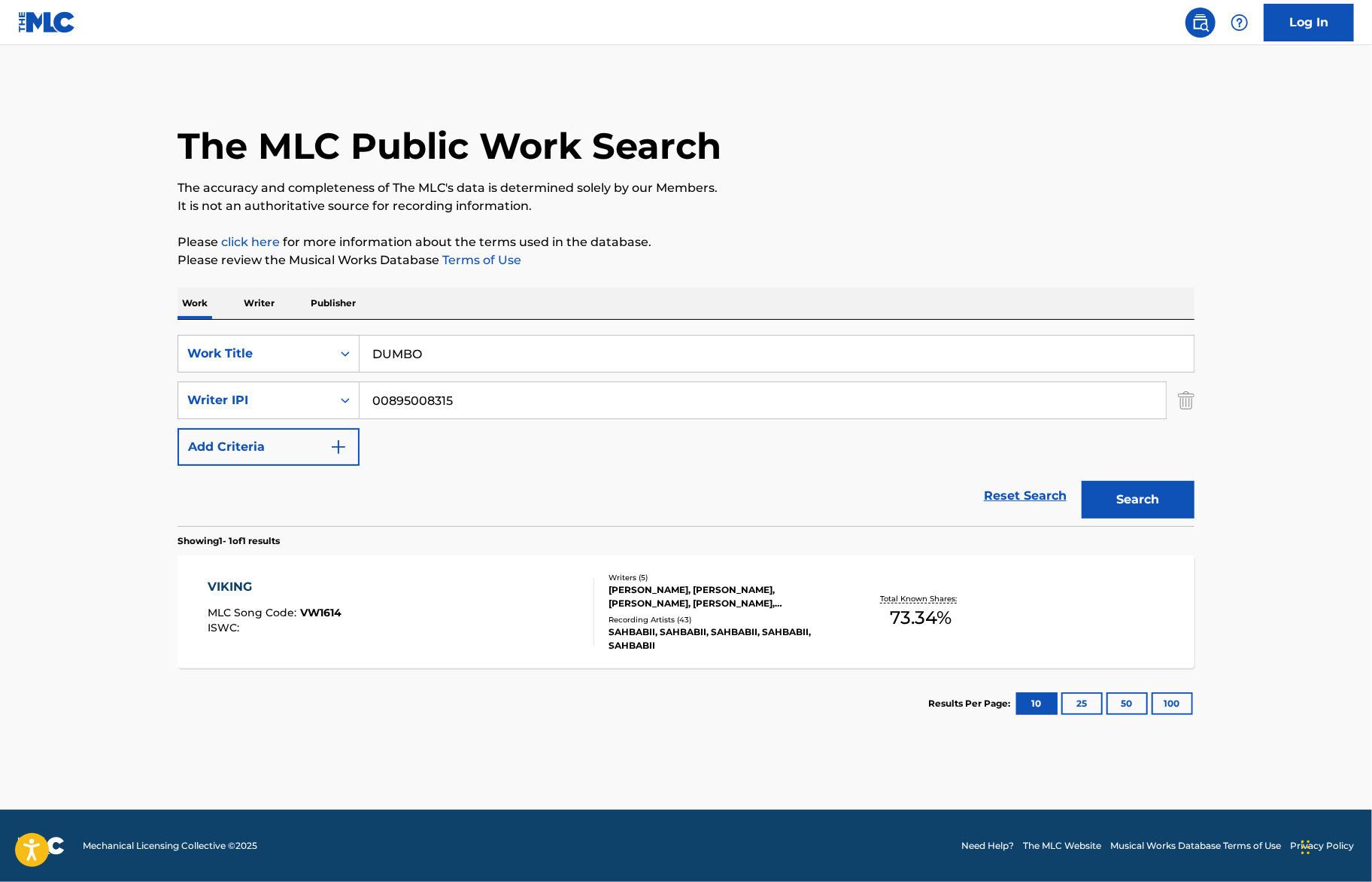
click at [738, 262] on p "Please review the Musical Works Database Terms of Use" at bounding box center [686, 260] width 1018 height 18
click at [537, 389] on input "00895008315" at bounding box center [763, 400] width 806 height 36
click at [537, 390] on input "00895008315" at bounding box center [763, 400] width 806 height 36
paste input "Jacques Bermon Webster II"
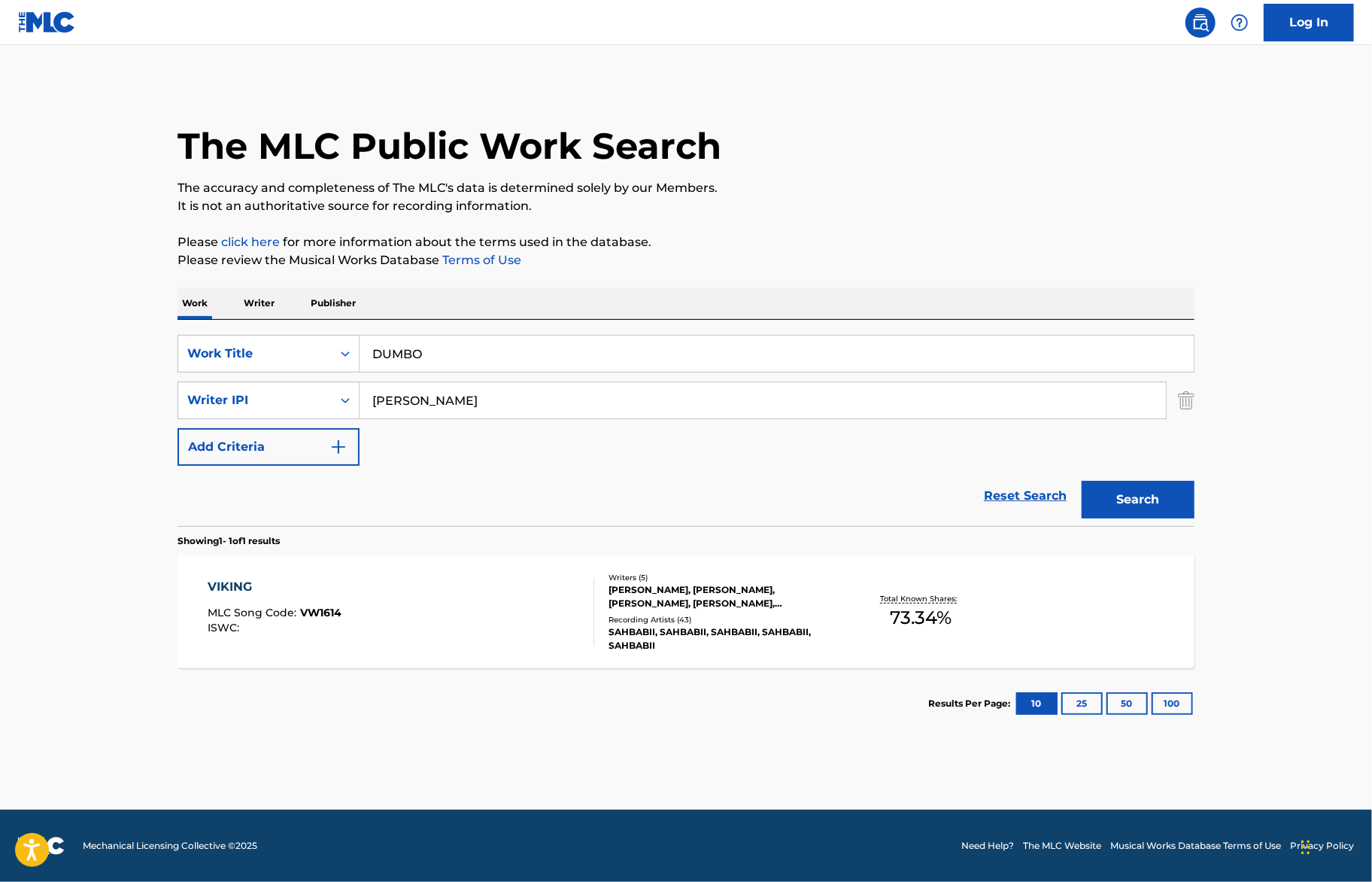
drag, startPoint x: 477, startPoint y: 400, endPoint x: 412, endPoint y: 411, distance: 65.9
click at [412, 411] on input "Jacques Bermon Webster" at bounding box center [763, 400] width 806 height 36
click at [476, 406] on input "Jacques Bermon Webster" at bounding box center [763, 400] width 806 height 36
drag, startPoint x: 479, startPoint y: 401, endPoint x: 422, endPoint y: 402, distance: 57.0
click at [422, 402] on input "Jacques Bermon Webster" at bounding box center [763, 400] width 806 height 36
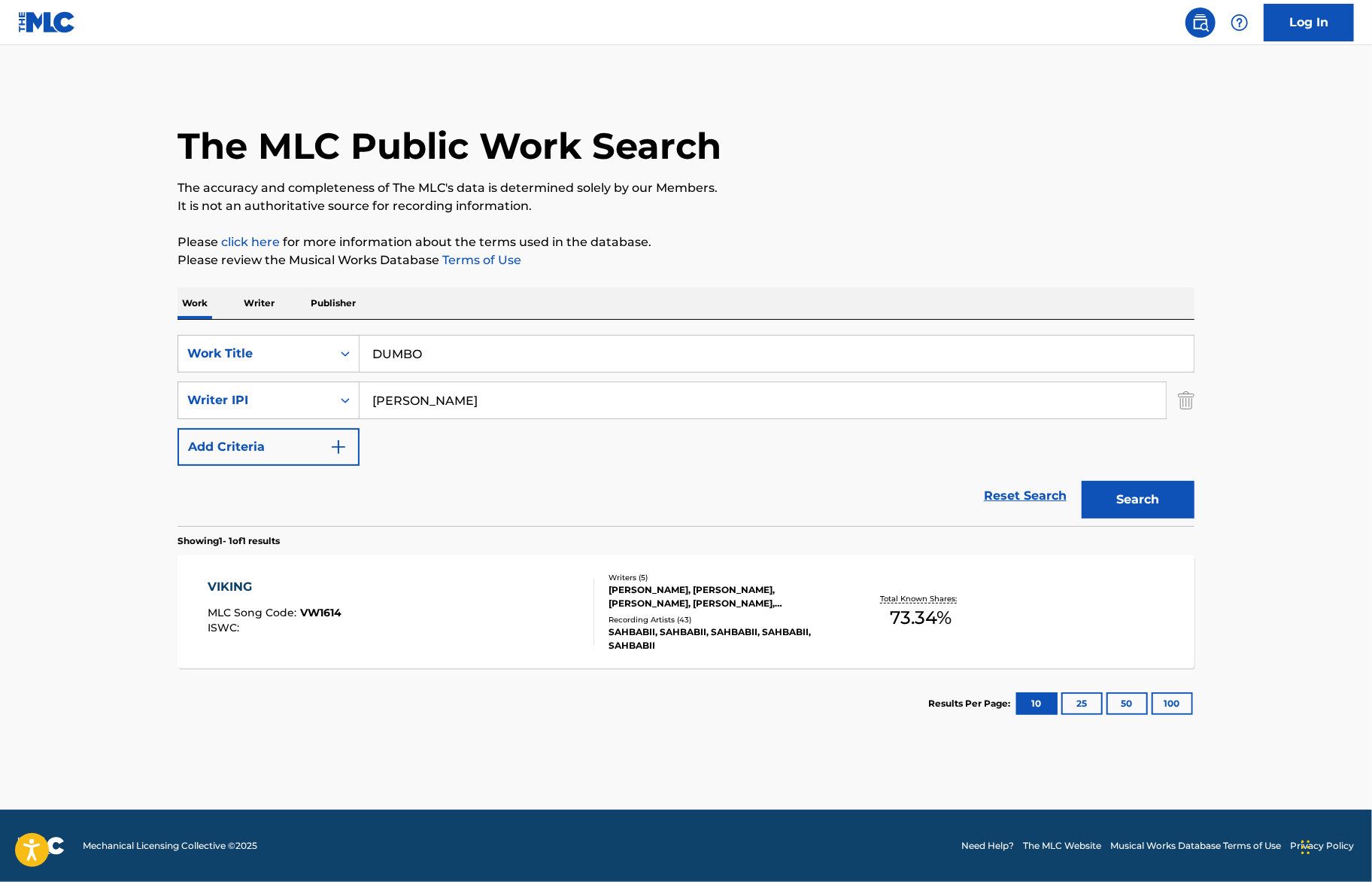
type input "Jacques Webster"
click at [1082, 481] on button "Search" at bounding box center [1138, 500] width 113 height 38
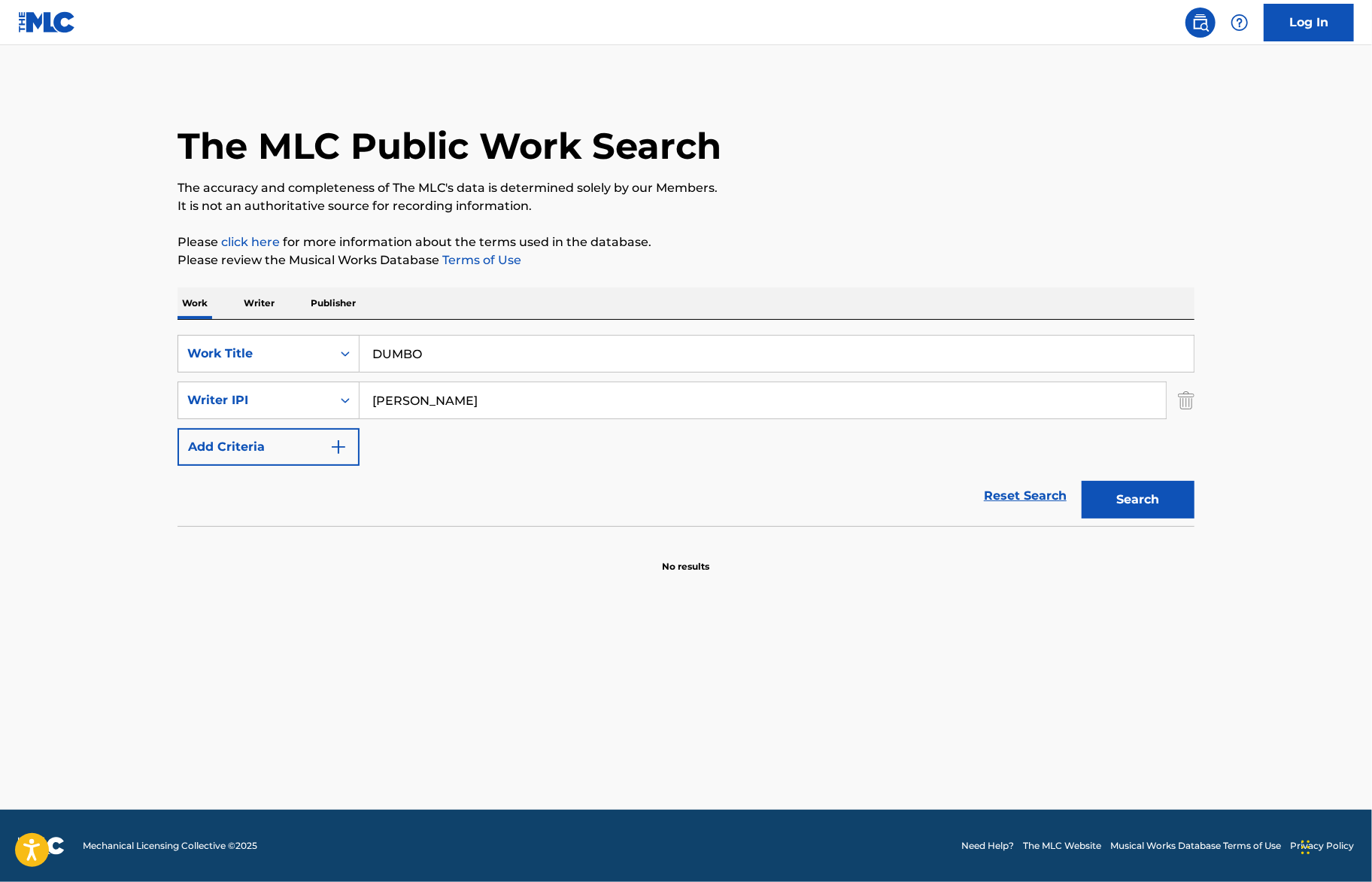
click at [1082, 481] on button "Search" at bounding box center [1138, 500] width 113 height 38
click at [329, 406] on div "Writer IPI" at bounding box center [255, 400] width 153 height 29
click at [312, 430] on div "Writer Name" at bounding box center [268, 438] width 180 height 38
click at [492, 408] on input "Search Form" at bounding box center [763, 400] width 806 height 36
paste input "Jacques Bermon Webster II"
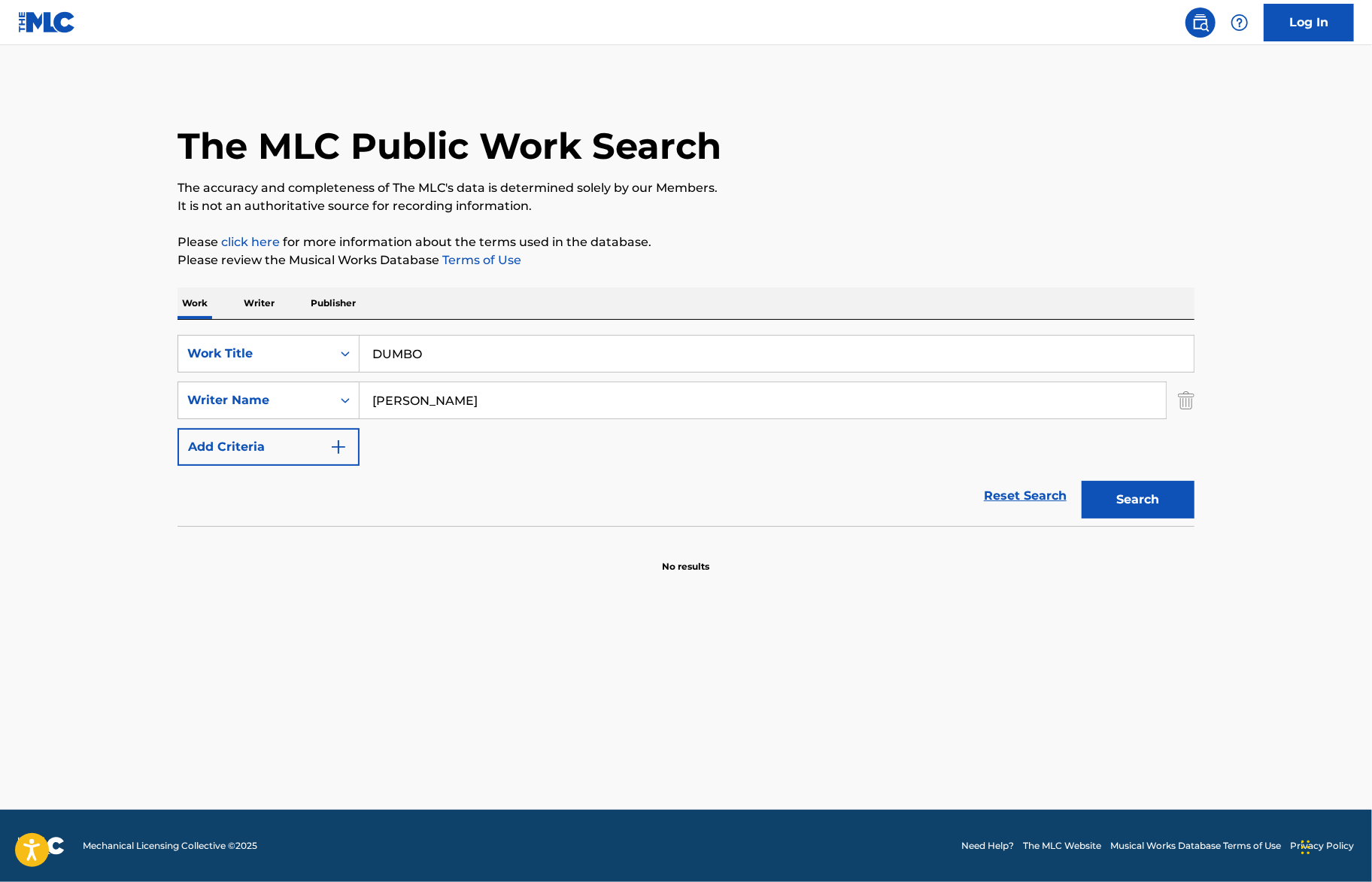
drag, startPoint x: 479, startPoint y: 392, endPoint x: 437, endPoint y: 389, distance: 42.1
click at [437, 391] on input "Jacques Bermon Webster II" at bounding box center [763, 400] width 806 height 36
click at [437, 389] on input "Jacques Bermon Webster II" at bounding box center [763, 400] width 806 height 36
drag, startPoint x: 426, startPoint y: 389, endPoint x: 476, endPoint y: 395, distance: 50.4
click at [477, 397] on input "Jacques Bermon Webster II" at bounding box center [763, 400] width 806 height 36
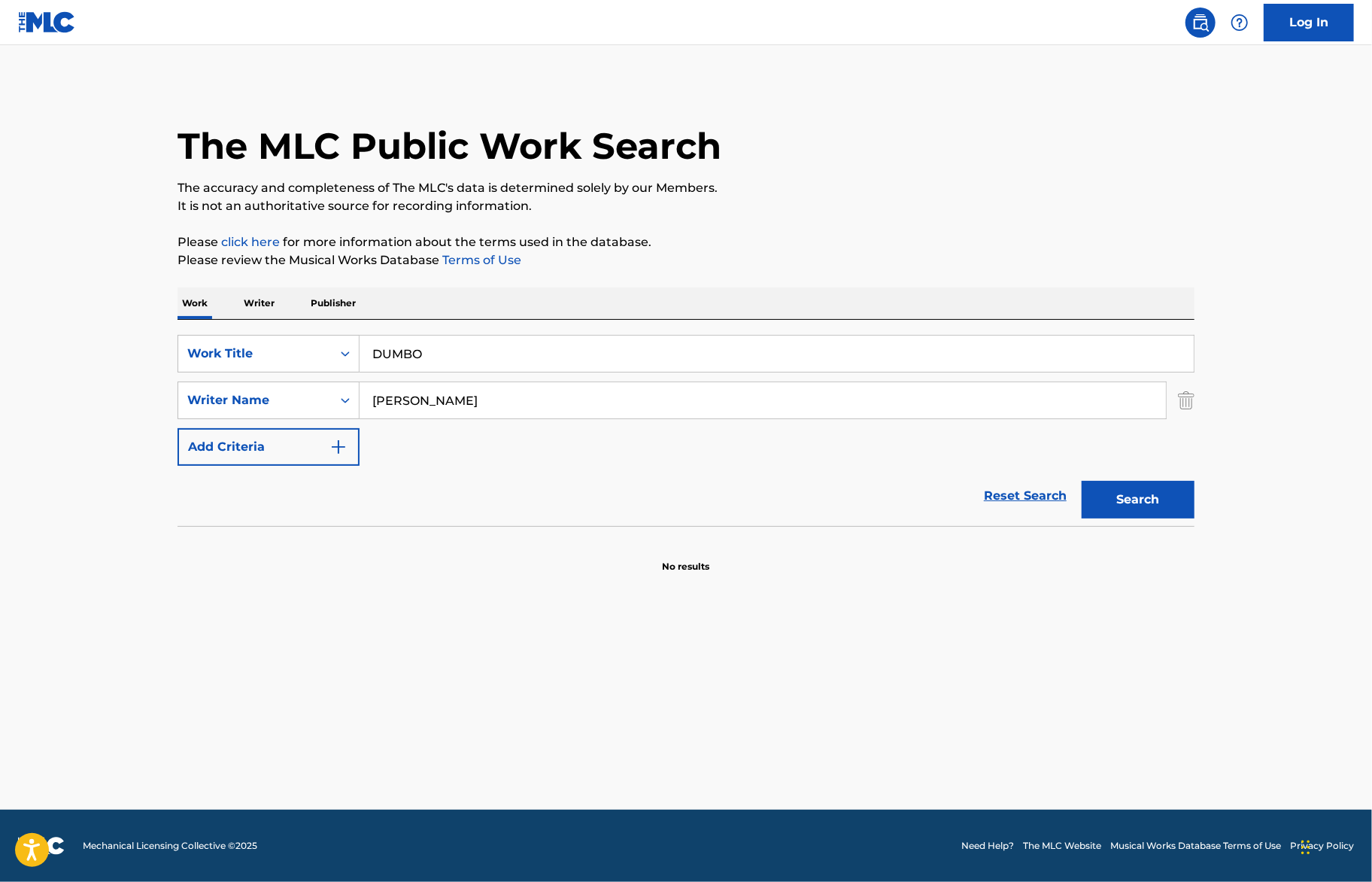
click at [476, 395] on input "Jacques Bermon Webster II" at bounding box center [763, 400] width 806 height 36
drag, startPoint x: 476, startPoint y: 395, endPoint x: 426, endPoint y: 395, distance: 50.0
click at [426, 395] on input "Jacques Bermon Webster II" at bounding box center [763, 400] width 806 height 36
click at [547, 398] on input "Jacques Webster II" at bounding box center [763, 400] width 806 height 36
click at [1082, 481] on button "Search" at bounding box center [1138, 500] width 113 height 38
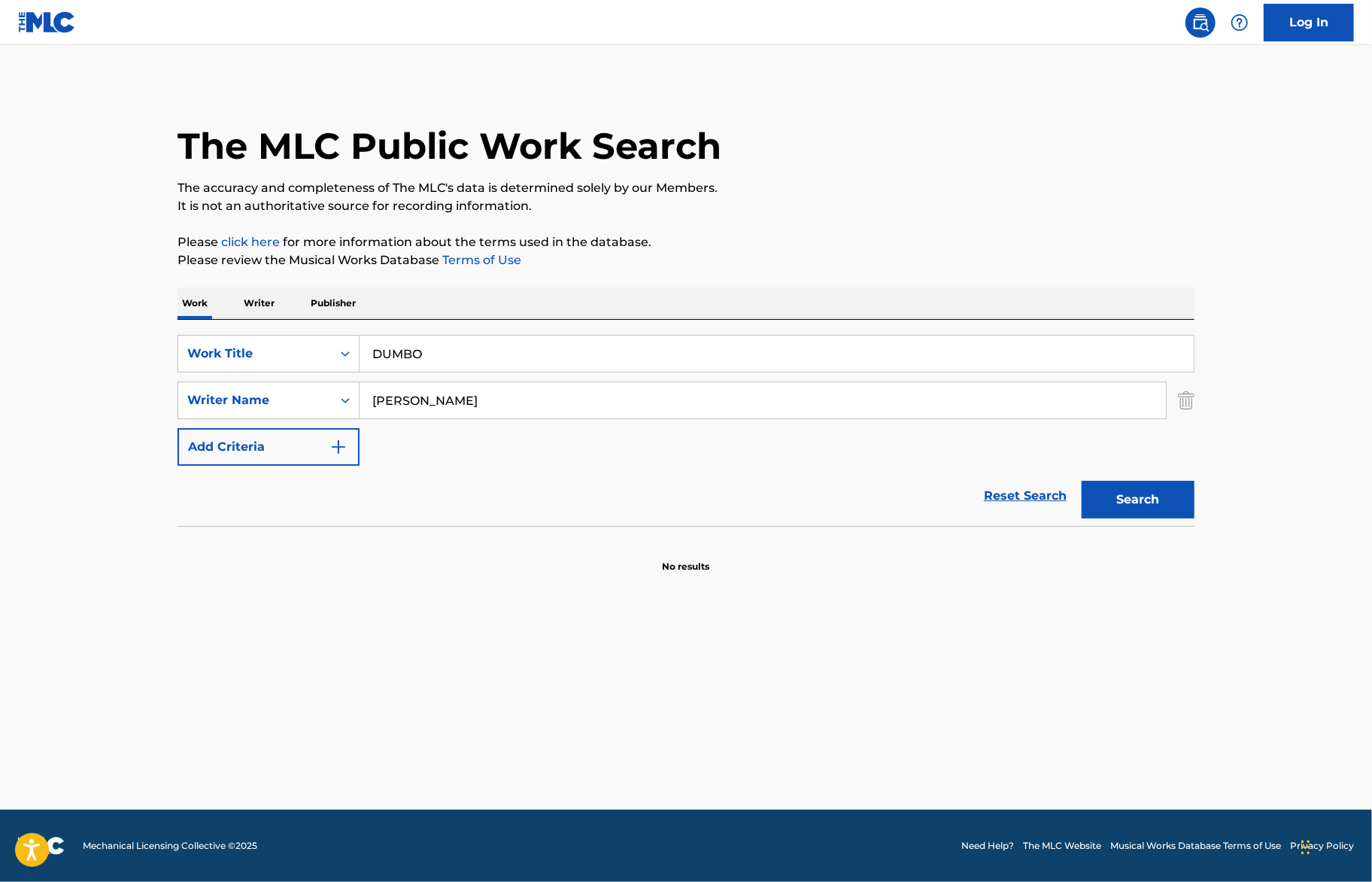
type input "Jacques Webster"
click at [1082, 481] on button "Search" at bounding box center [1138, 500] width 113 height 38
click at [534, 368] on input "DUMBO" at bounding box center [777, 353] width 834 height 36
click at [536, 341] on input "DUMBO" at bounding box center [777, 353] width 834 height 36
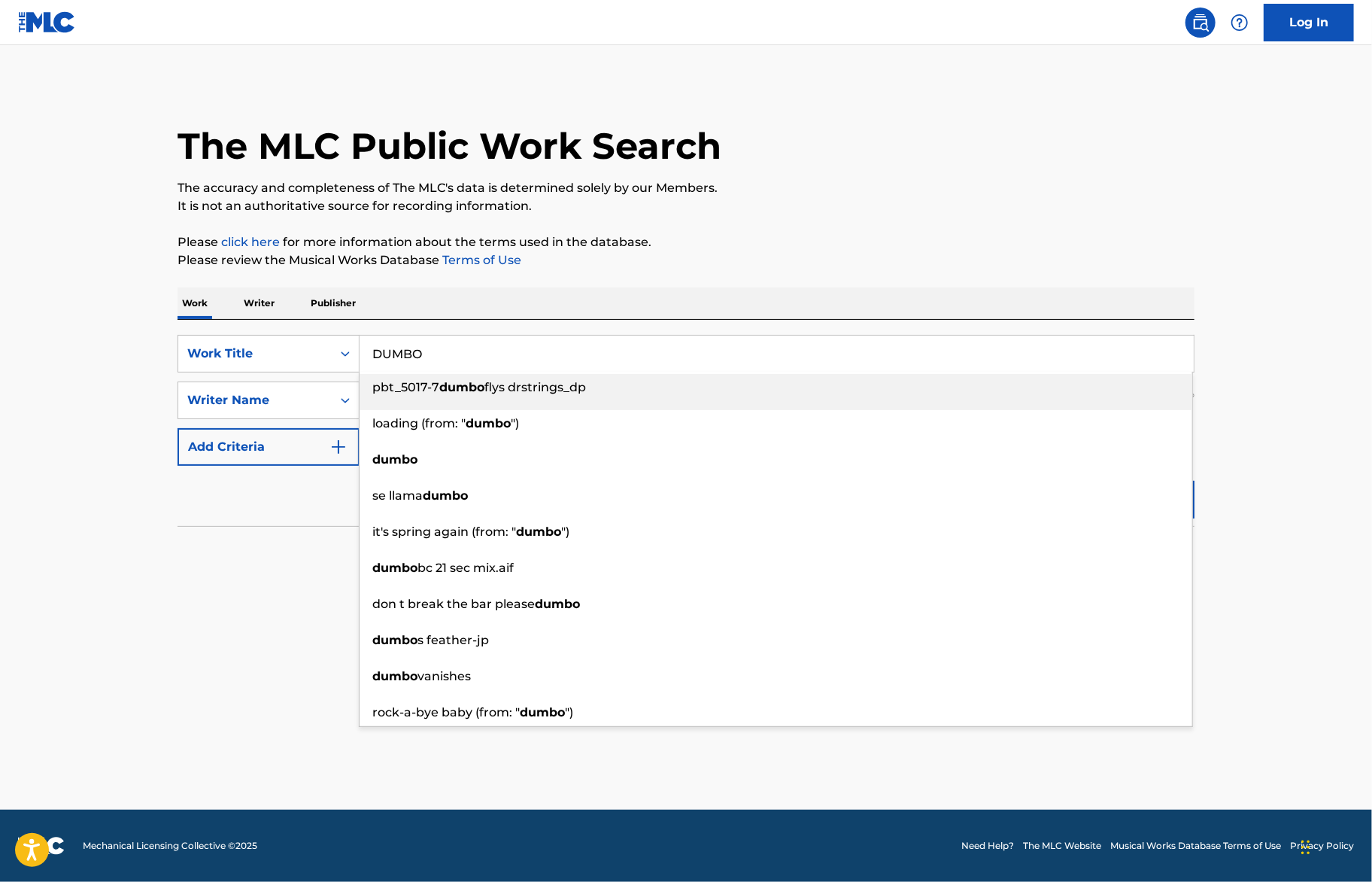
click at [536, 341] on input "DUMBO" at bounding box center [777, 353] width 834 height 36
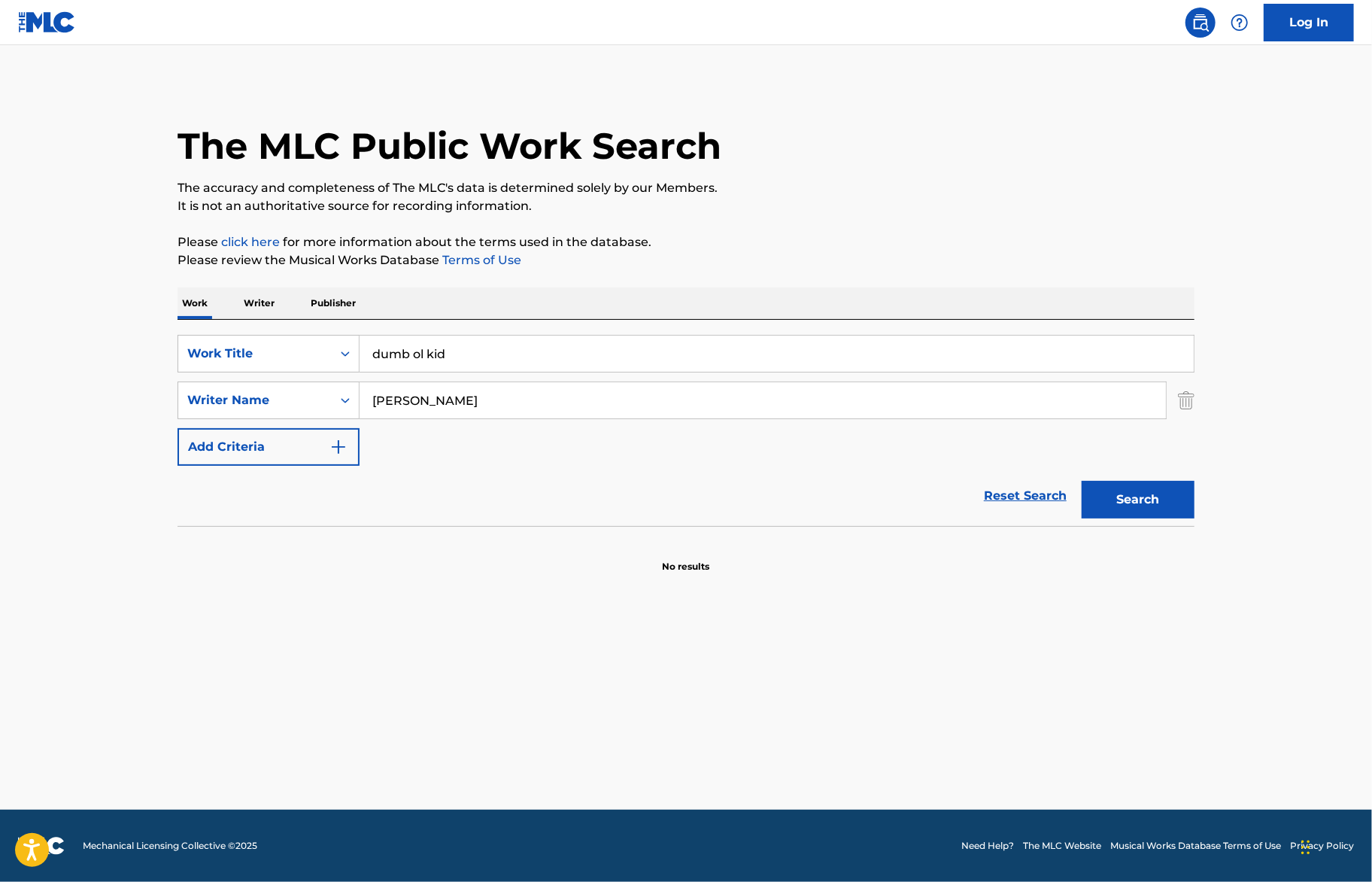
click at [530, 333] on div "SearchWithCriteria43be8021-a1dd-40fb-9bda-b7746eb37487 Work Title dumb ol kid S…" at bounding box center [686, 422] width 1018 height 206
click at [531, 333] on div "SearchWithCriteria43be8021-a1dd-40fb-9bda-b7746eb37487 Work Title dumb ol kid S…" at bounding box center [686, 422] width 1018 height 206
click at [528, 352] on input "dumb ol kid" at bounding box center [777, 353] width 834 height 36
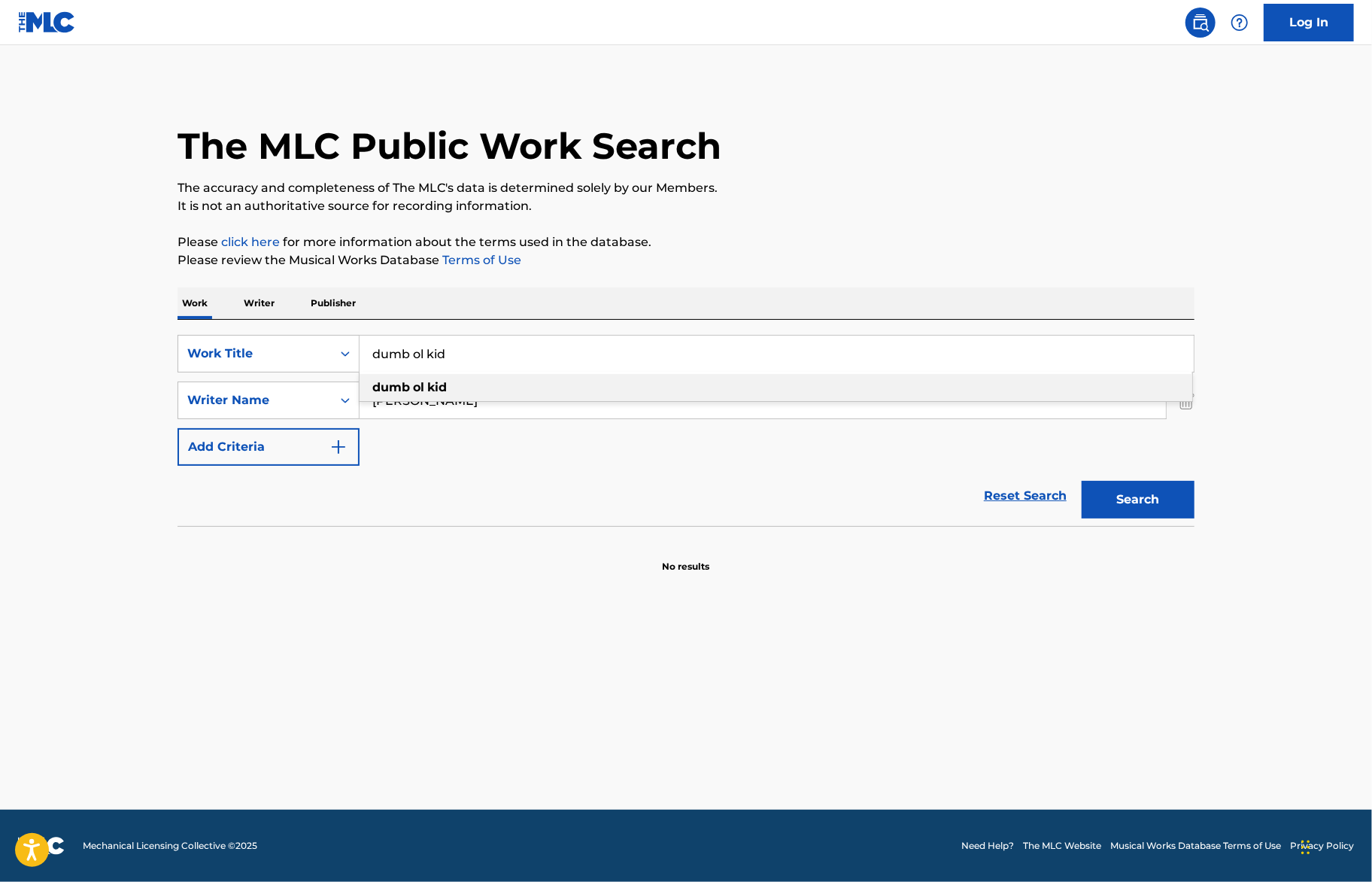
click at [528, 352] on input "dumb ol kid" at bounding box center [777, 353] width 834 height 36
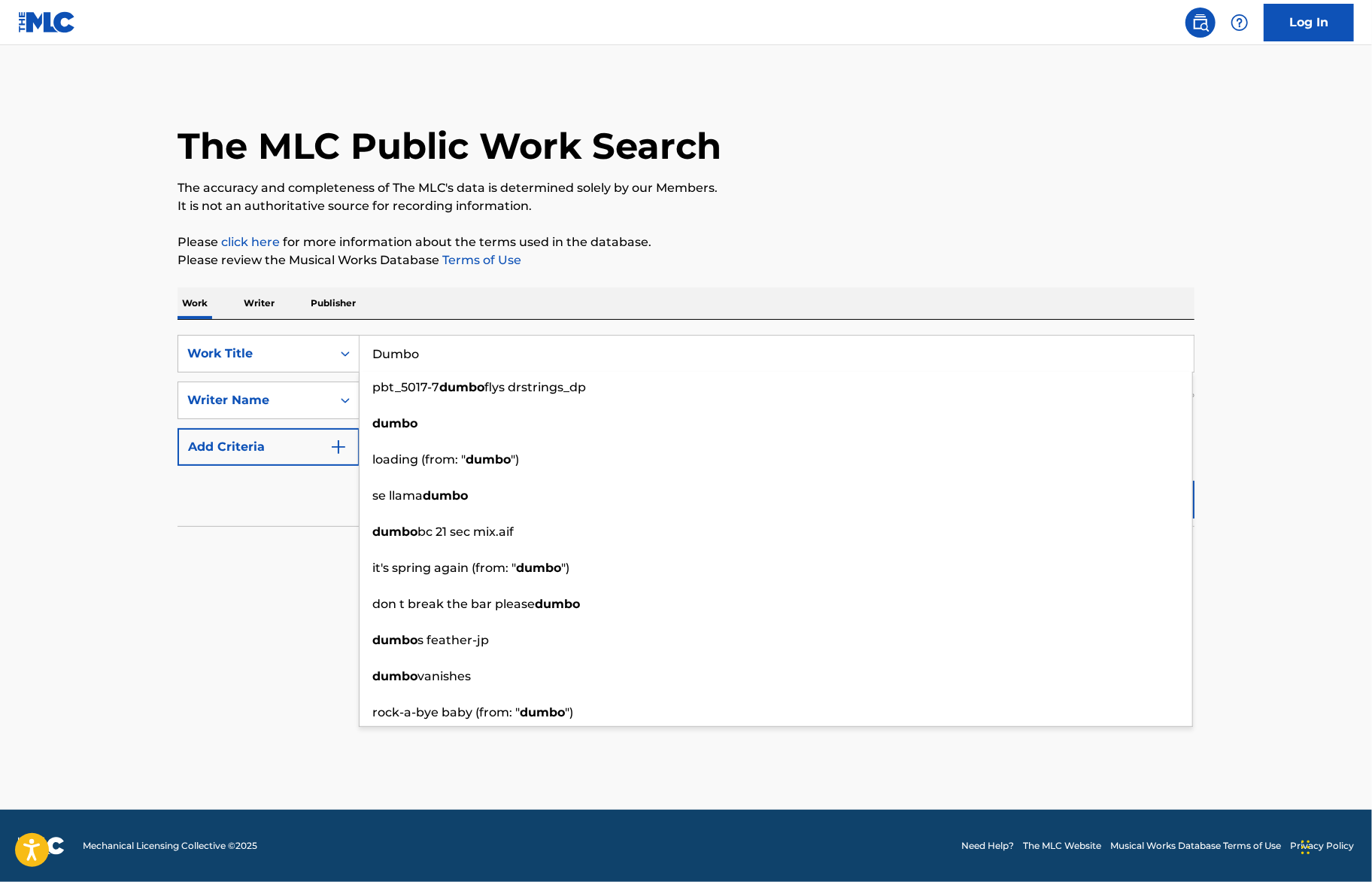
click at [478, 344] on input "Dumbo" at bounding box center [777, 353] width 834 height 36
click at [476, 353] on input "Dumbo" at bounding box center [777, 353] width 834 height 36
click at [476, 354] on input "Dumbo" at bounding box center [777, 353] width 834 height 36
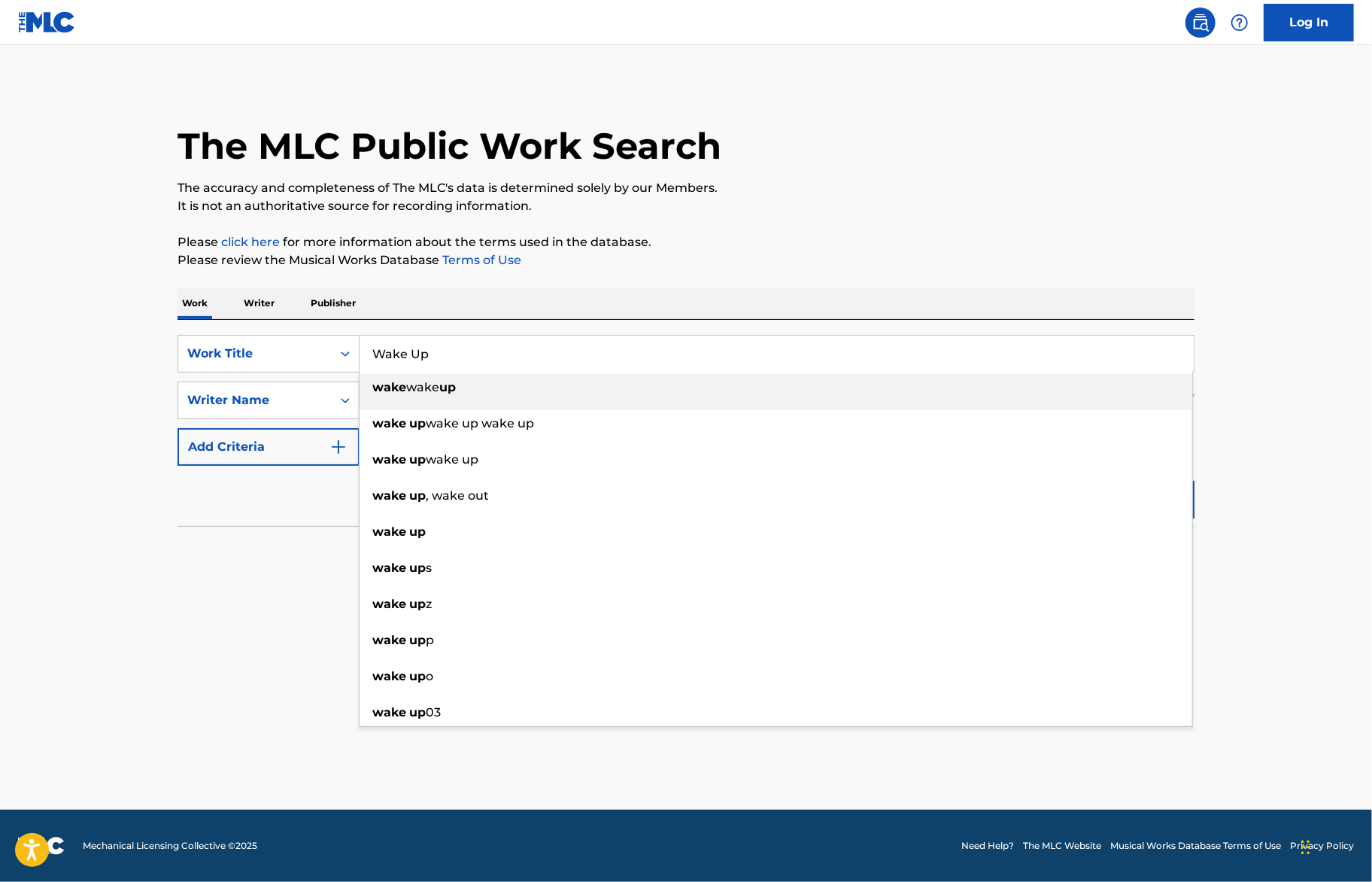
type input "Wake Up"
click at [629, 269] on p "Please review the Musical Works Database Terms of Use" at bounding box center [686, 260] width 1018 height 18
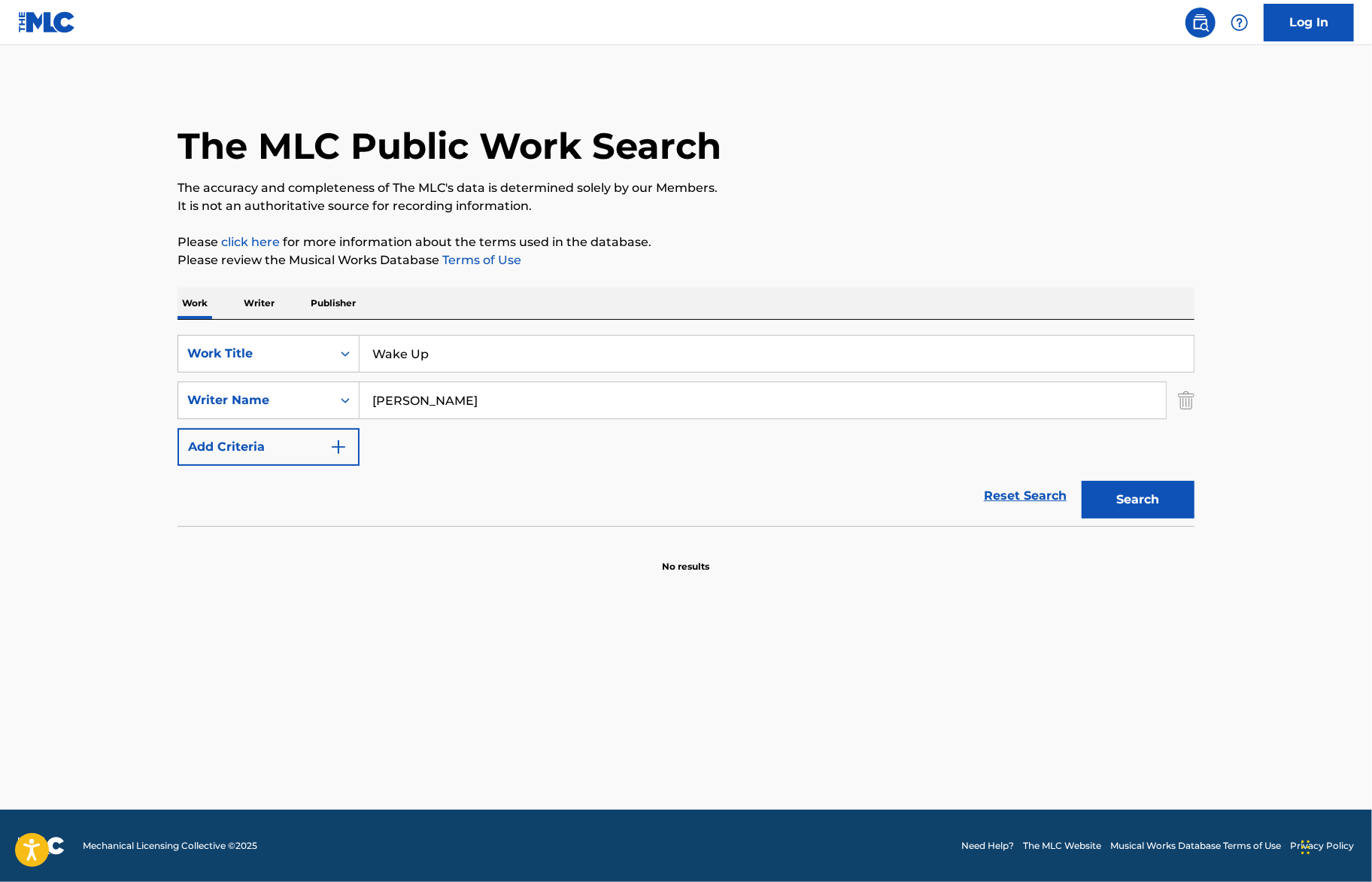
click at [468, 405] on input "Jacques Webster" at bounding box center [763, 400] width 806 height 36
paste input "Nicholas Diego Leanos"
click at [1082, 481] on button "Search" at bounding box center [1138, 500] width 113 height 38
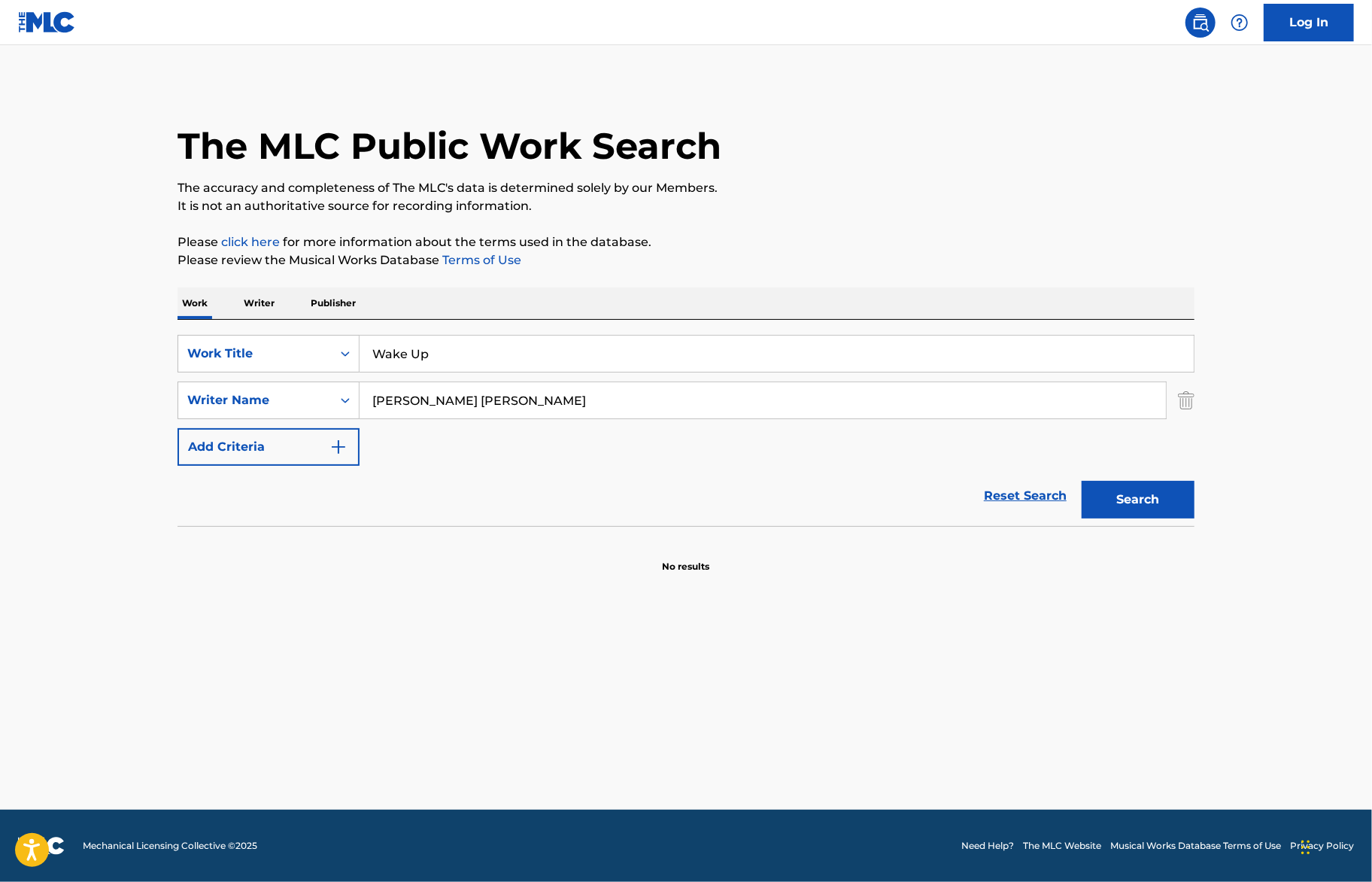
drag, startPoint x: 463, startPoint y: 400, endPoint x: 426, endPoint y: 400, distance: 37.0
click at [426, 400] on input "Nicholas Diego Leanos" at bounding box center [763, 400] width 806 height 36
type input "Nicholas Leanos"
click at [1082, 481] on button "Search" at bounding box center [1138, 500] width 113 height 38
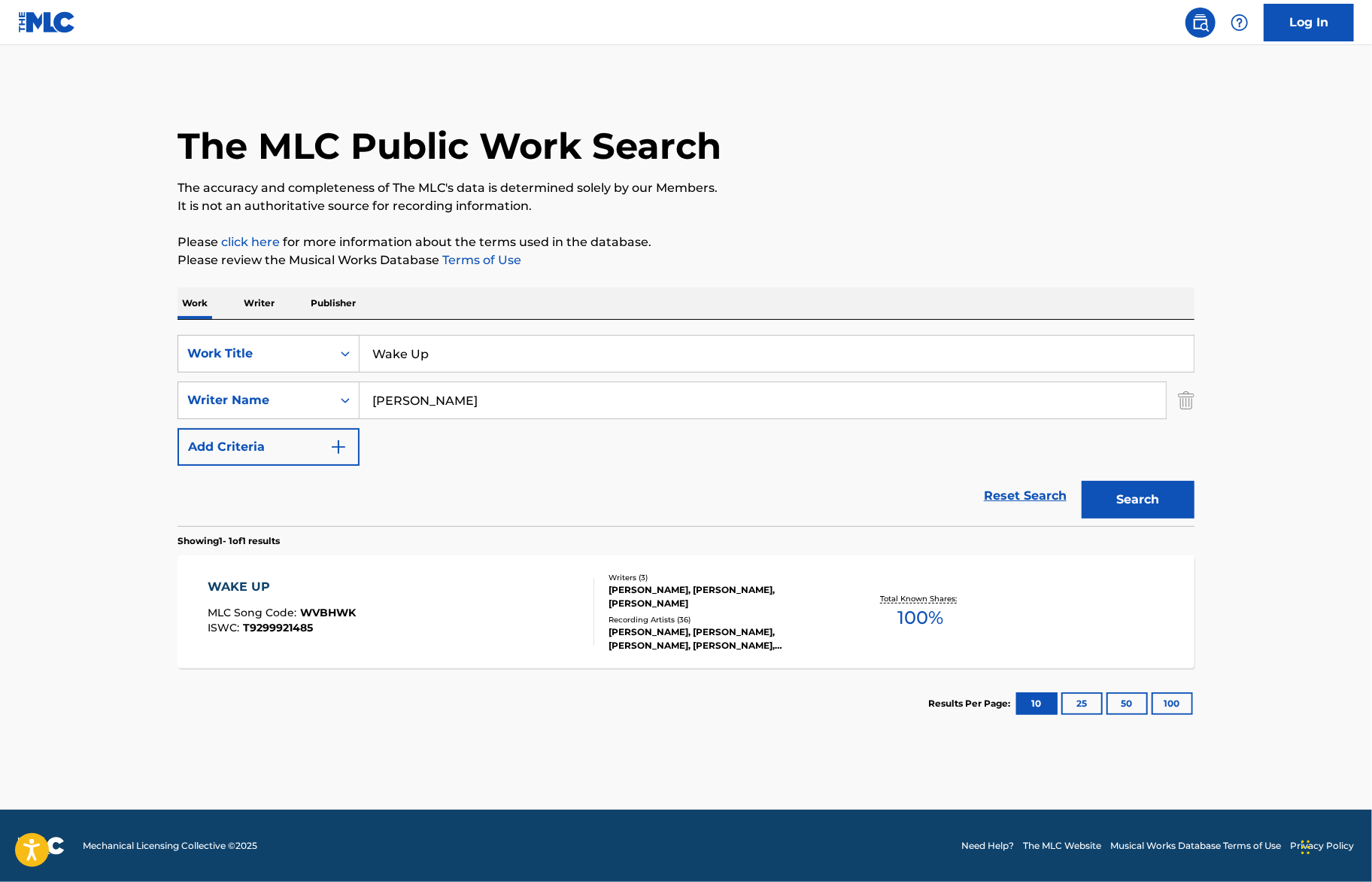
click at [548, 632] on div "WAKE UP MLC Song Code : WVBHWK ISWC : T9299921485" at bounding box center [401, 611] width 386 height 68
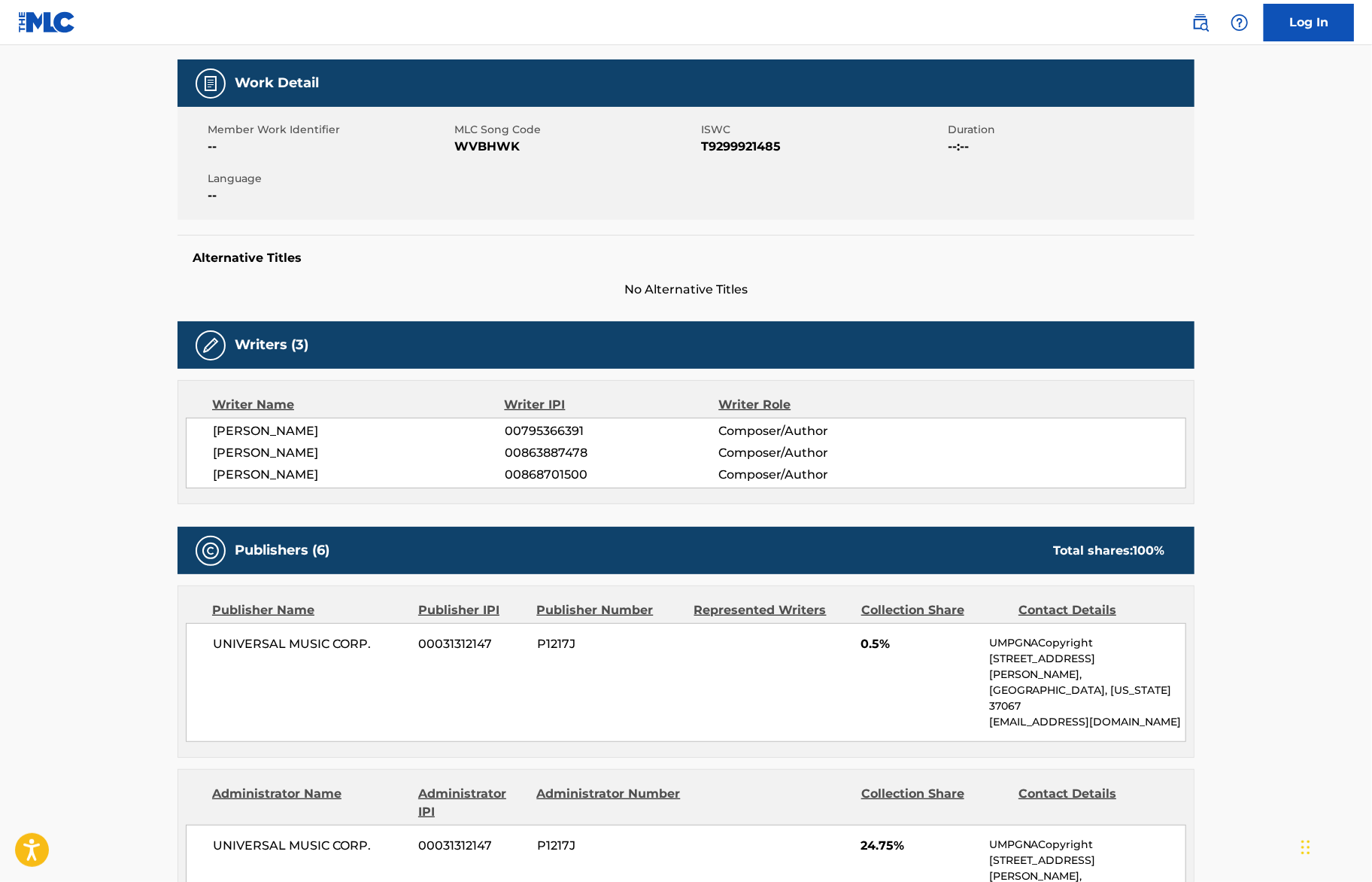
scroll to position [100, 0]
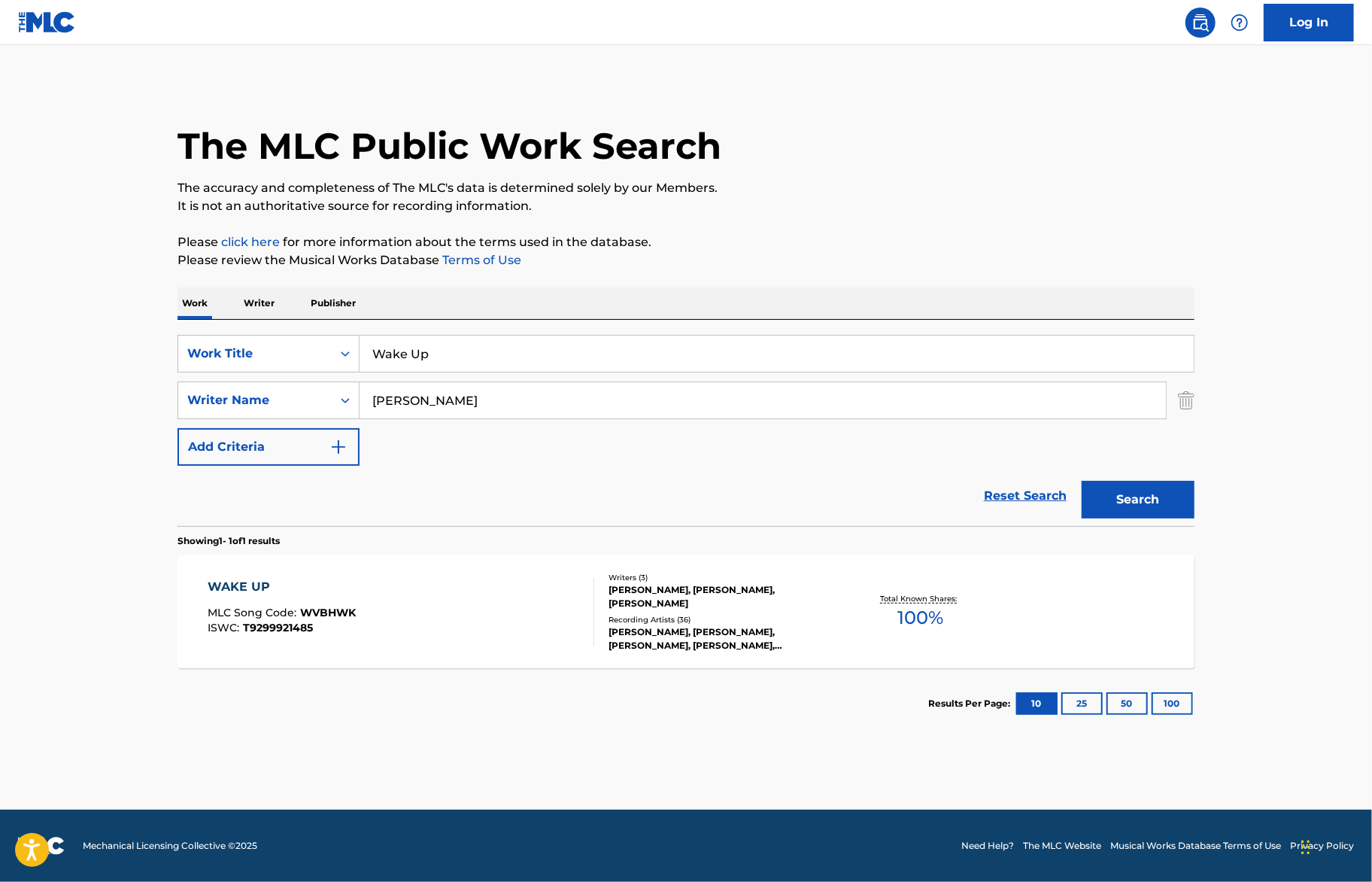
click at [419, 351] on input "Wake Up" at bounding box center [777, 353] width 834 height 36
click at [420, 350] on input "Wake Up" at bounding box center [777, 353] width 834 height 36
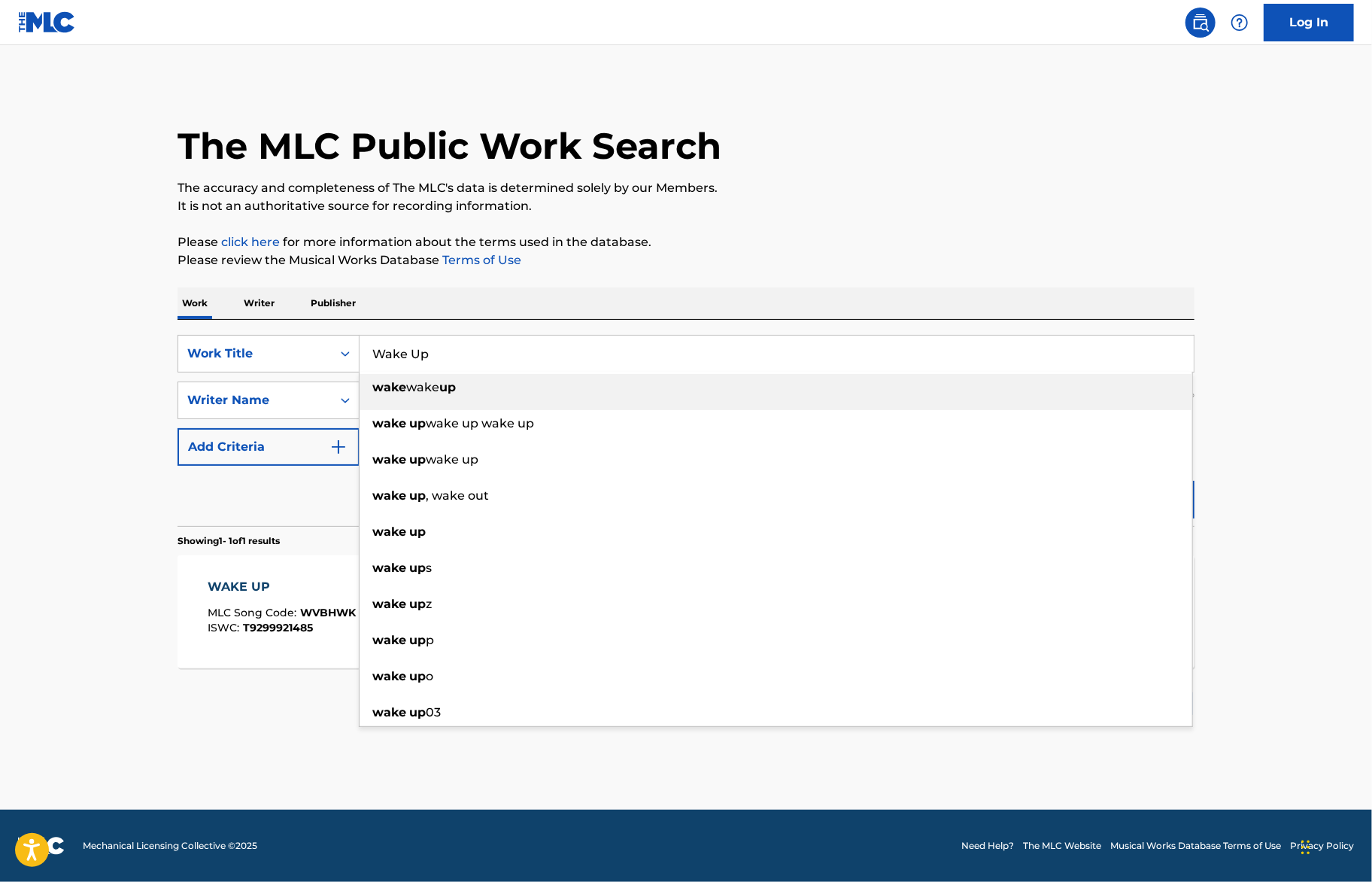
click at [420, 350] on input "Wake Up" at bounding box center [777, 353] width 834 height 36
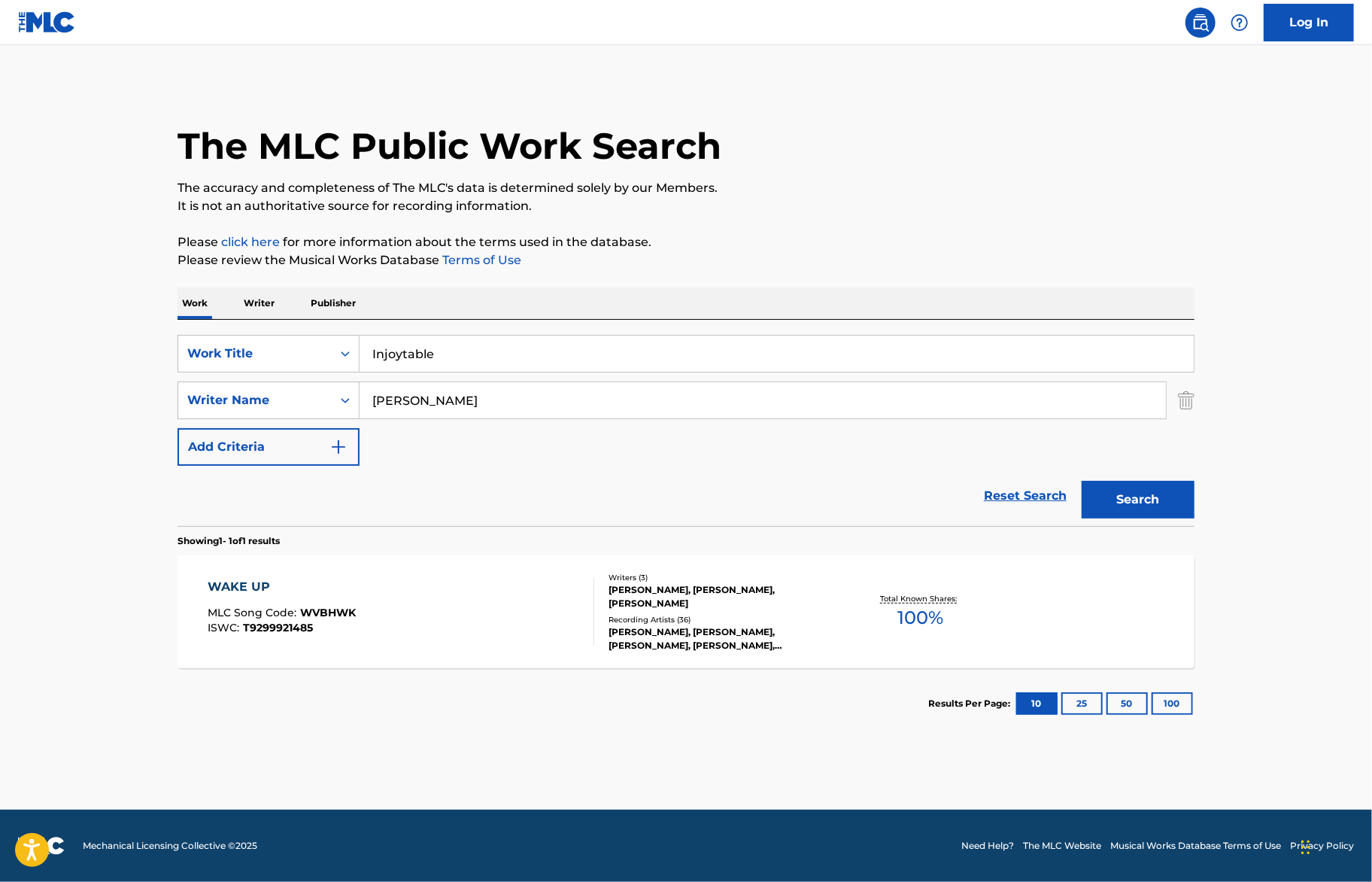
click at [406, 354] on input "Injoytable" at bounding box center [777, 353] width 834 height 36
type input "Injoyable"
click at [547, 276] on div "The MLC Public Work Search The accuracy and completeness of The MLC's data is d…" at bounding box center [686, 410] width 1053 height 656
click at [509, 407] on input "Nicholas Leanos" at bounding box center [763, 400] width 806 height 36
click at [509, 406] on input "Nicholas Leanos" at bounding box center [763, 400] width 806 height 36
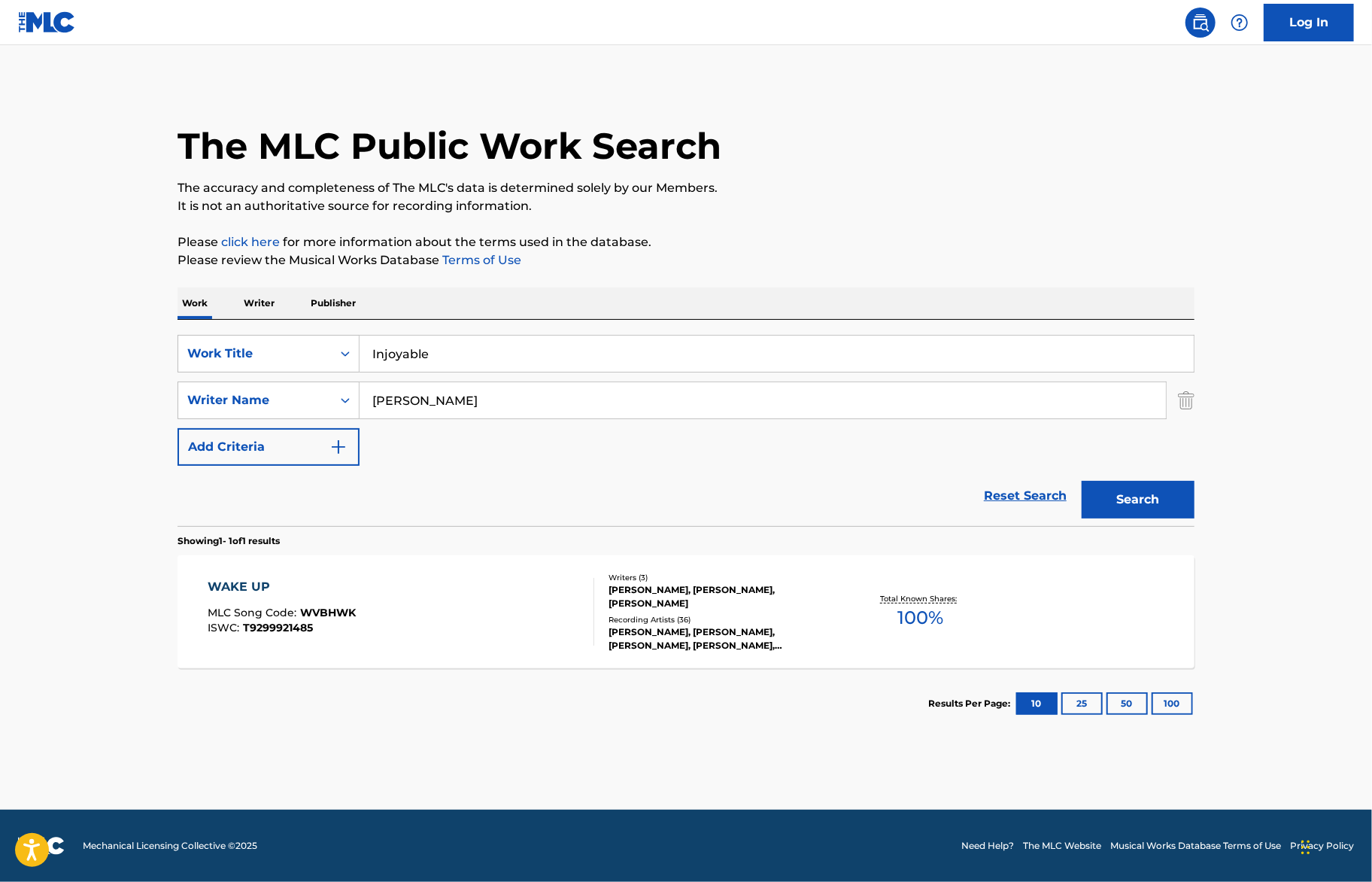
click at [509, 406] on input "Nicholas Leanos" at bounding box center [763, 400] width 806 height 36
paste input "DEVOKEYOUS"
click at [1082, 481] on button "Search" at bounding box center [1138, 500] width 113 height 38
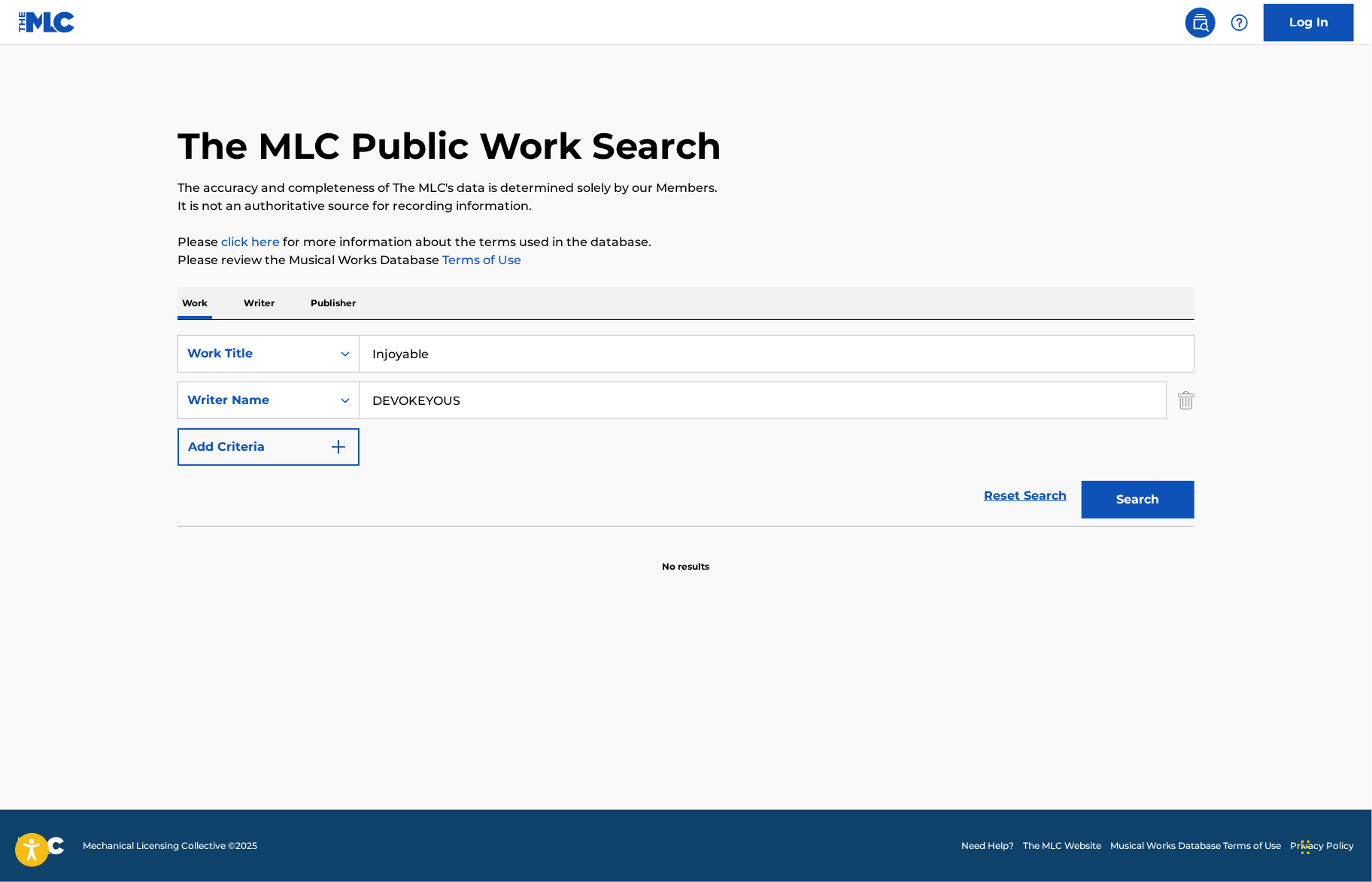
paste input "HAMILTON"
type input "DEVOKEYOUS HAMILTON"
click at [1082, 481] on button "Search" at bounding box center [1138, 500] width 113 height 38
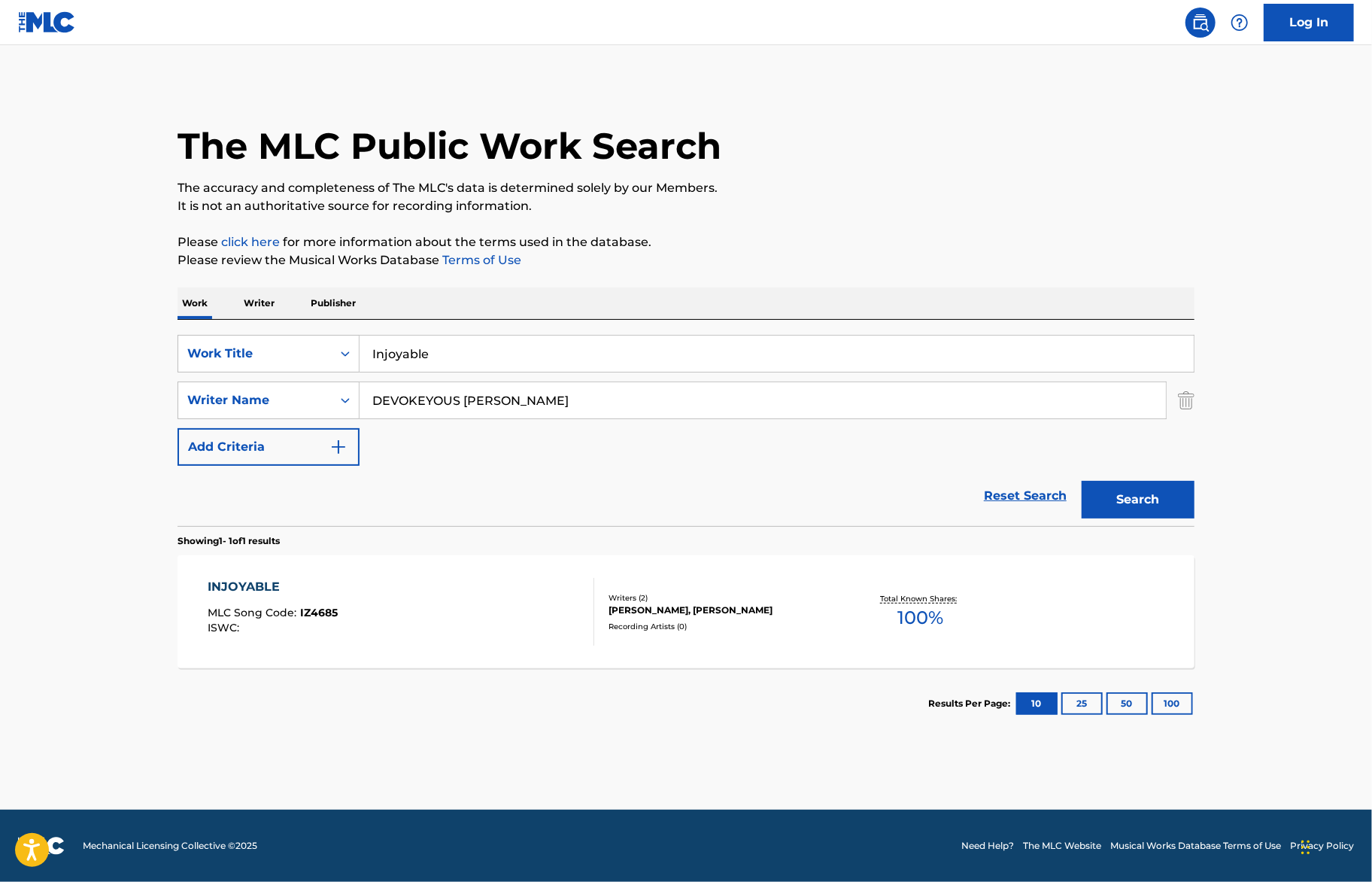
click at [480, 580] on div "INJOYABLE MLC Song Code : IZ4685 ISWC :" at bounding box center [401, 611] width 386 height 68
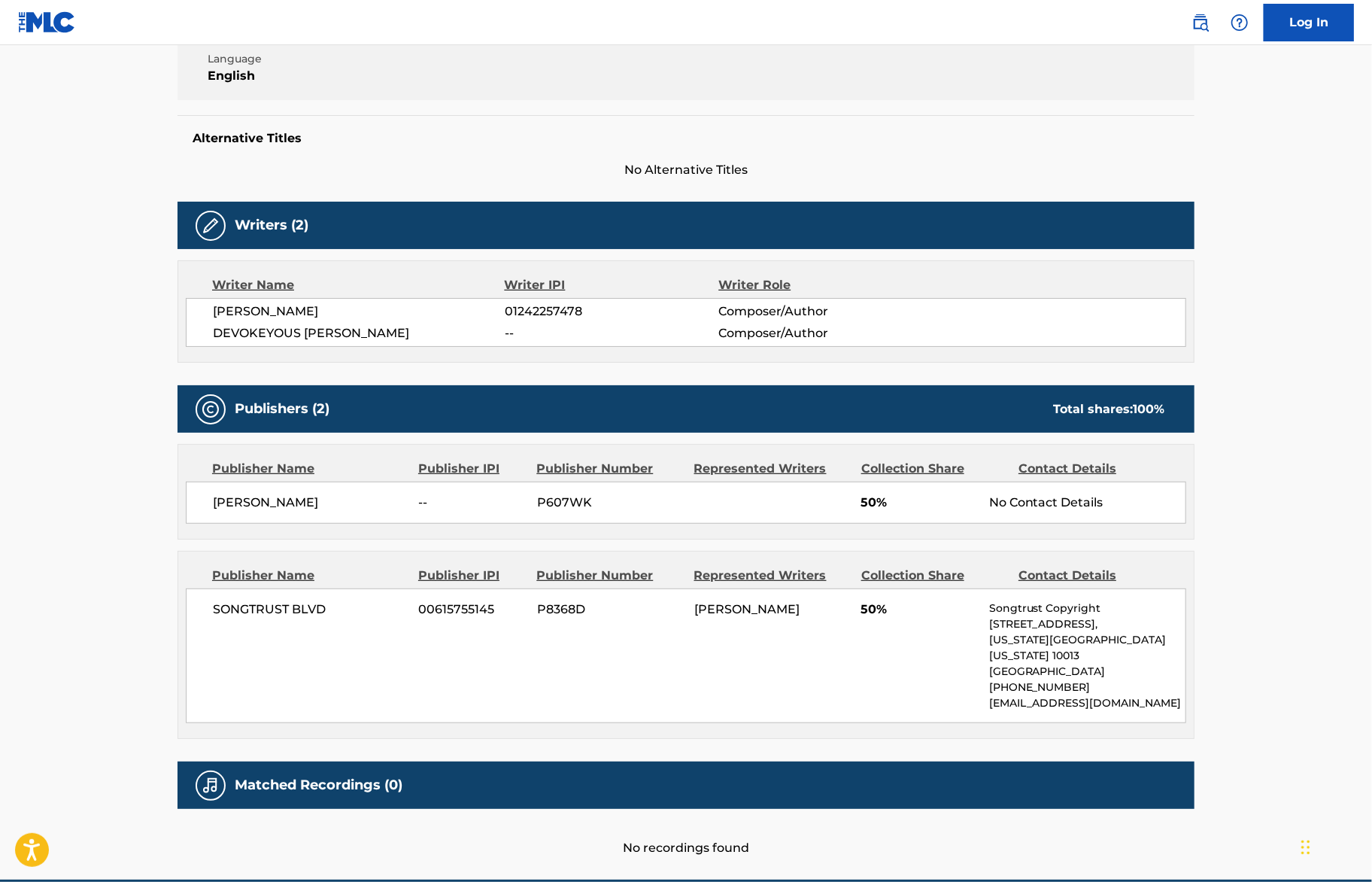
scroll to position [317, 0]
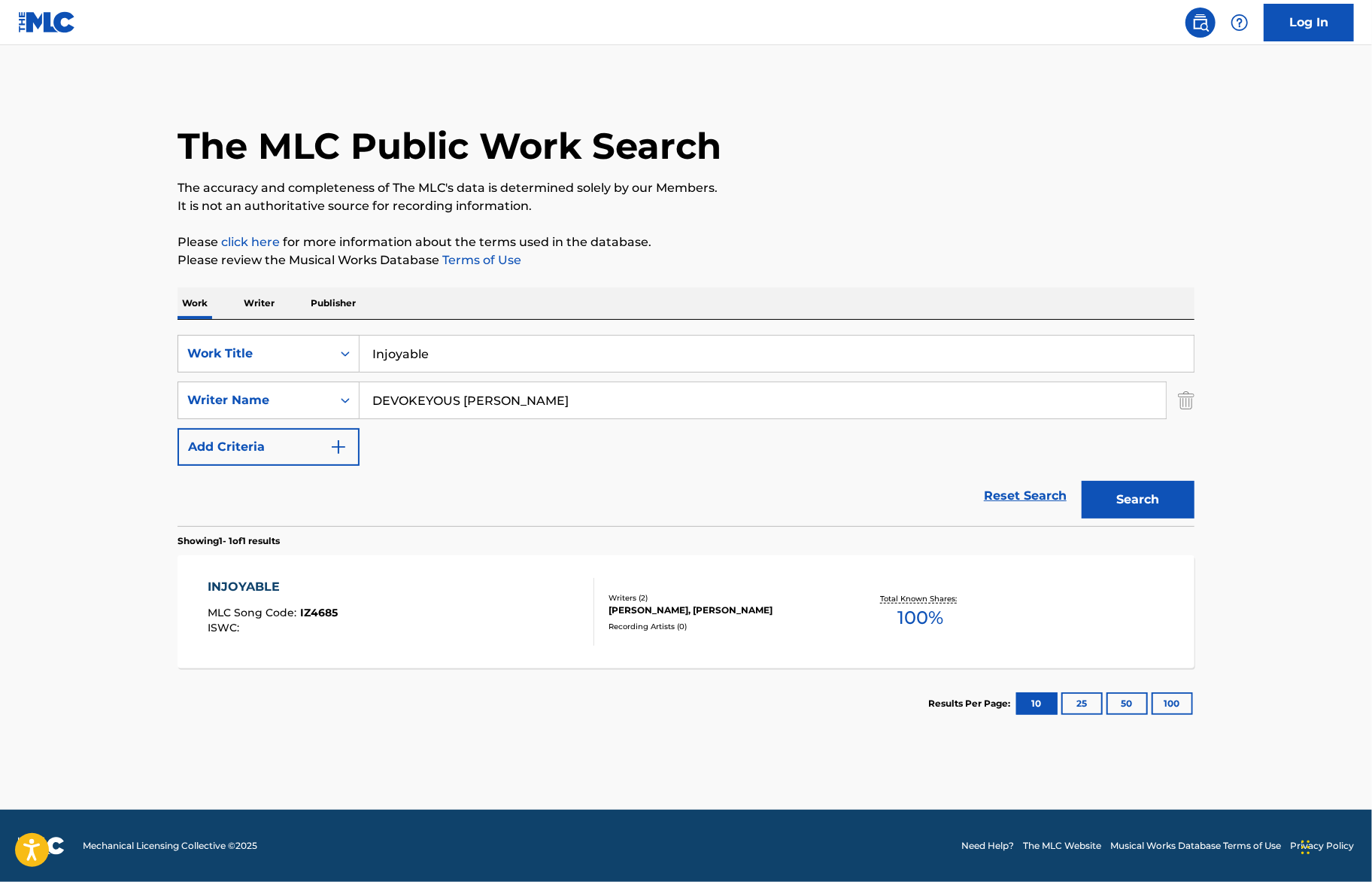
click at [683, 601] on div "Writers ( 2 )" at bounding box center [722, 597] width 227 height 11
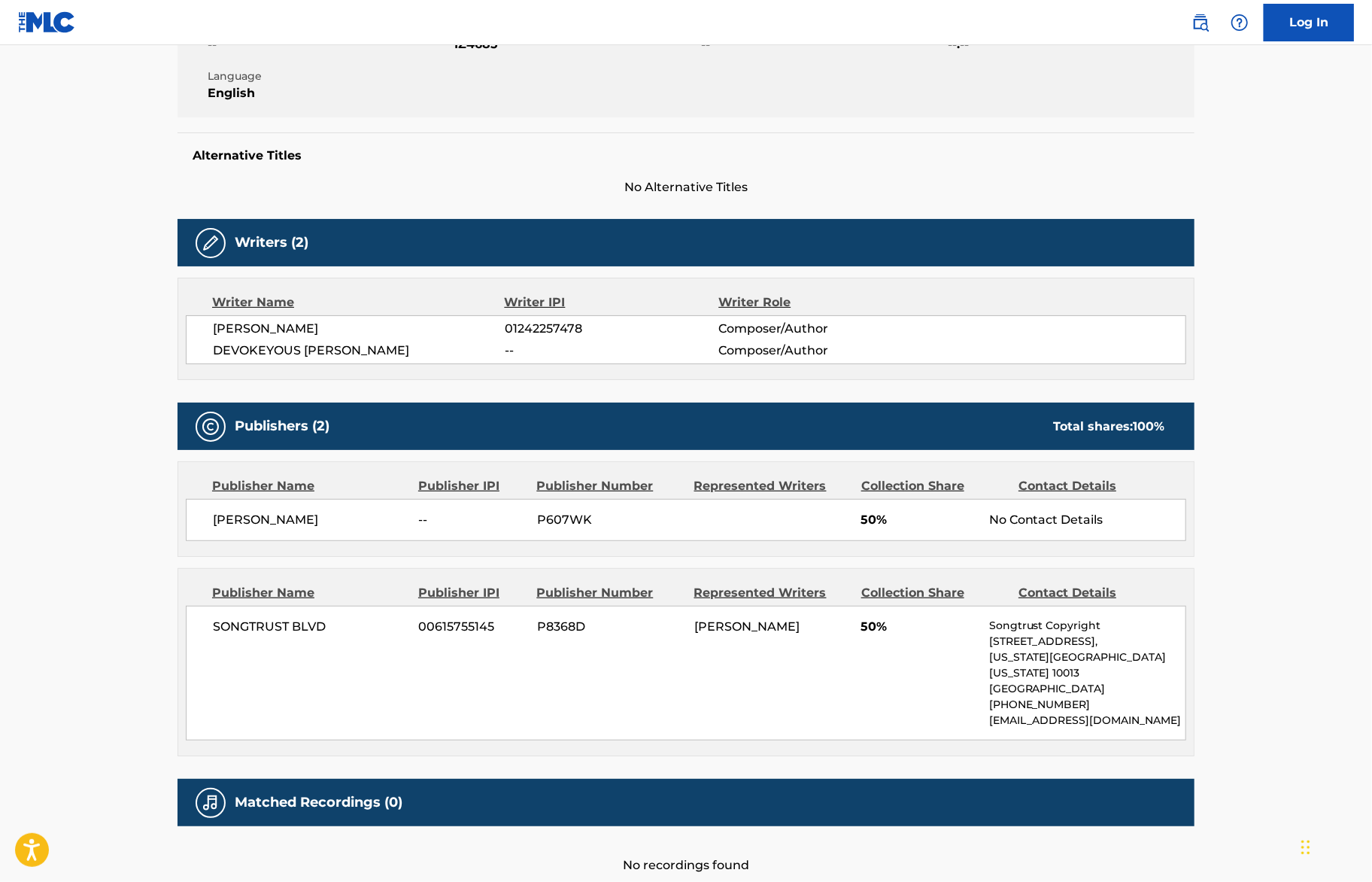
scroll to position [377, 0]
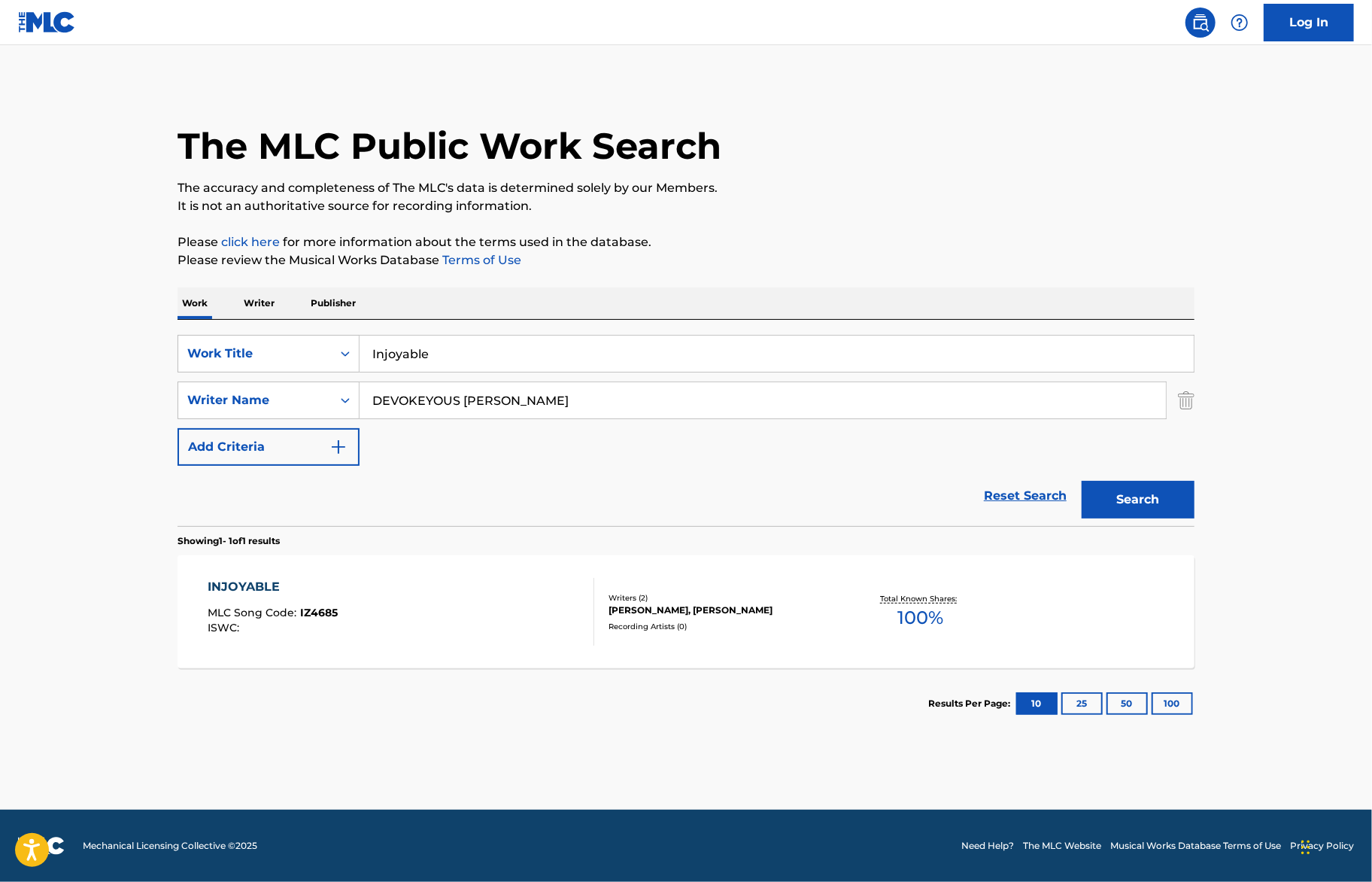
click at [429, 348] on input "Injoyable" at bounding box center [777, 353] width 834 height 36
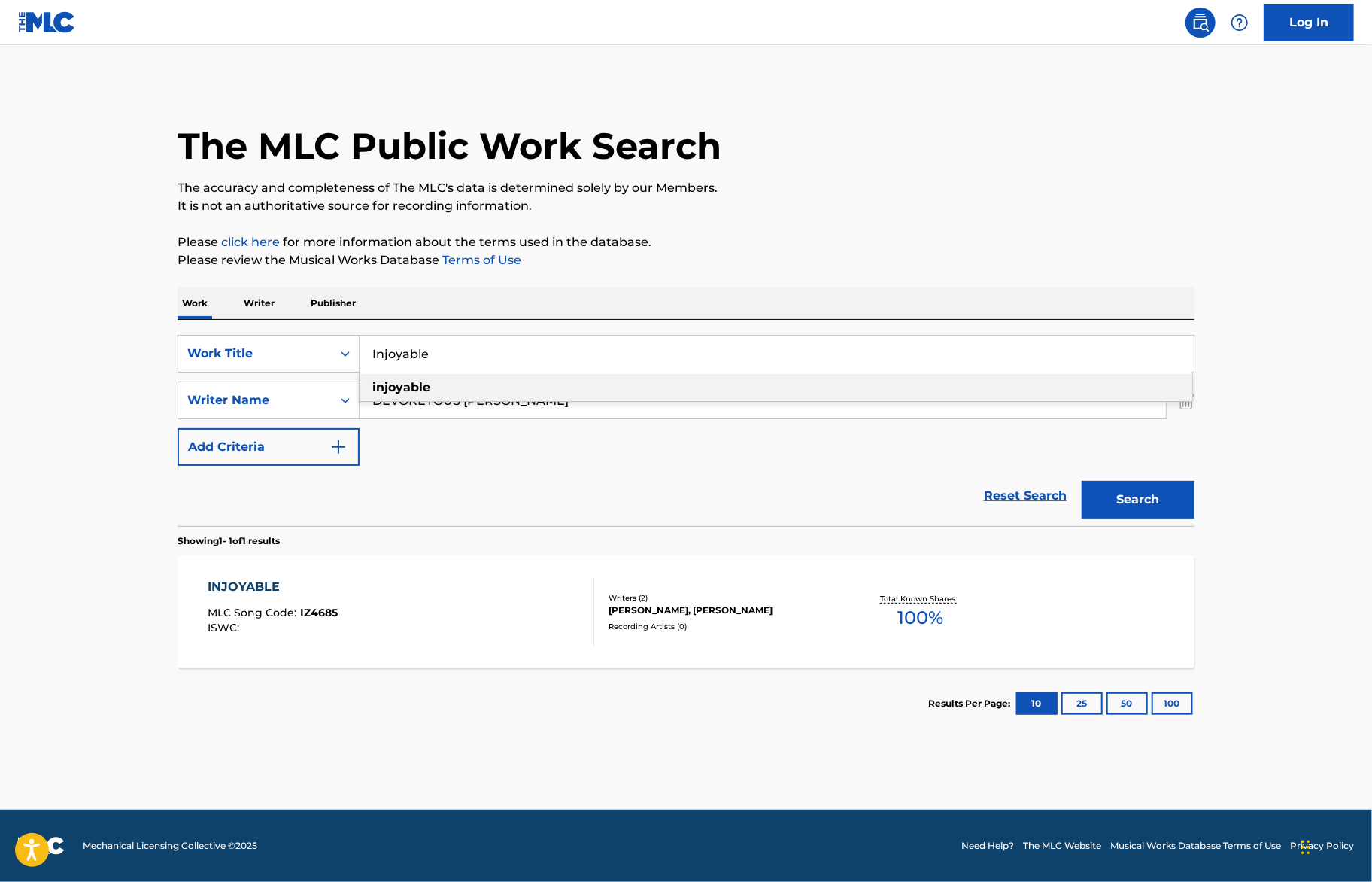
click at [429, 349] on input "Injoyable" at bounding box center [777, 353] width 834 height 36
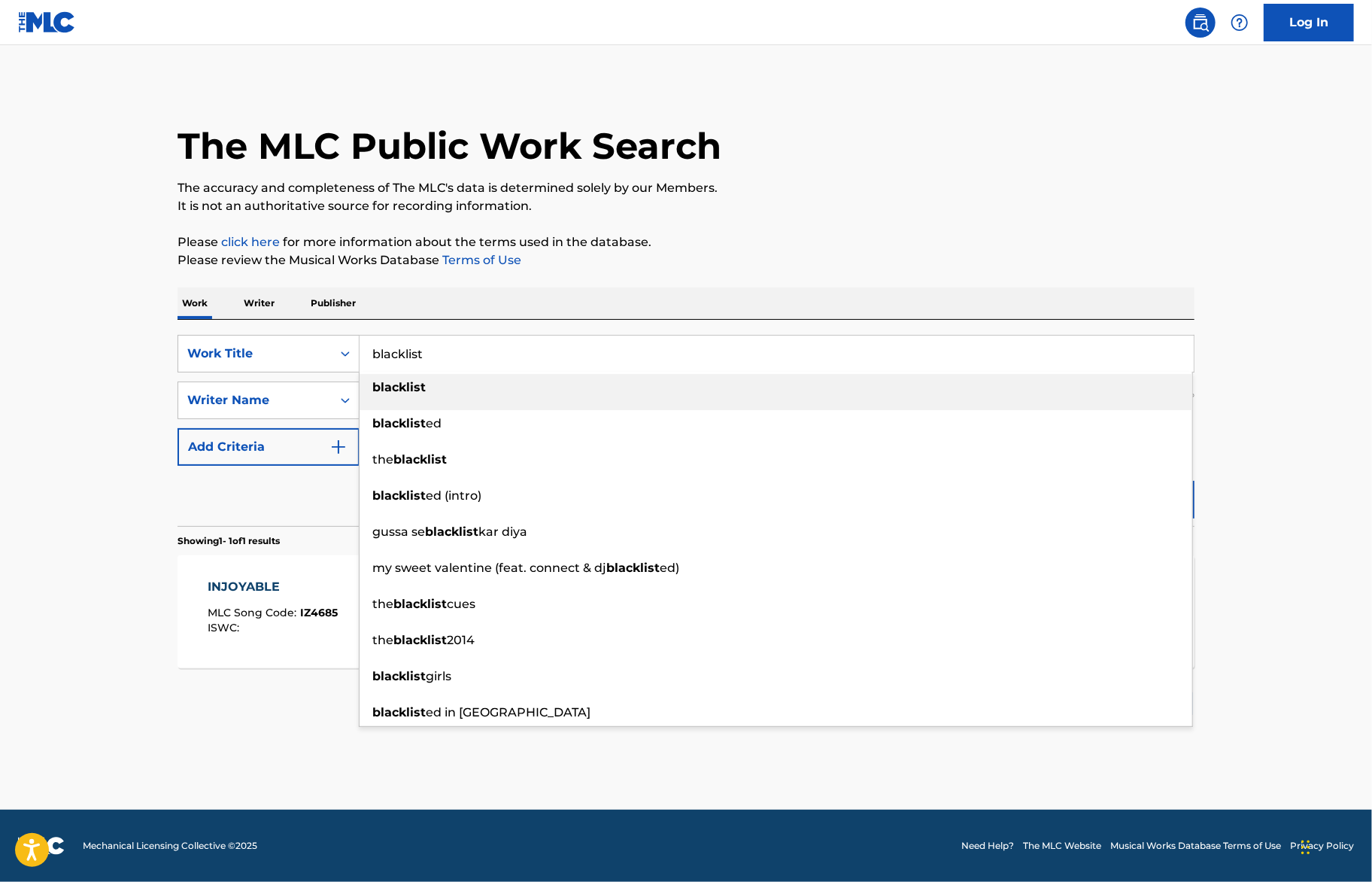
type input "blacklist"
click at [854, 185] on p "The accuracy and completeness of The MLC's data is determined solely by our Mem…" at bounding box center [686, 188] width 1018 height 18
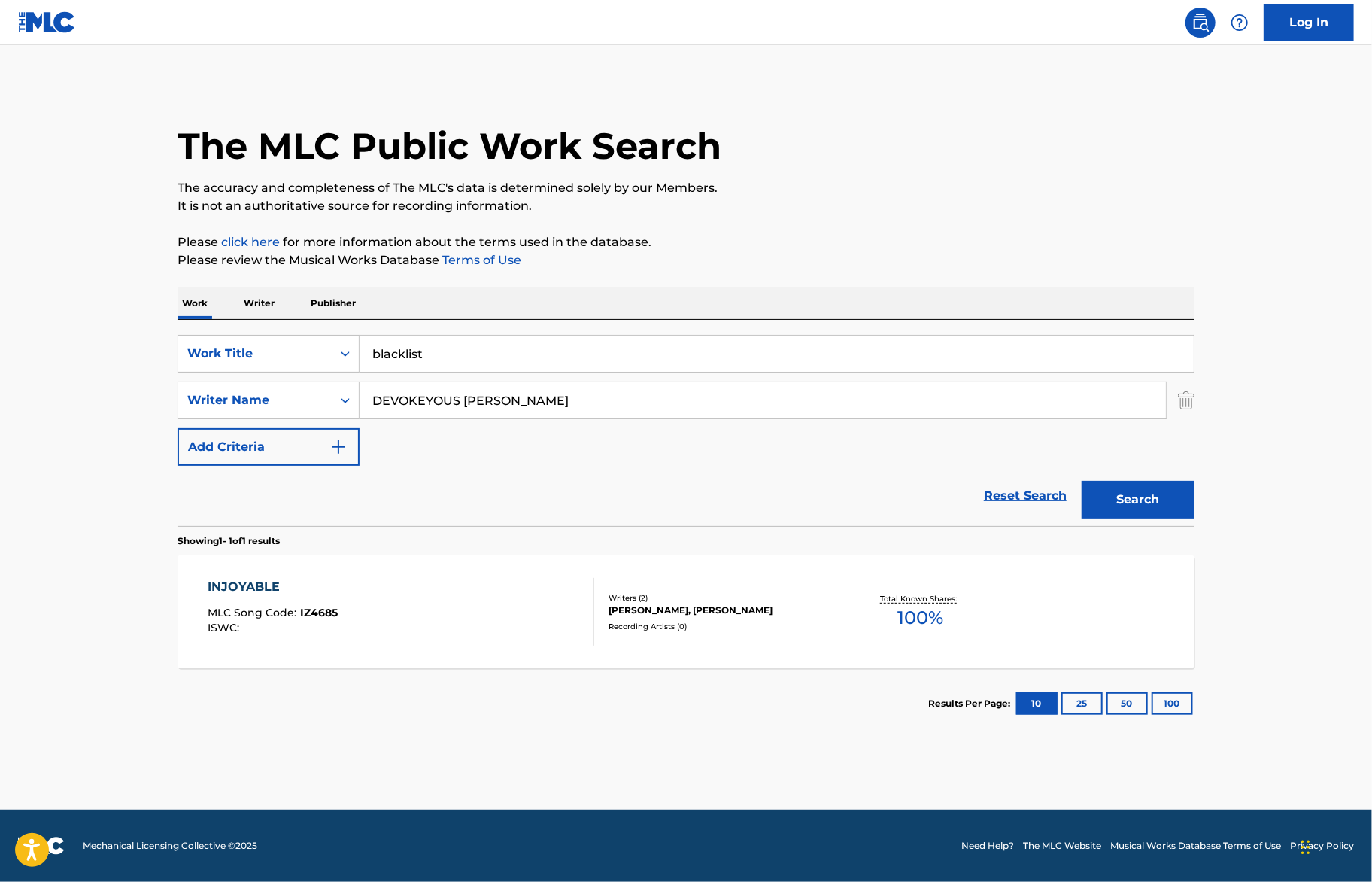
click at [1140, 489] on button "Search" at bounding box center [1138, 500] width 113 height 38
click at [875, 625] on div "Total Known Shares: 100 %" at bounding box center [920, 612] width 169 height 46
click at [441, 367] on input "blacklist" at bounding box center [777, 353] width 834 height 36
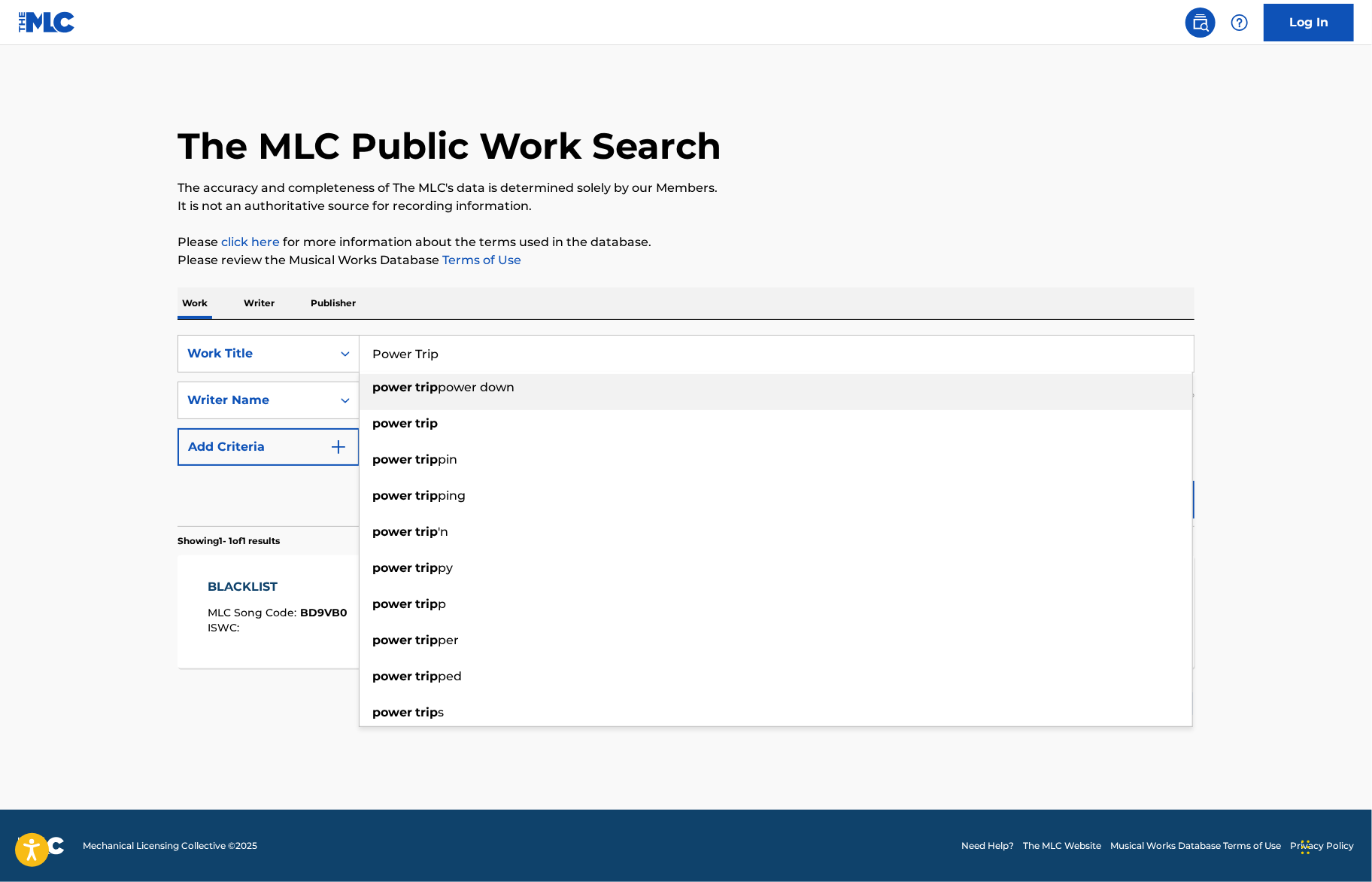
type input "Power Trip"
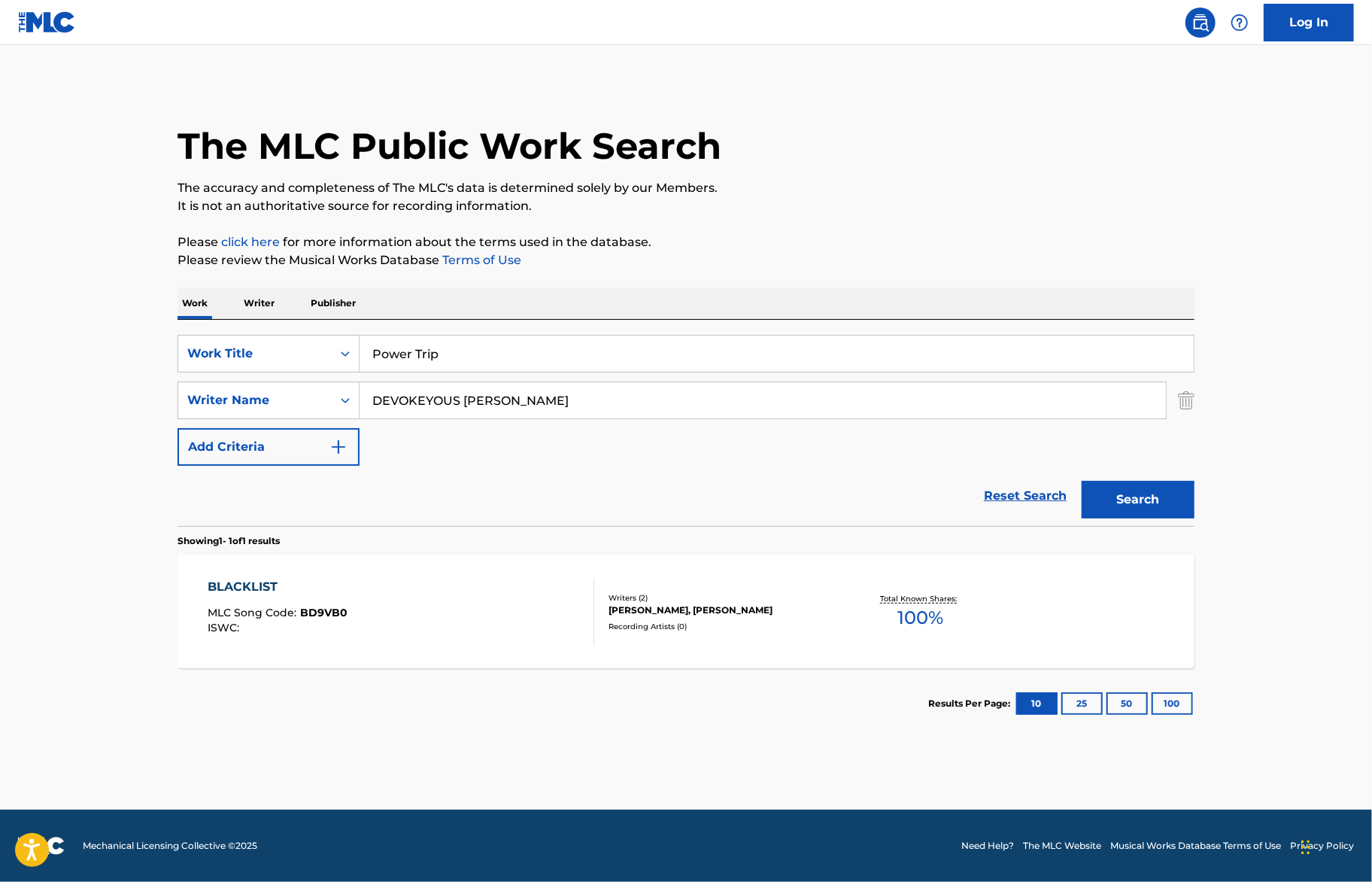
click at [821, 205] on p "It is not an authoritative source for recording information." at bounding box center [686, 206] width 1018 height 18
click at [522, 393] on input "DEVOKEYOUS HAMILTON" at bounding box center [763, 400] width 806 height 36
type input "[PERSON_NAME]"
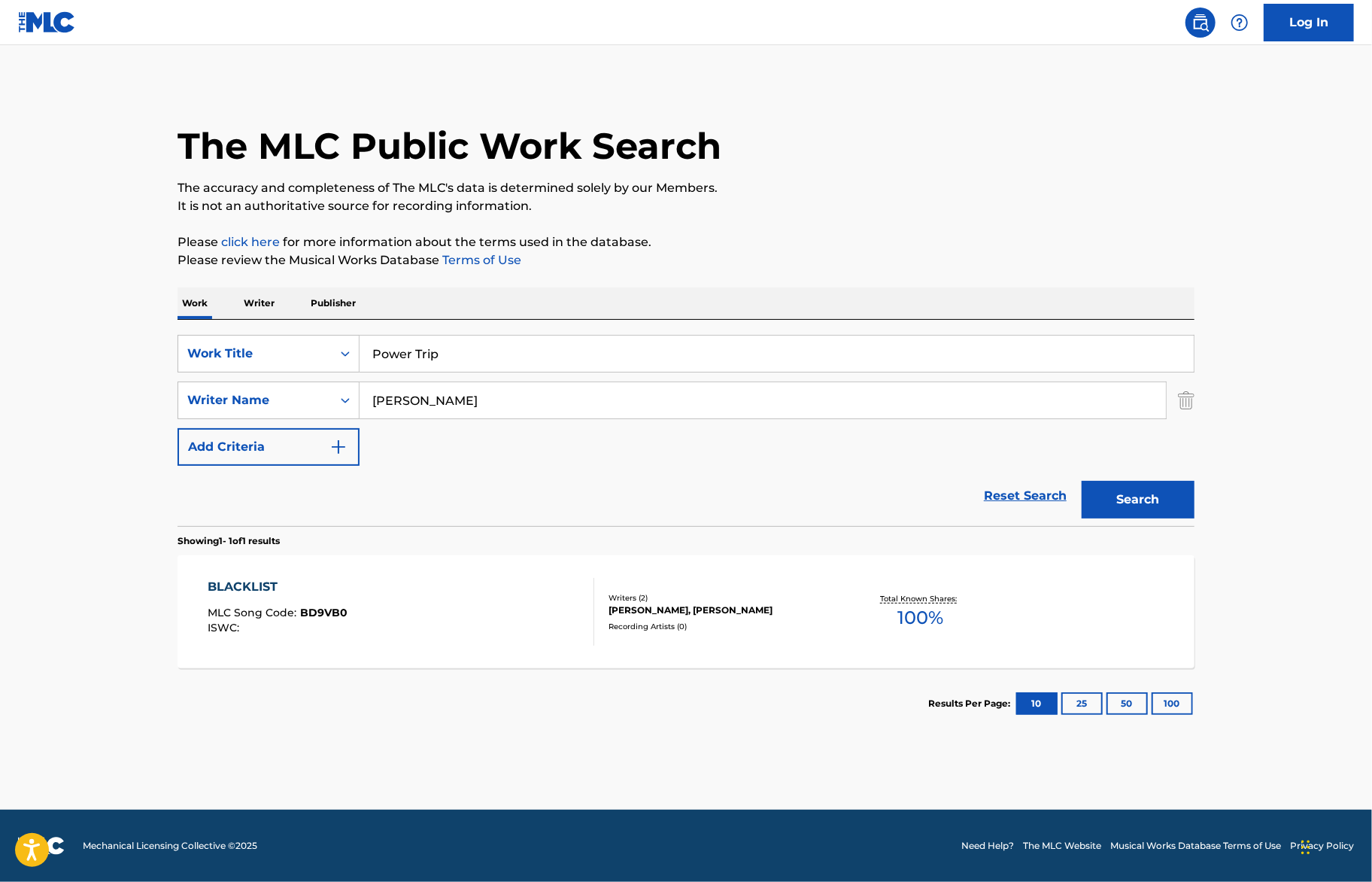
click at [1144, 499] on button "Search" at bounding box center [1138, 500] width 113 height 38
click at [832, 628] on div "Recording Artists ( 82 )" at bounding box center [722, 625] width 227 height 11
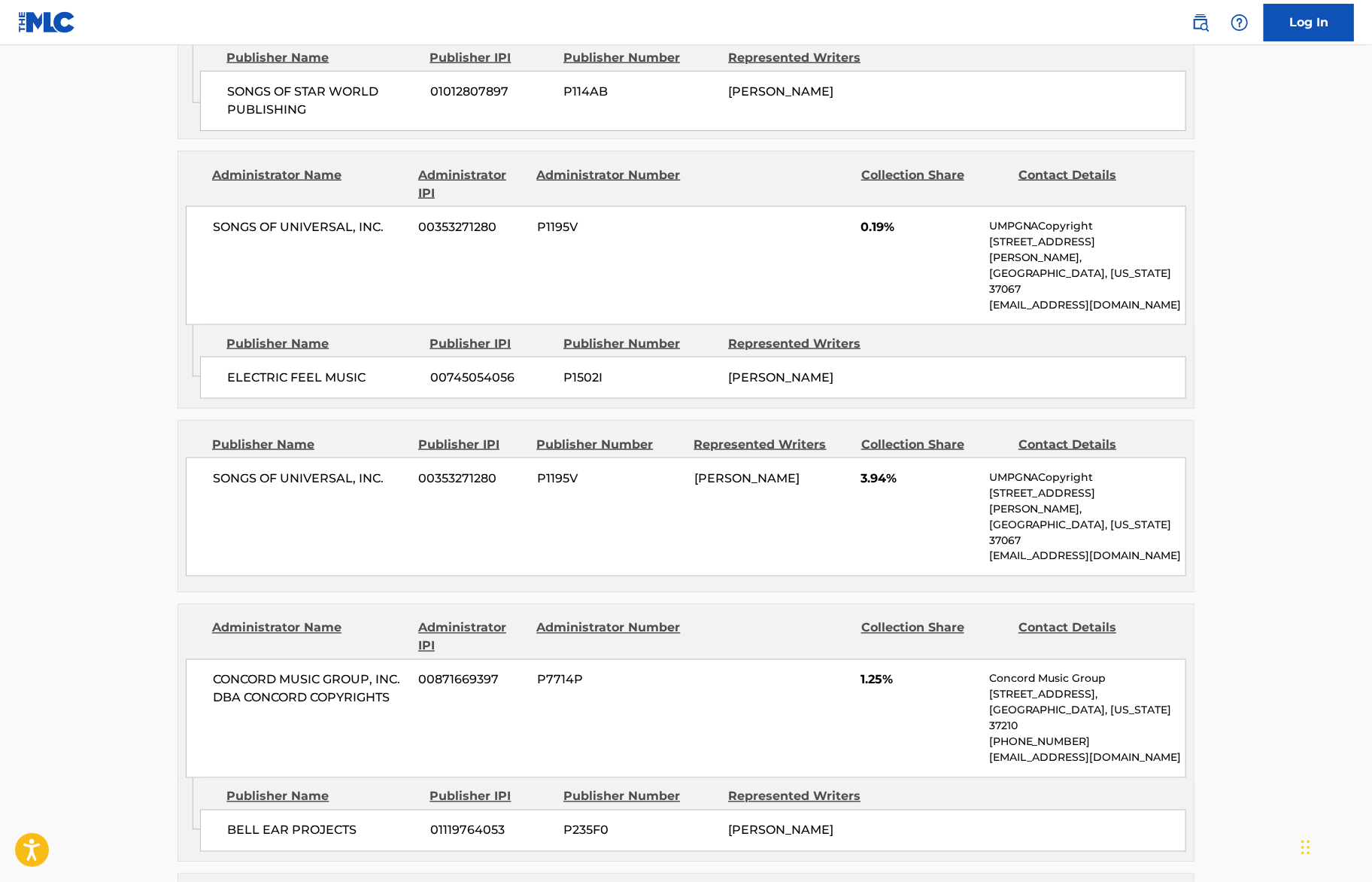
scroll to position [722, 0]
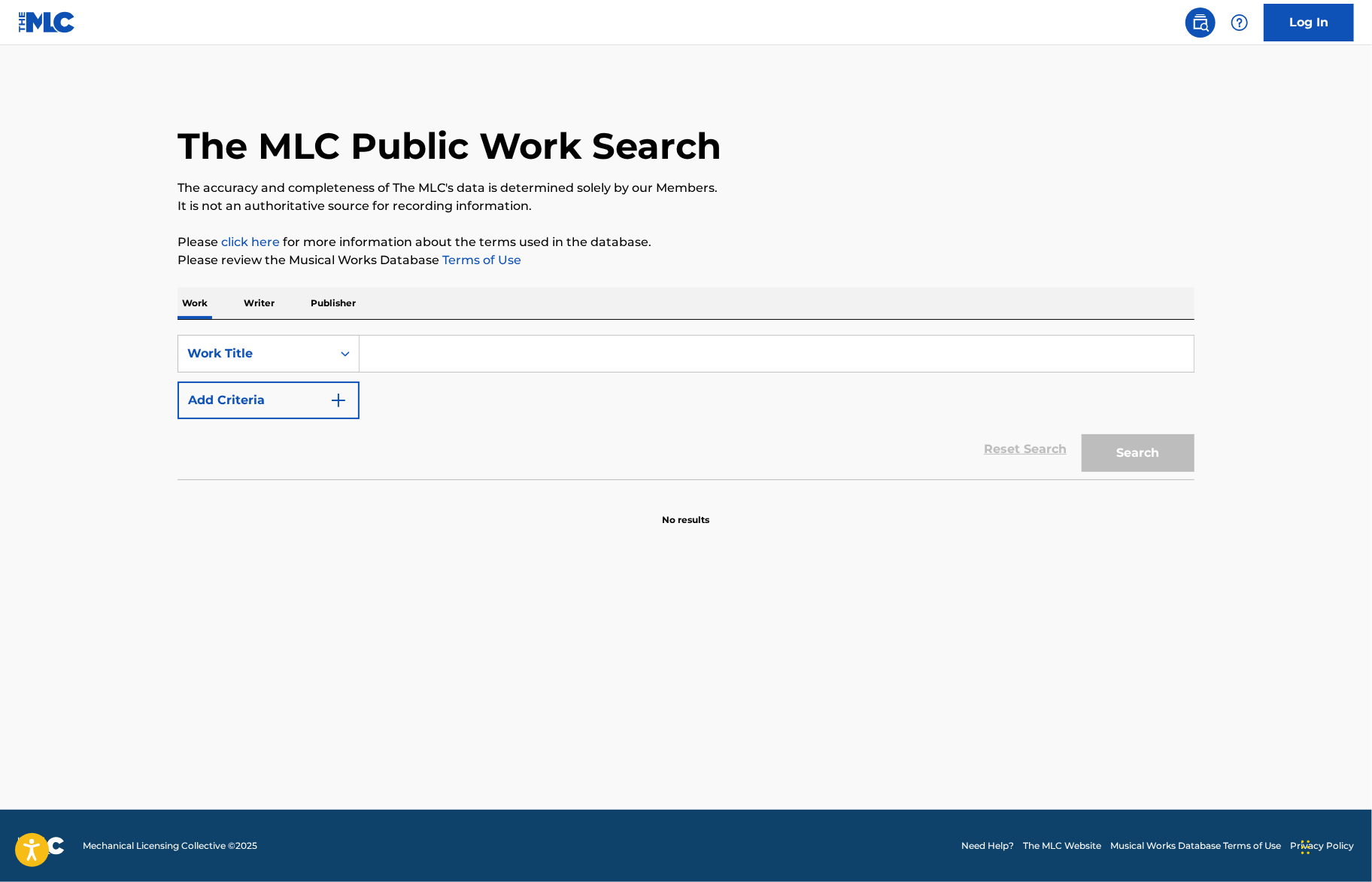
click at [562, 370] on input "Search Form" at bounding box center [777, 353] width 834 height 36
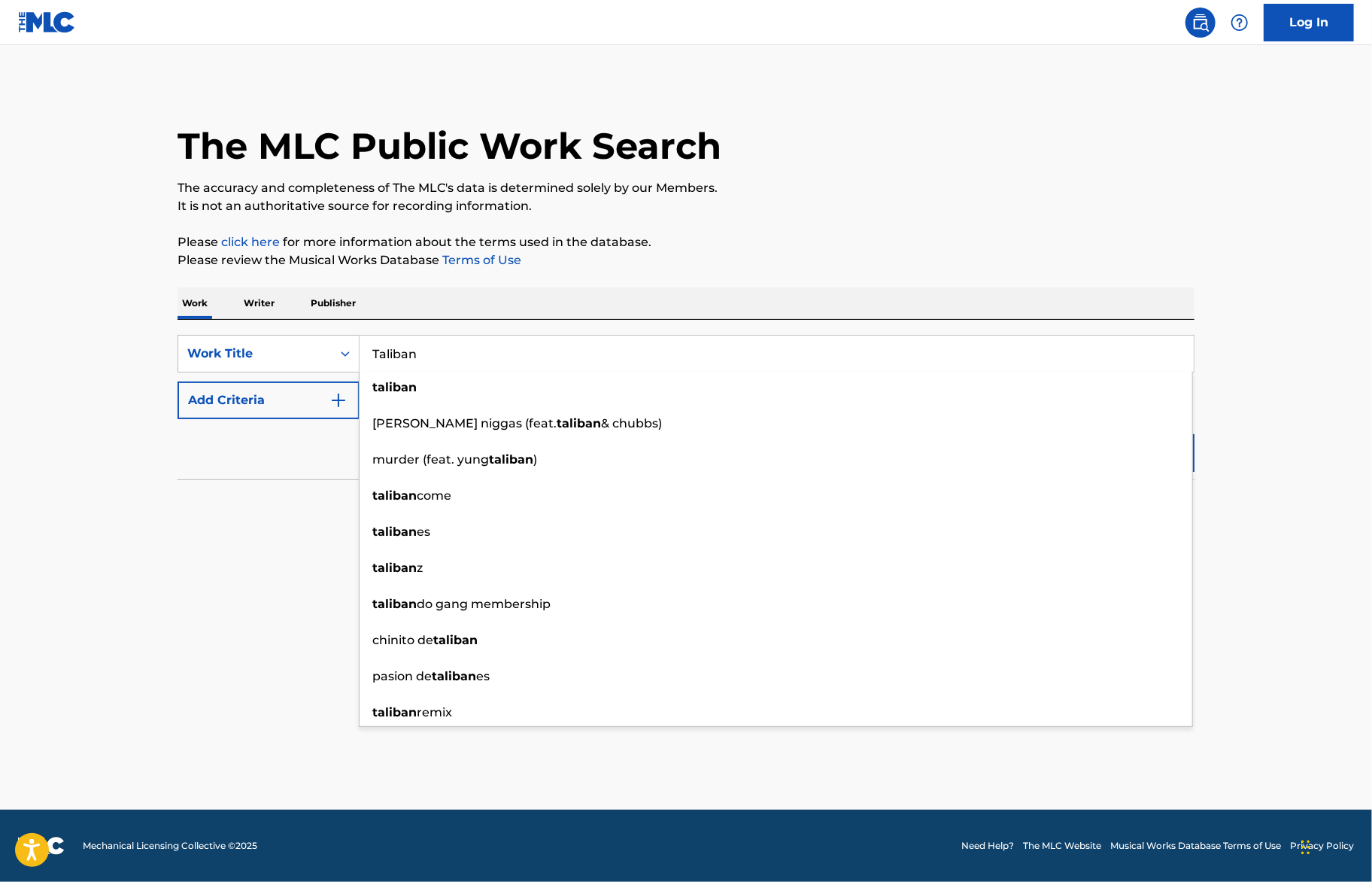
type input "Taliban"
click at [256, 392] on button "Add Criteria" at bounding box center [268, 400] width 182 height 38
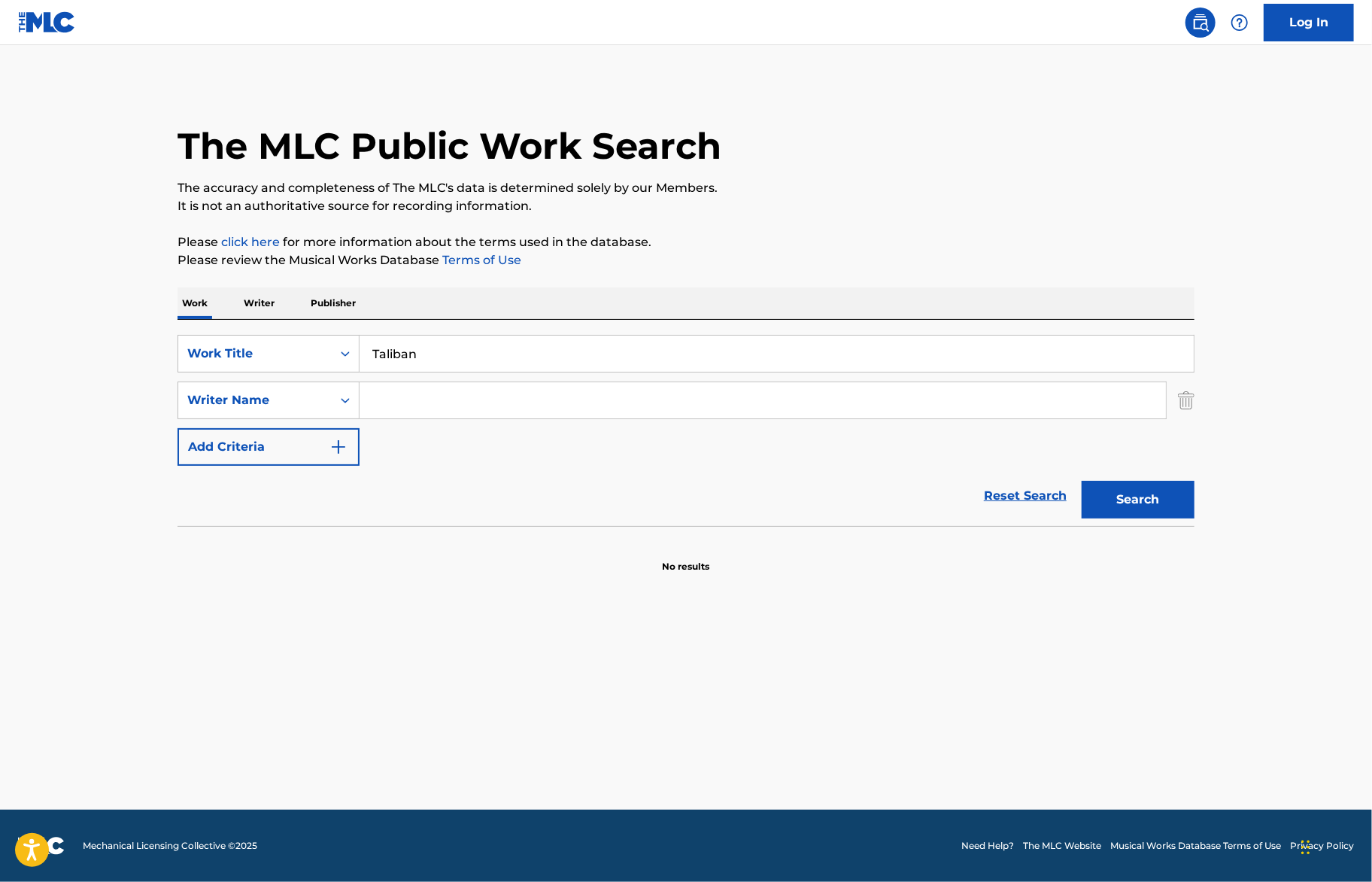
click at [400, 418] on div "SearchWithCriteriade4cdd78-ecf0-41f7-86a8-2dc5f598990b Work Title Taliban Searc…" at bounding box center [686, 399] width 1018 height 130
click at [402, 411] on input "Search Form" at bounding box center [763, 400] width 806 height 36
type input "[PERSON_NAME]"
click at [1102, 504] on button "Search" at bounding box center [1138, 500] width 113 height 38
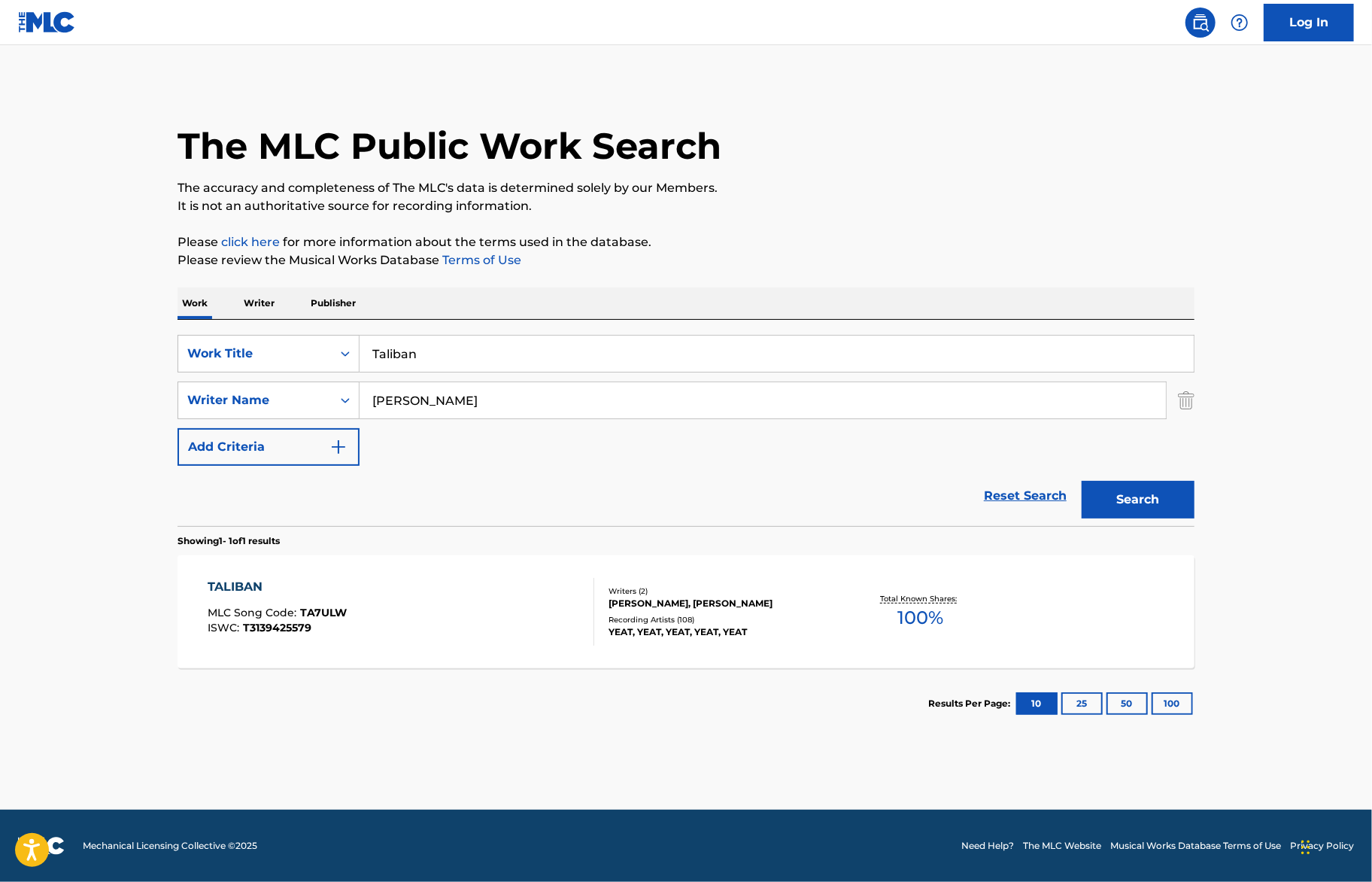
click at [866, 618] on div "Total Known Shares: 100 %" at bounding box center [920, 612] width 169 height 46
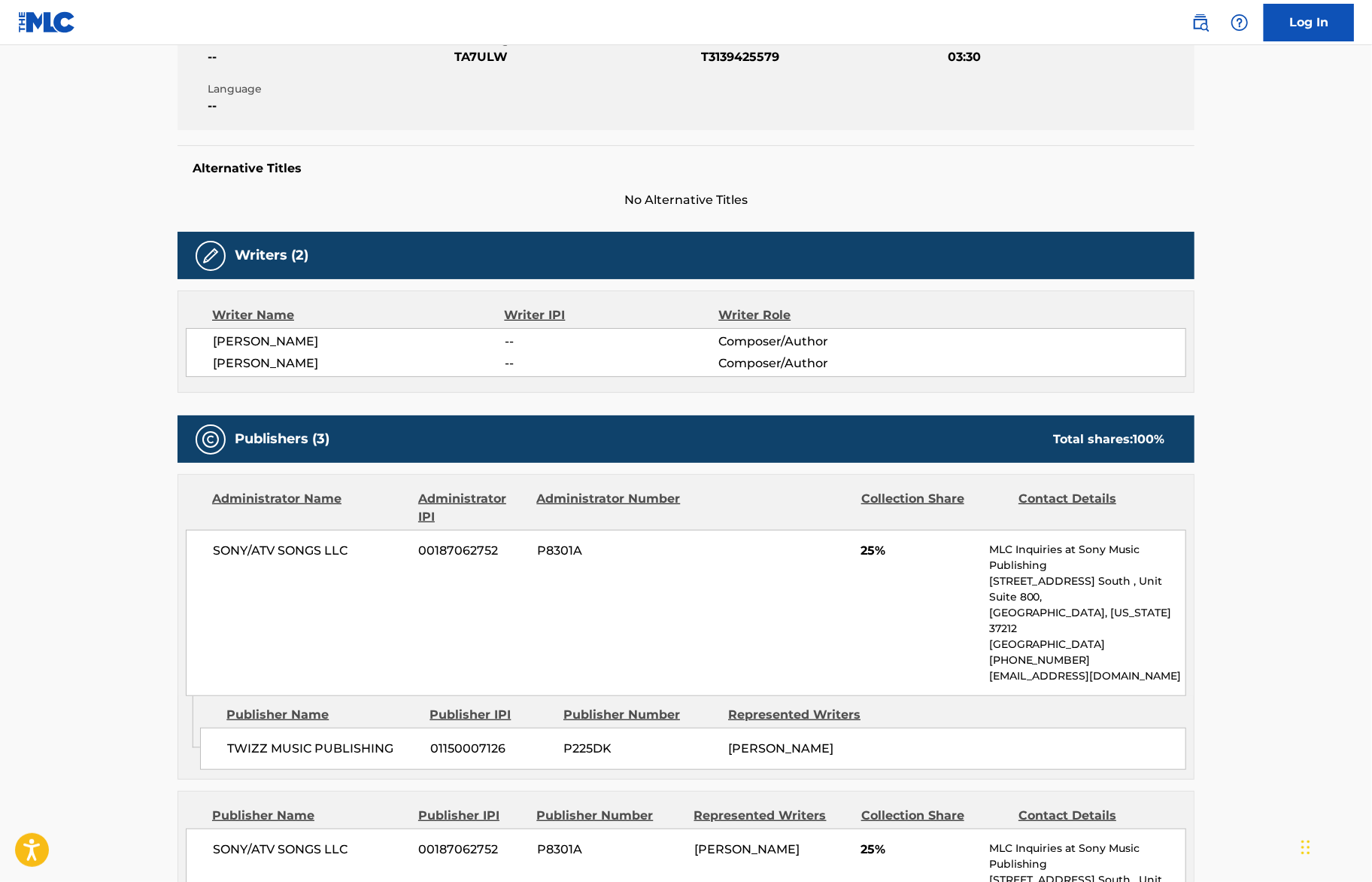
scroll to position [243, 0]
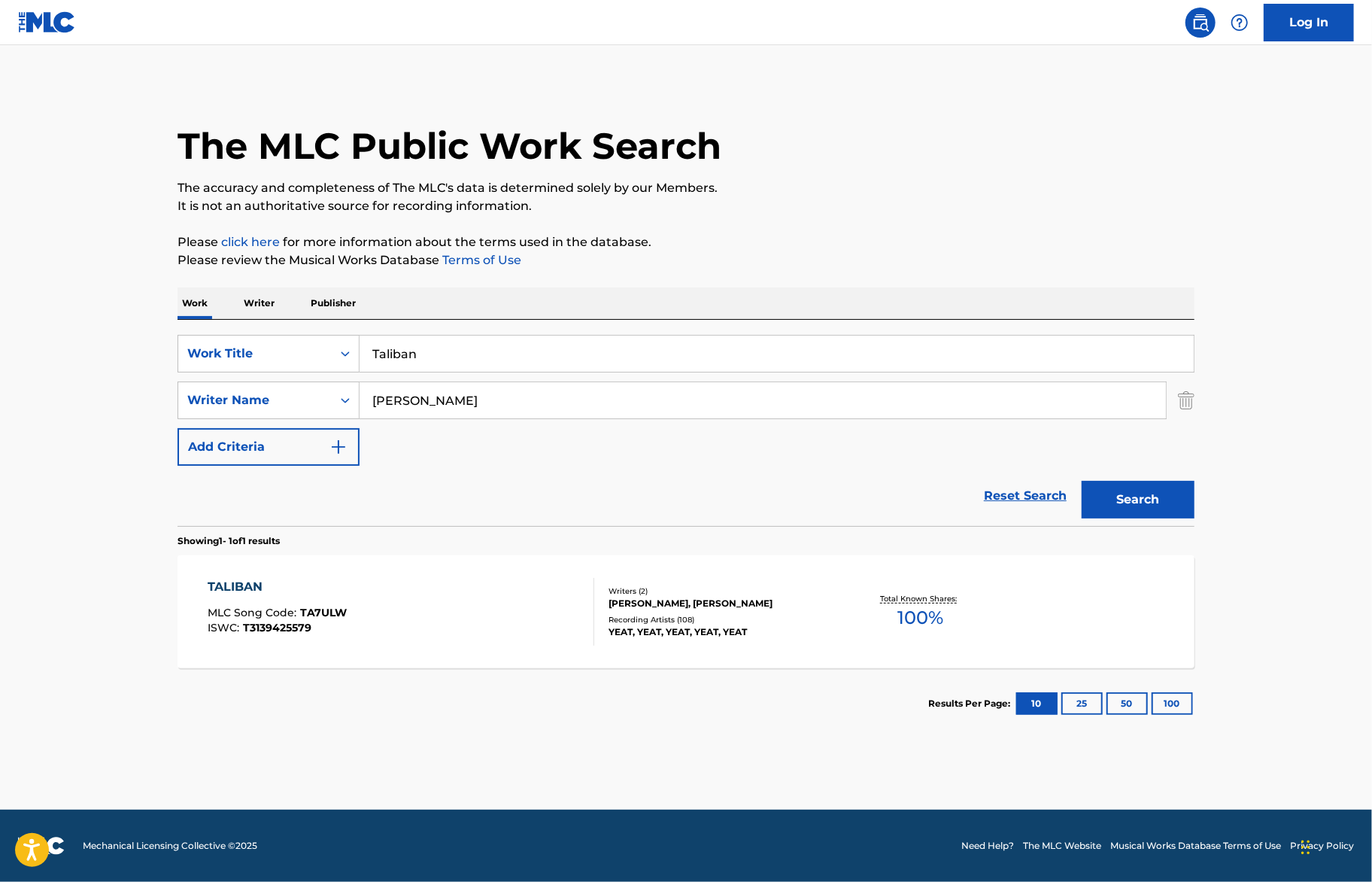
click at [432, 358] on input "Taliban" at bounding box center [777, 353] width 834 height 36
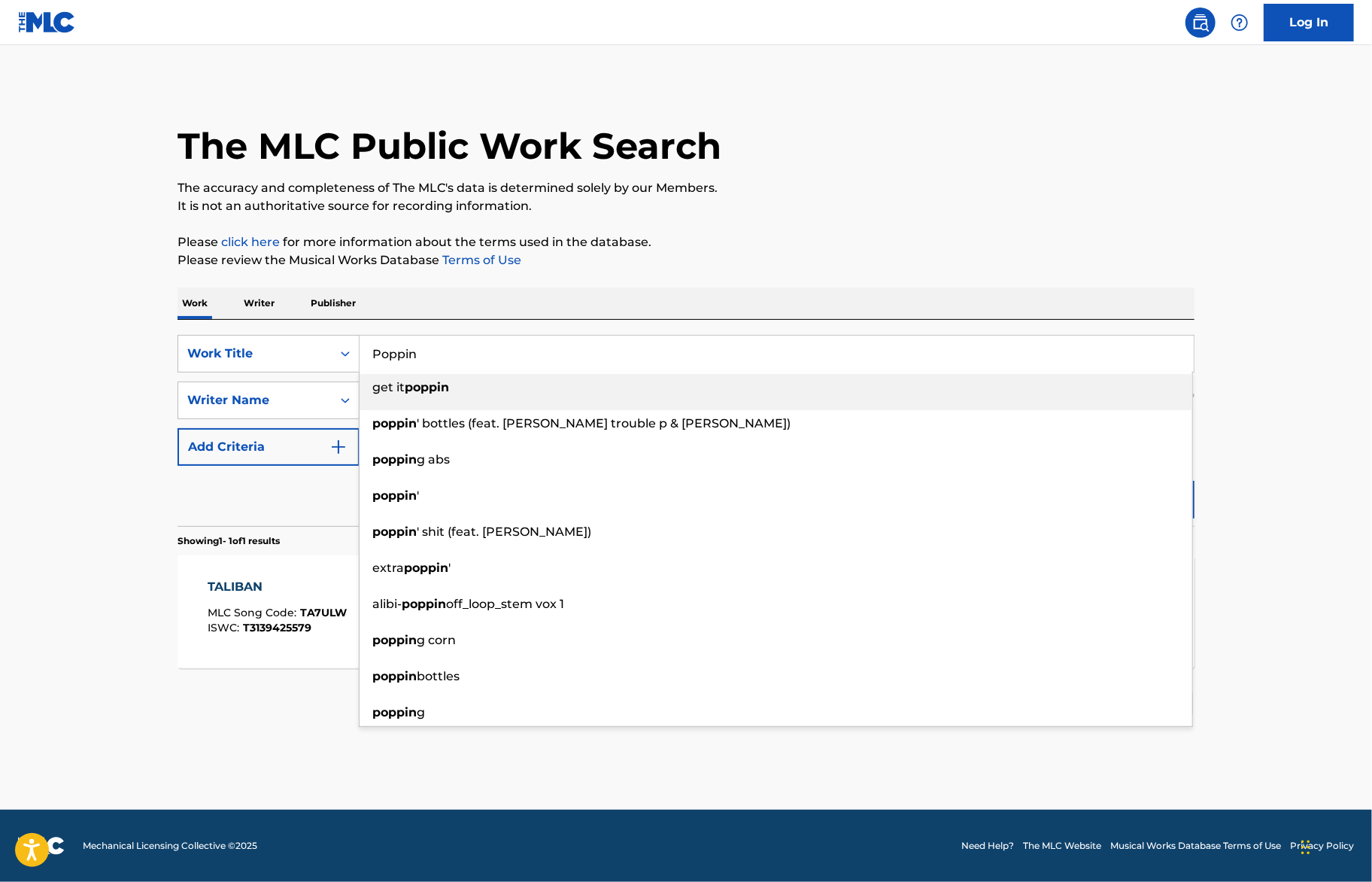
type input "Poppin"
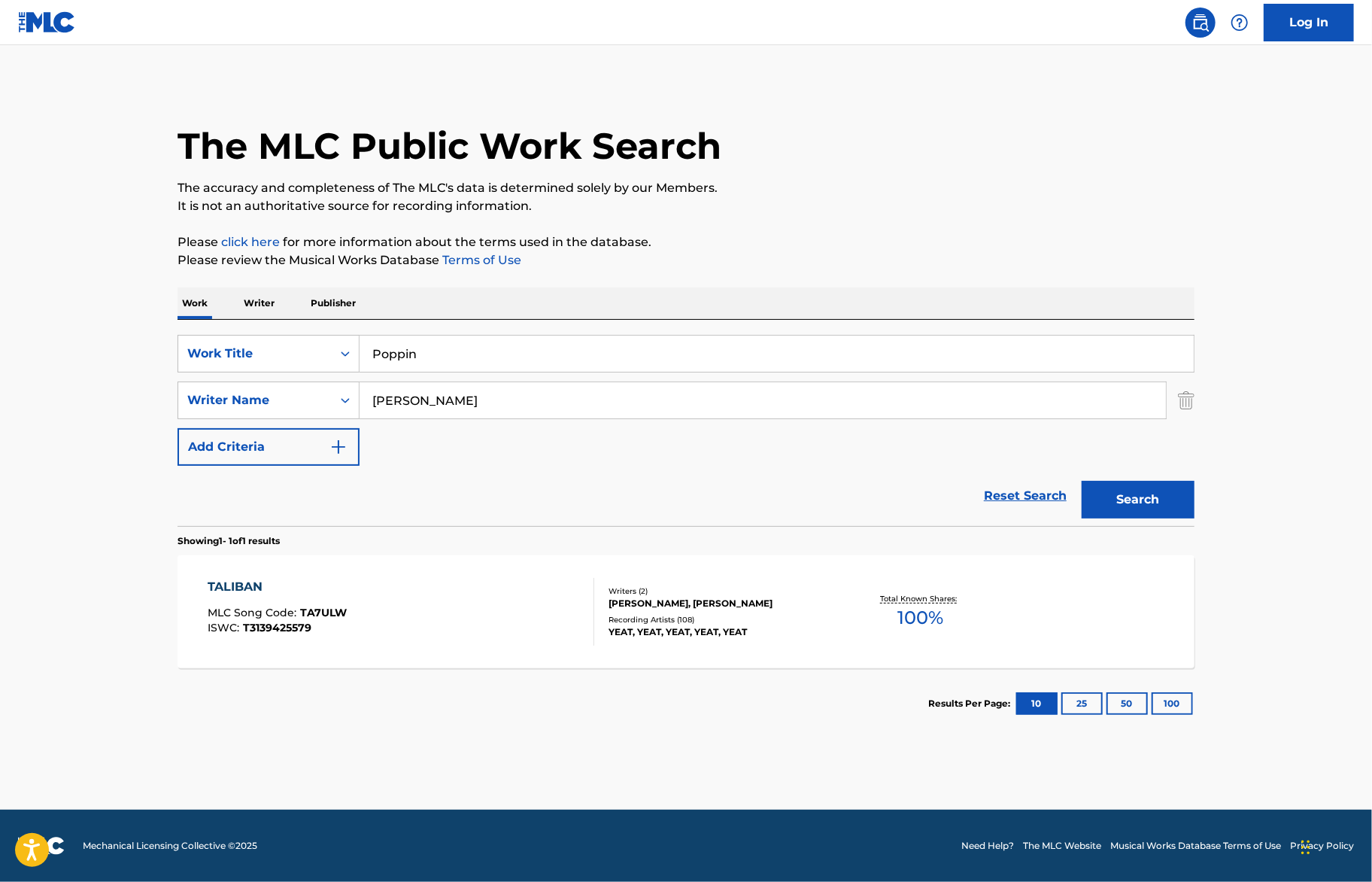
click at [850, 248] on p "Please click here for more information about the terms used in the database." at bounding box center [686, 242] width 1018 height 18
click at [1131, 488] on button "Search" at bounding box center [1138, 500] width 113 height 38
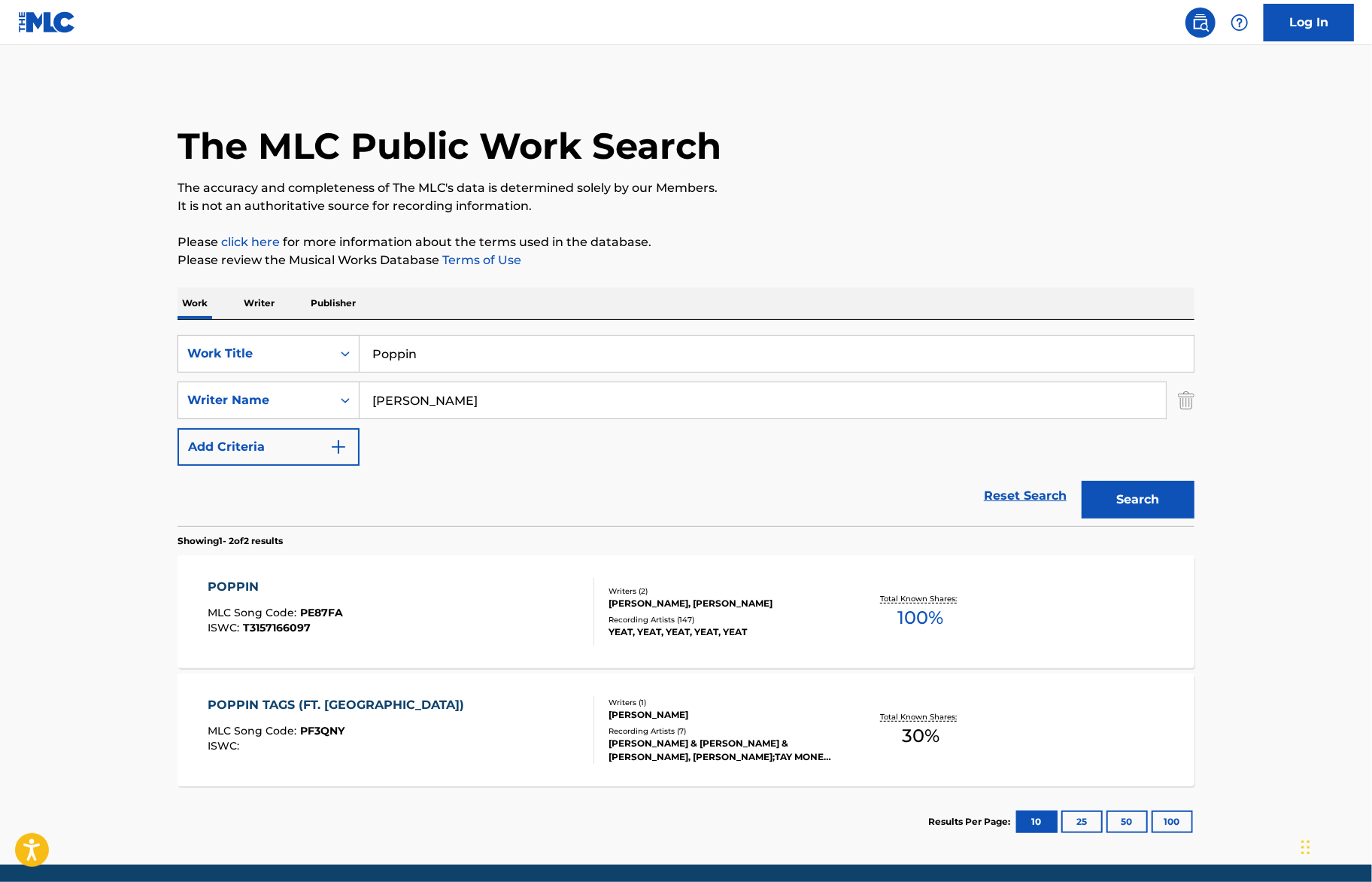
click at [839, 596] on div "Total Known Shares: 100 %" at bounding box center [920, 612] width 169 height 46
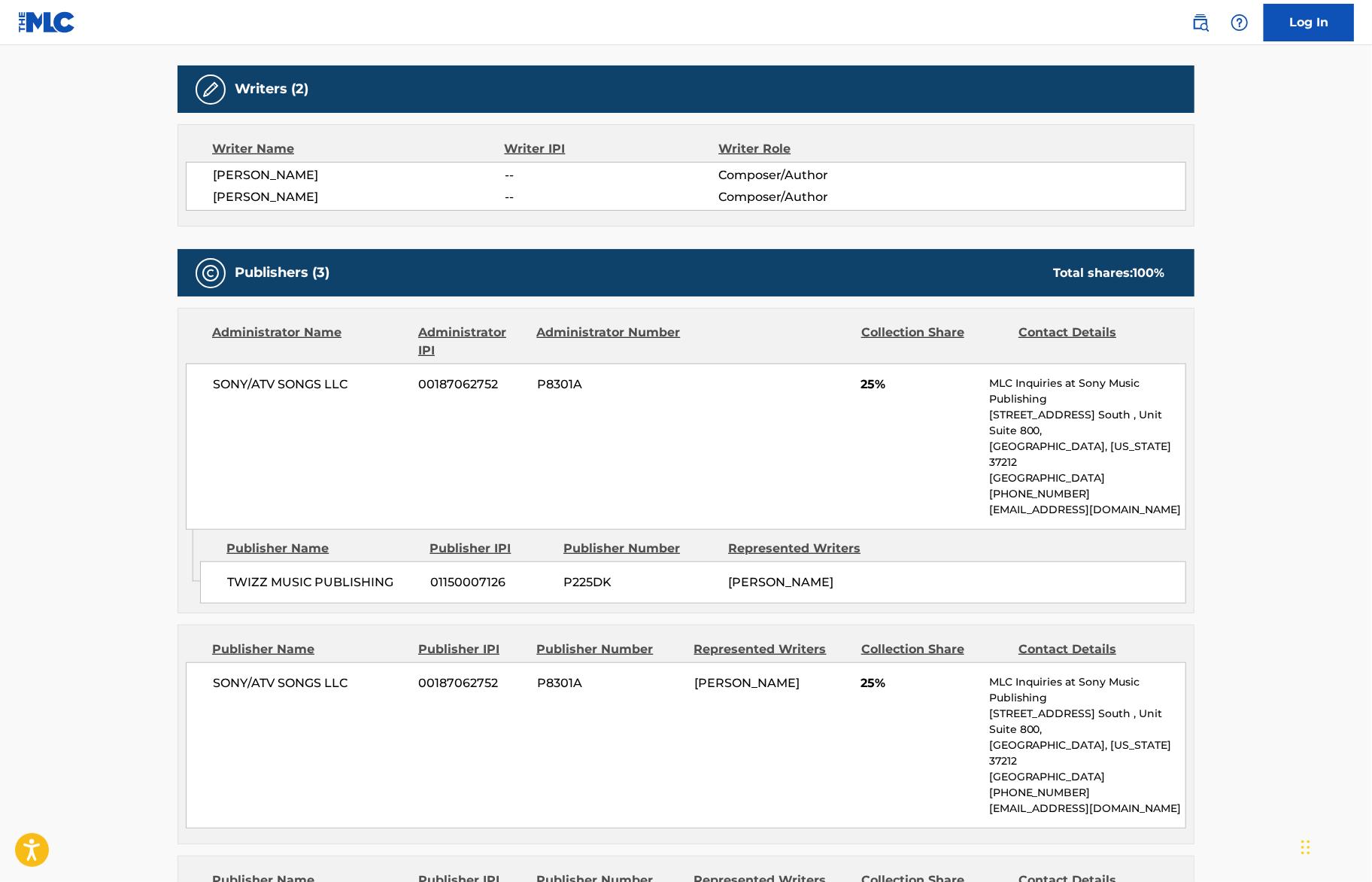
scroll to position [586, 0]
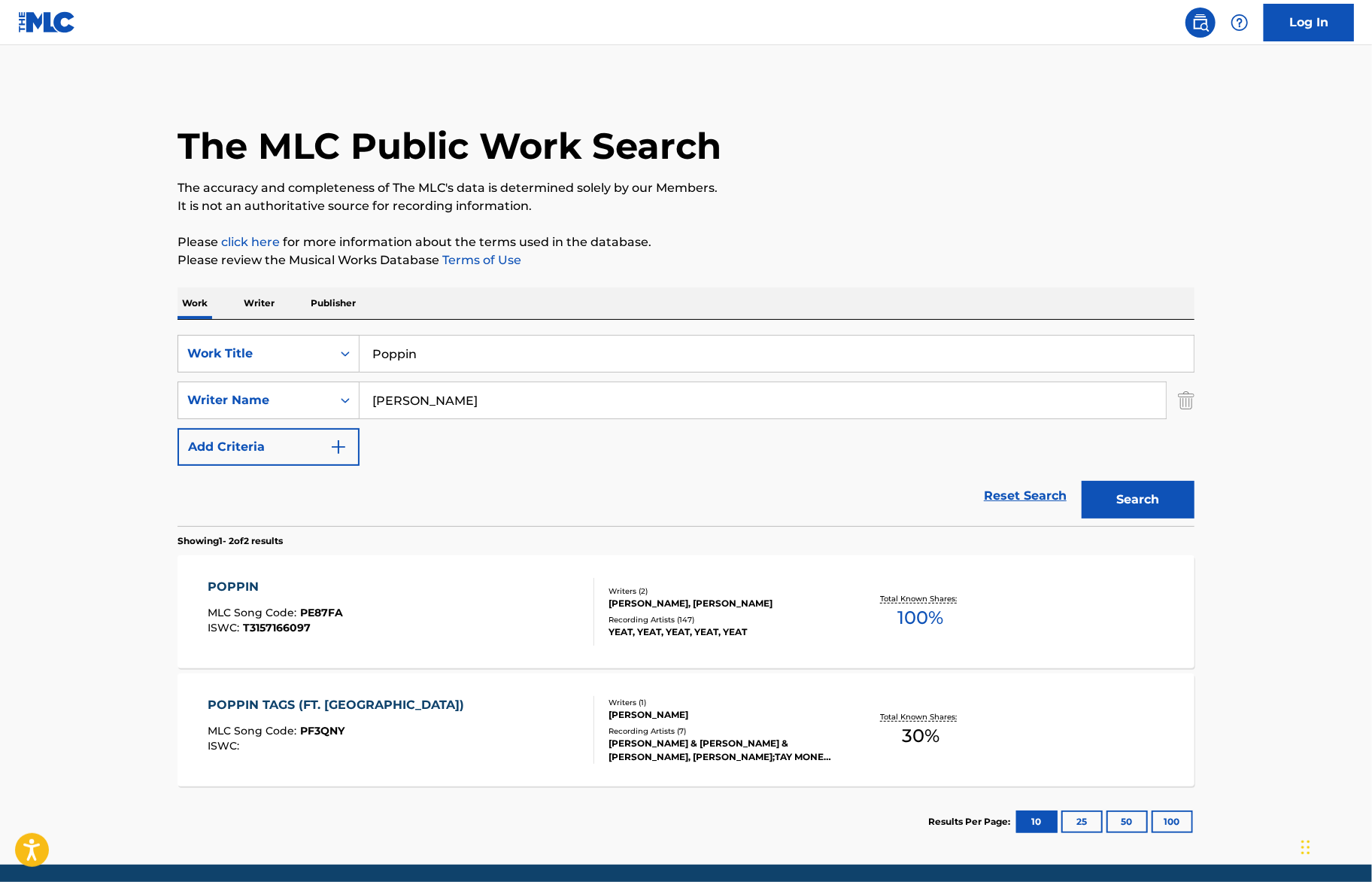
click at [390, 347] on input "Poppin" at bounding box center [777, 353] width 834 height 36
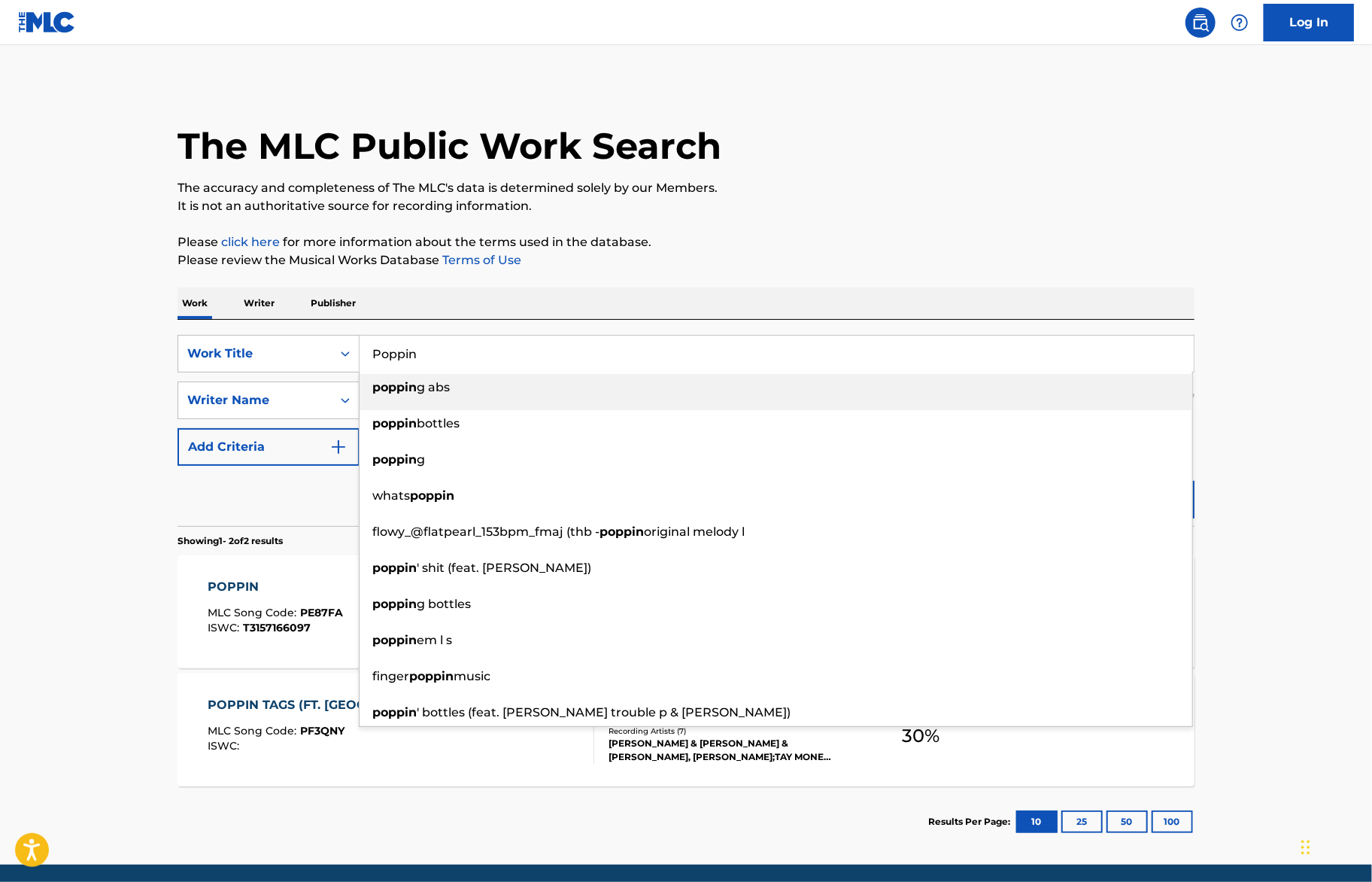
click at [390, 348] on input "Poppin" at bounding box center [777, 353] width 834 height 36
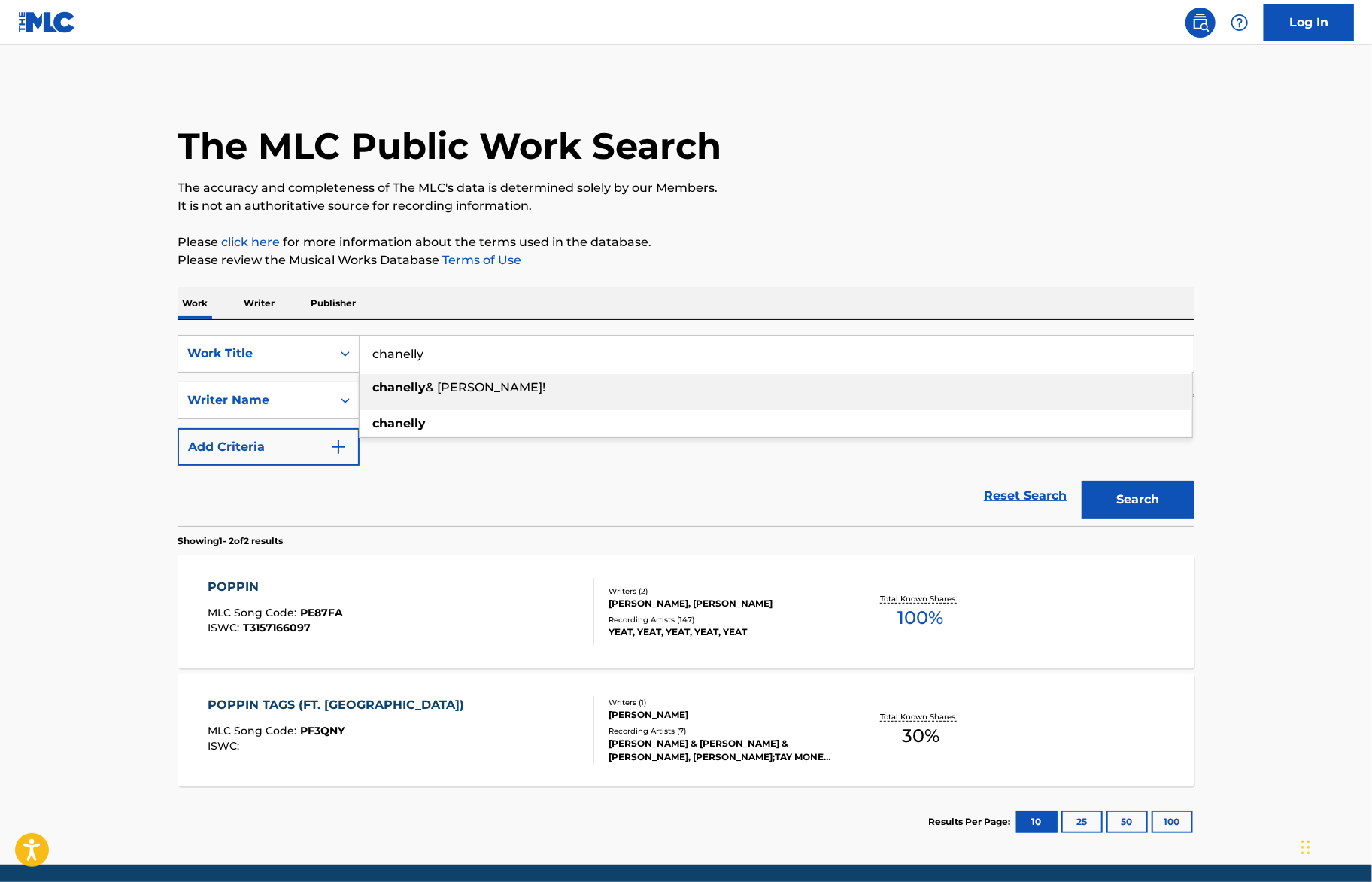
type input "chanelly"
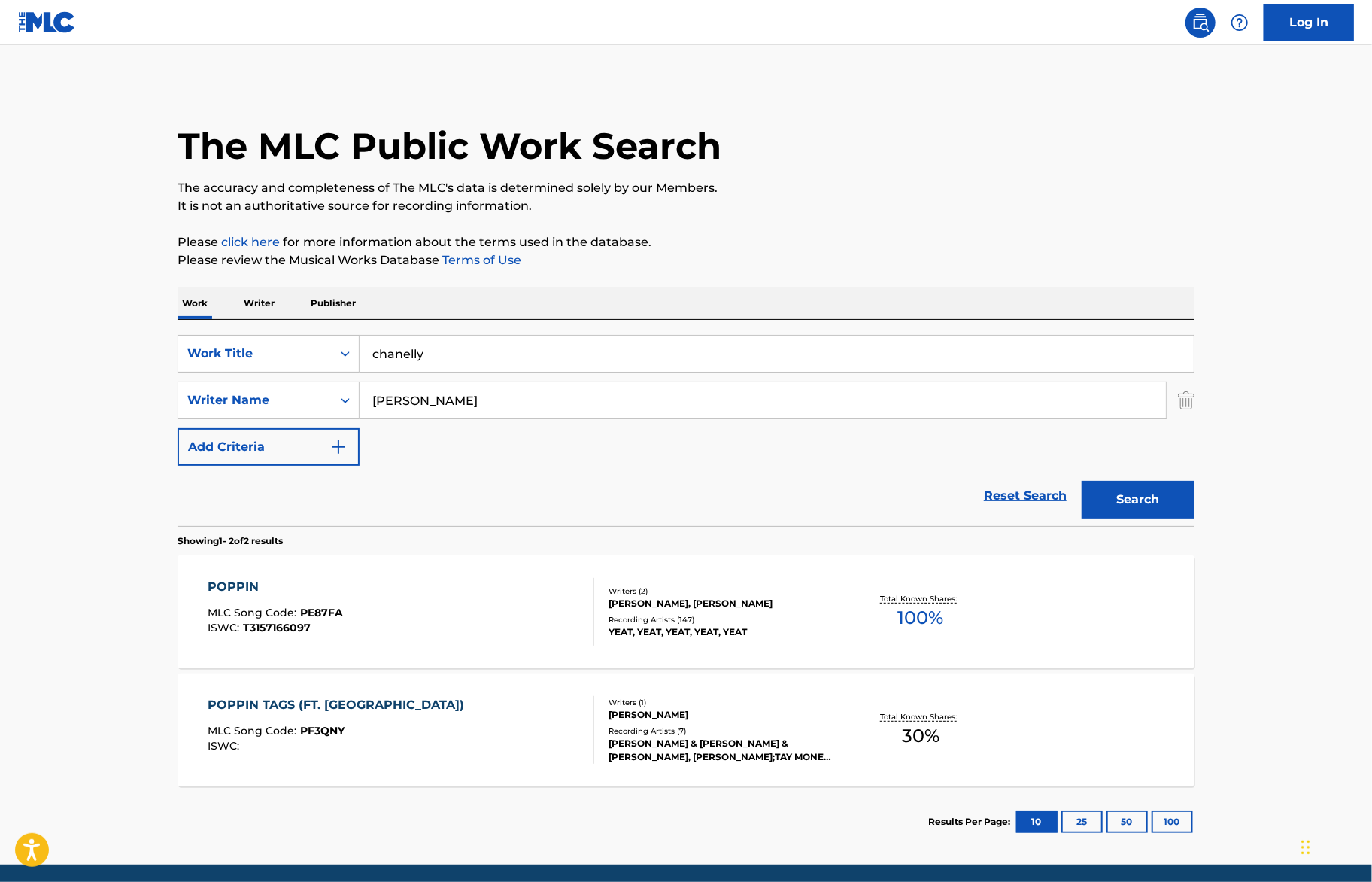
click at [814, 220] on div "The MLC Public Work Search The accuracy and completeness of The MLC's data is d…" at bounding box center [686, 470] width 1053 height 774
click at [1165, 495] on button "Search" at bounding box center [1138, 500] width 113 height 38
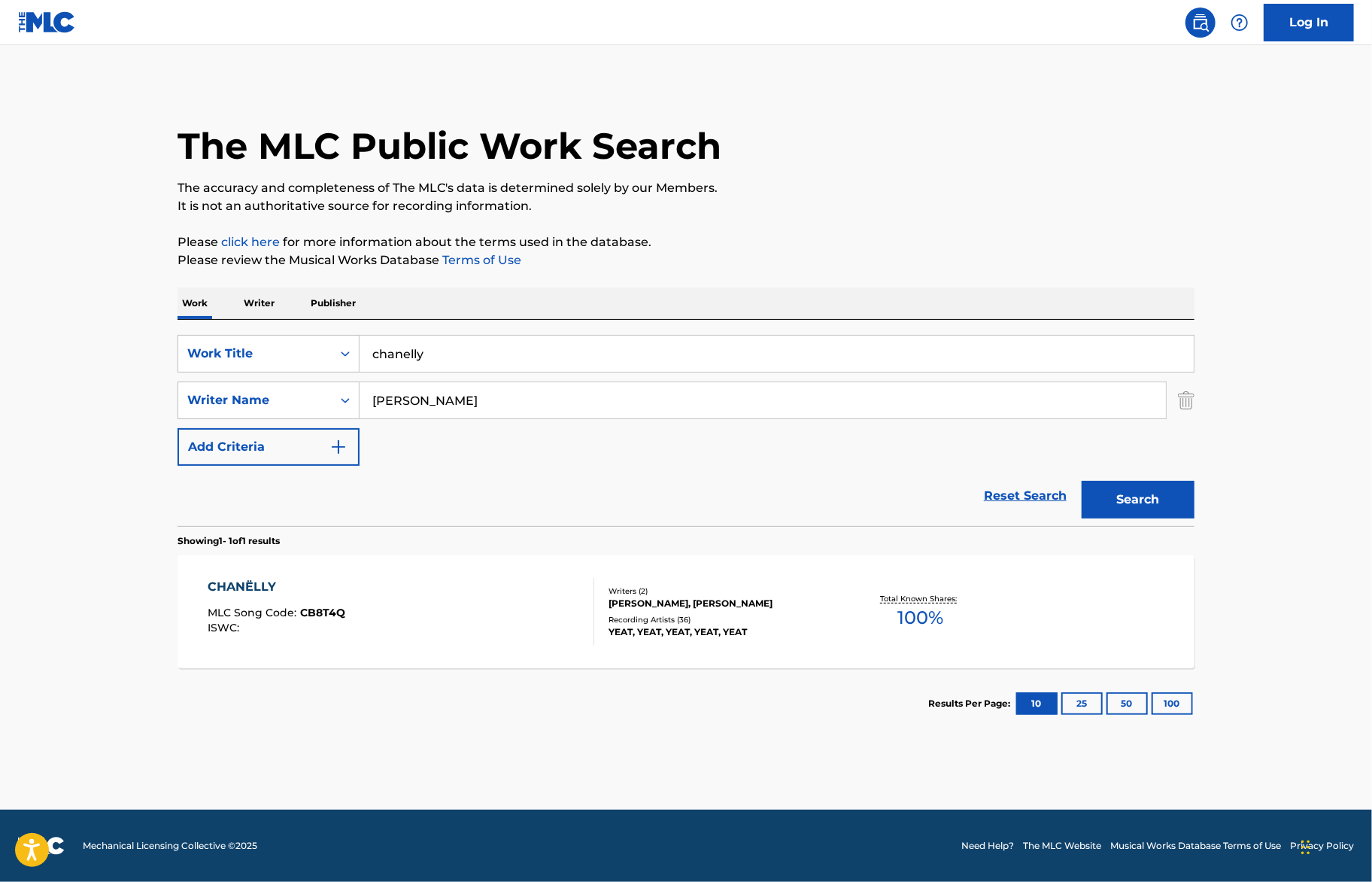
click at [731, 639] on div "CHANËLLY MLC Song Code : CB8T4Q ISWC : Writers ( 2 ) [PERSON_NAME], [PERSON_NAM…" at bounding box center [686, 611] width 1018 height 112
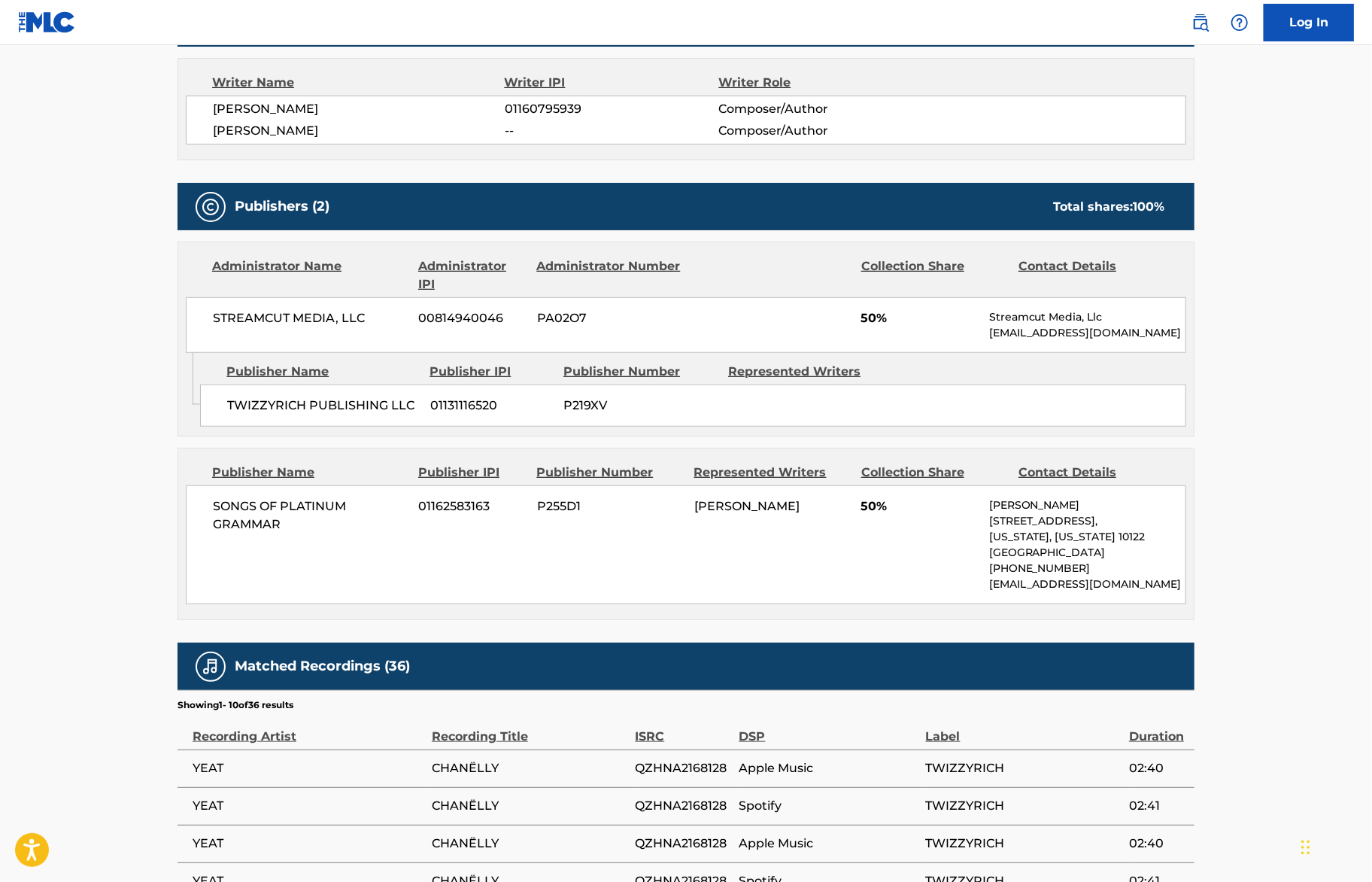
scroll to position [525, 0]
